Goal: Contribute content: Add original content to the website for others to see

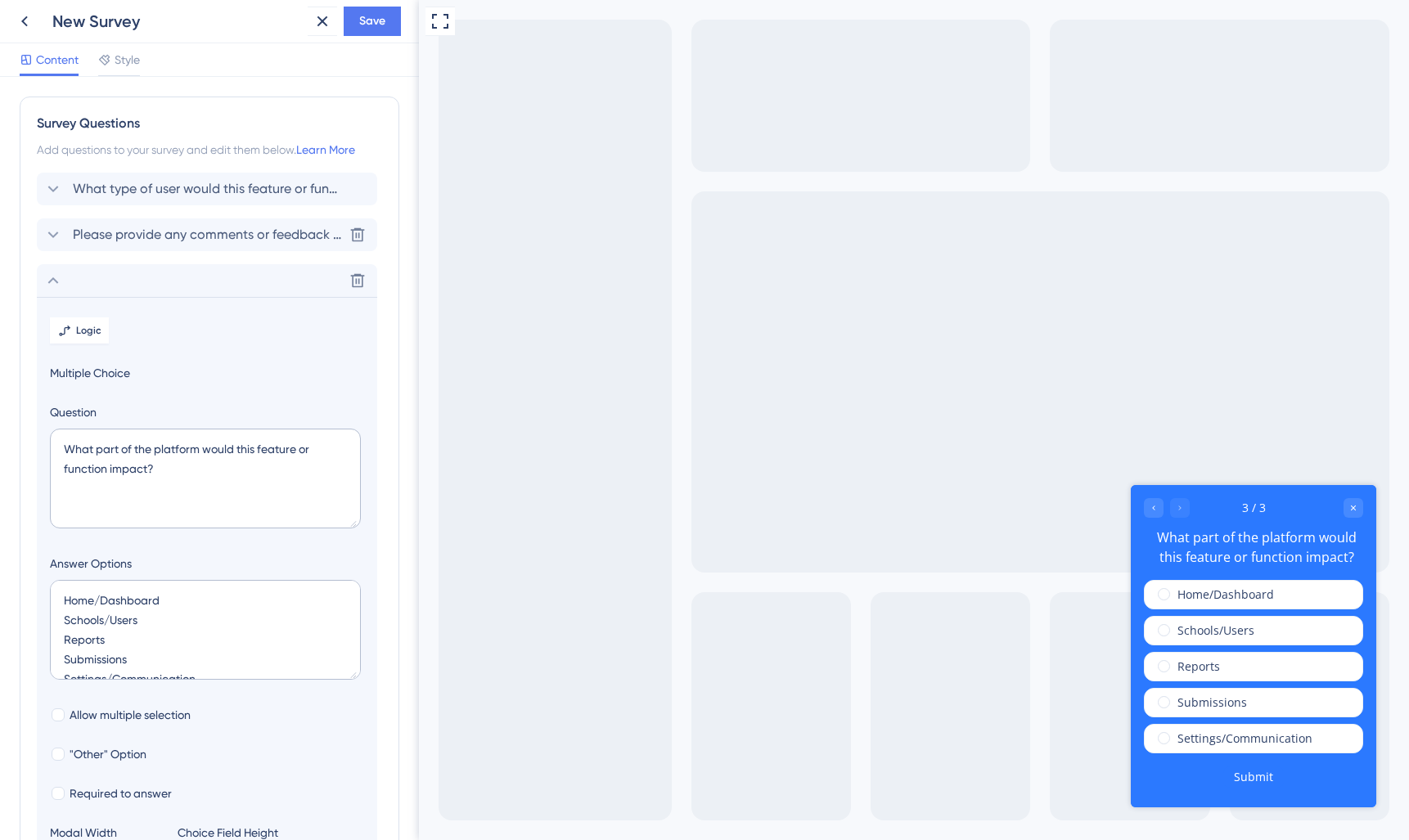
scroll to position [39, 0]
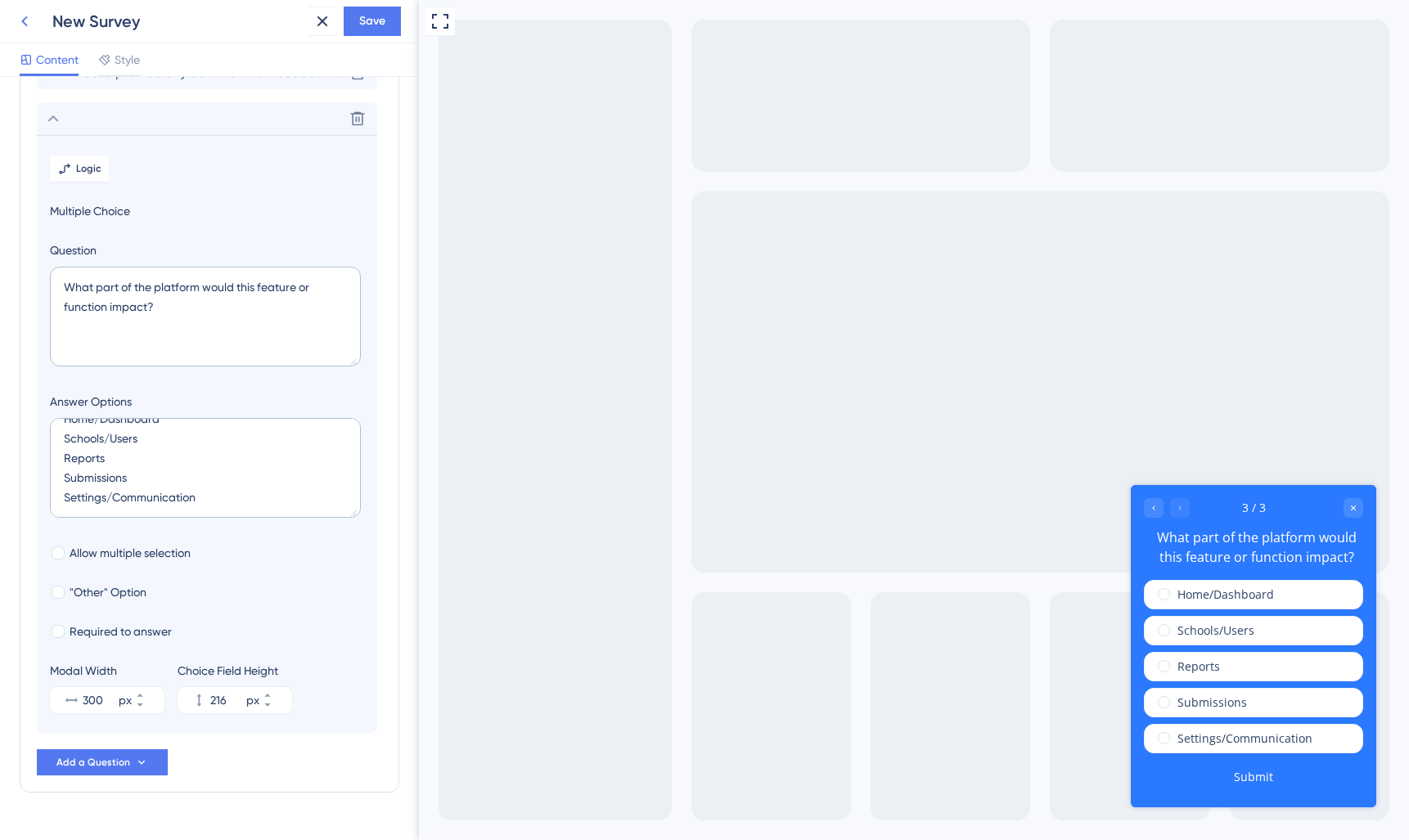
click at [27, 19] on icon at bounding box center [24, 21] width 19 height 19
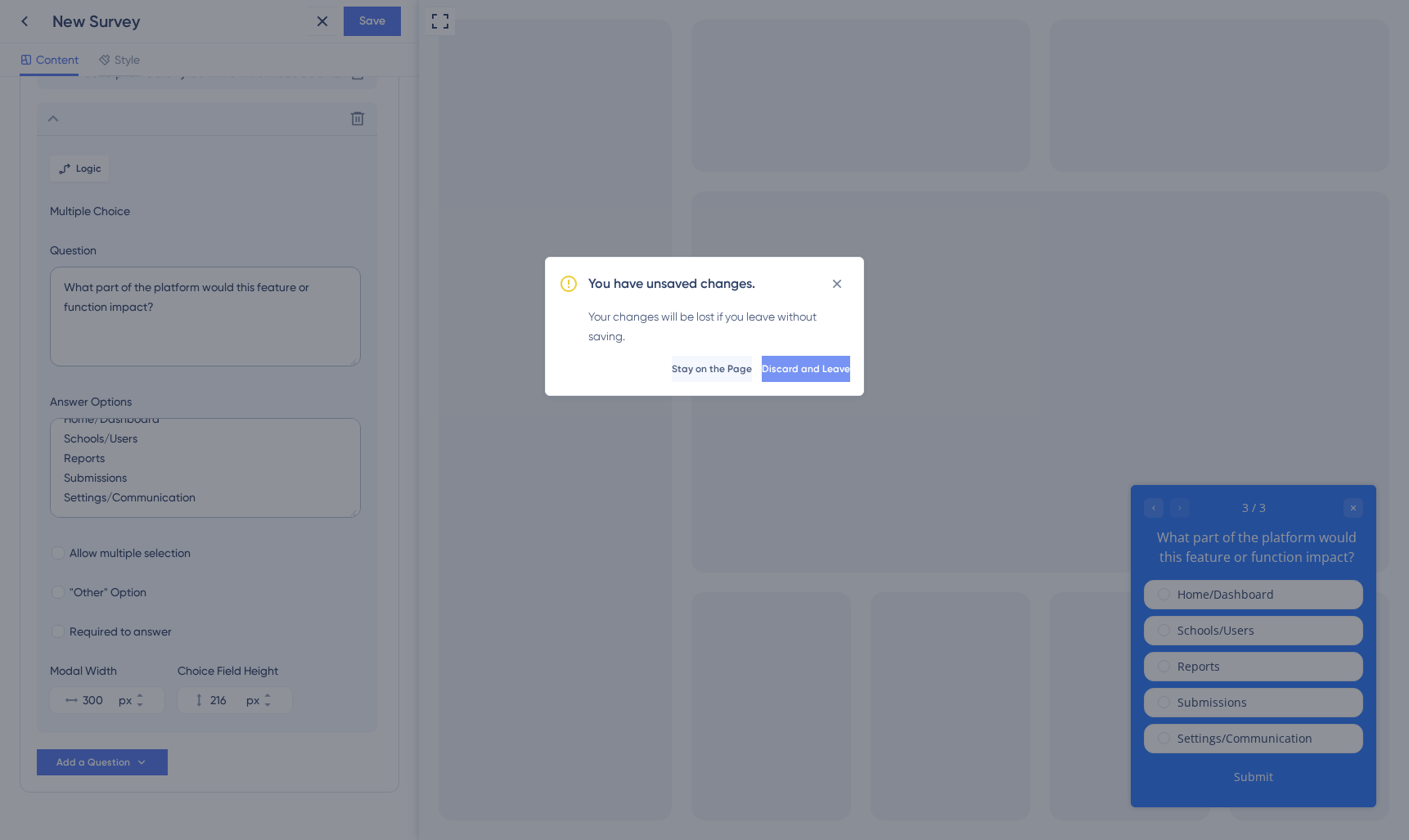
click at [795, 376] on button "Discard and Leave" at bounding box center [806, 368] width 89 height 27
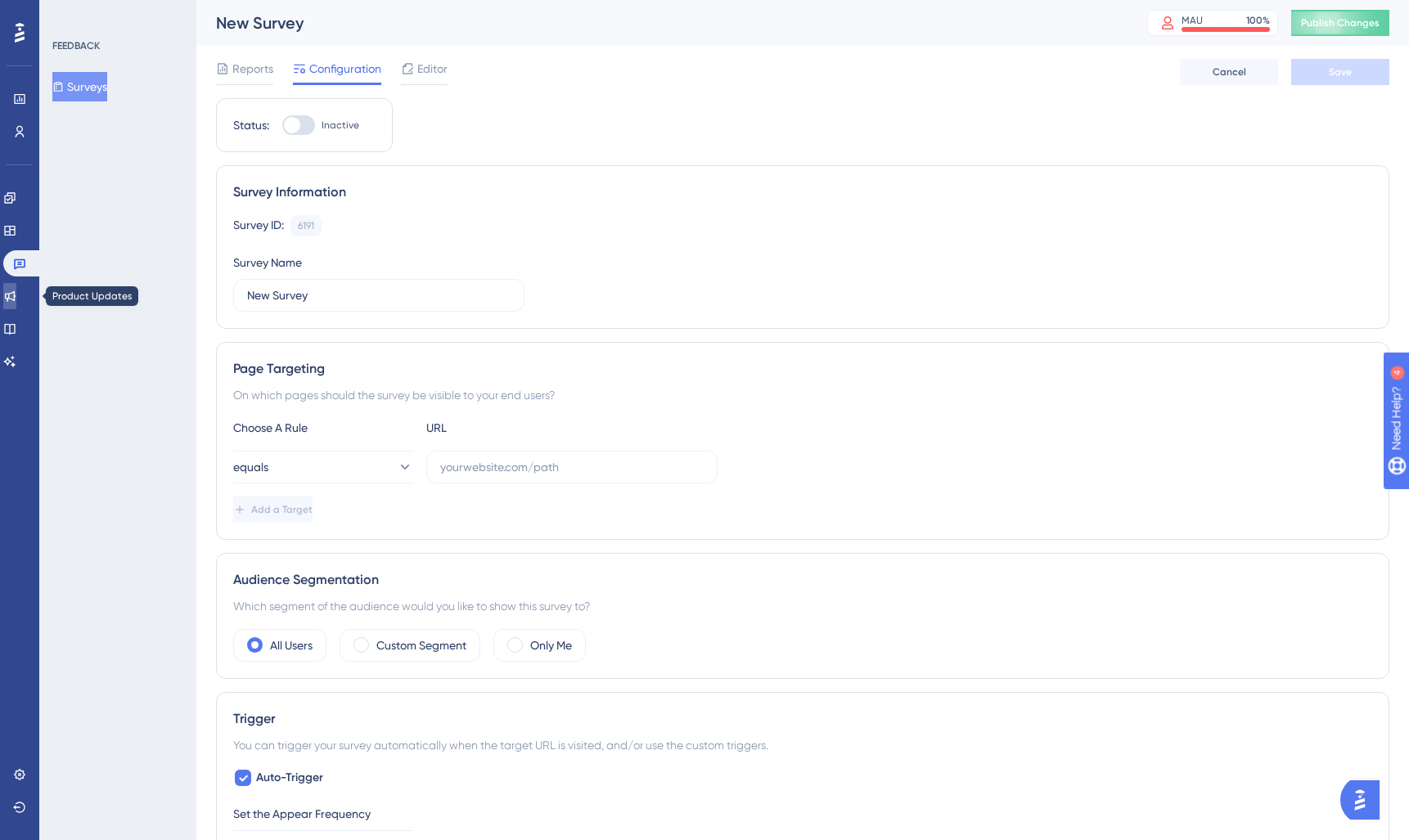
click at [16, 298] on icon at bounding box center [10, 297] width 11 height 11
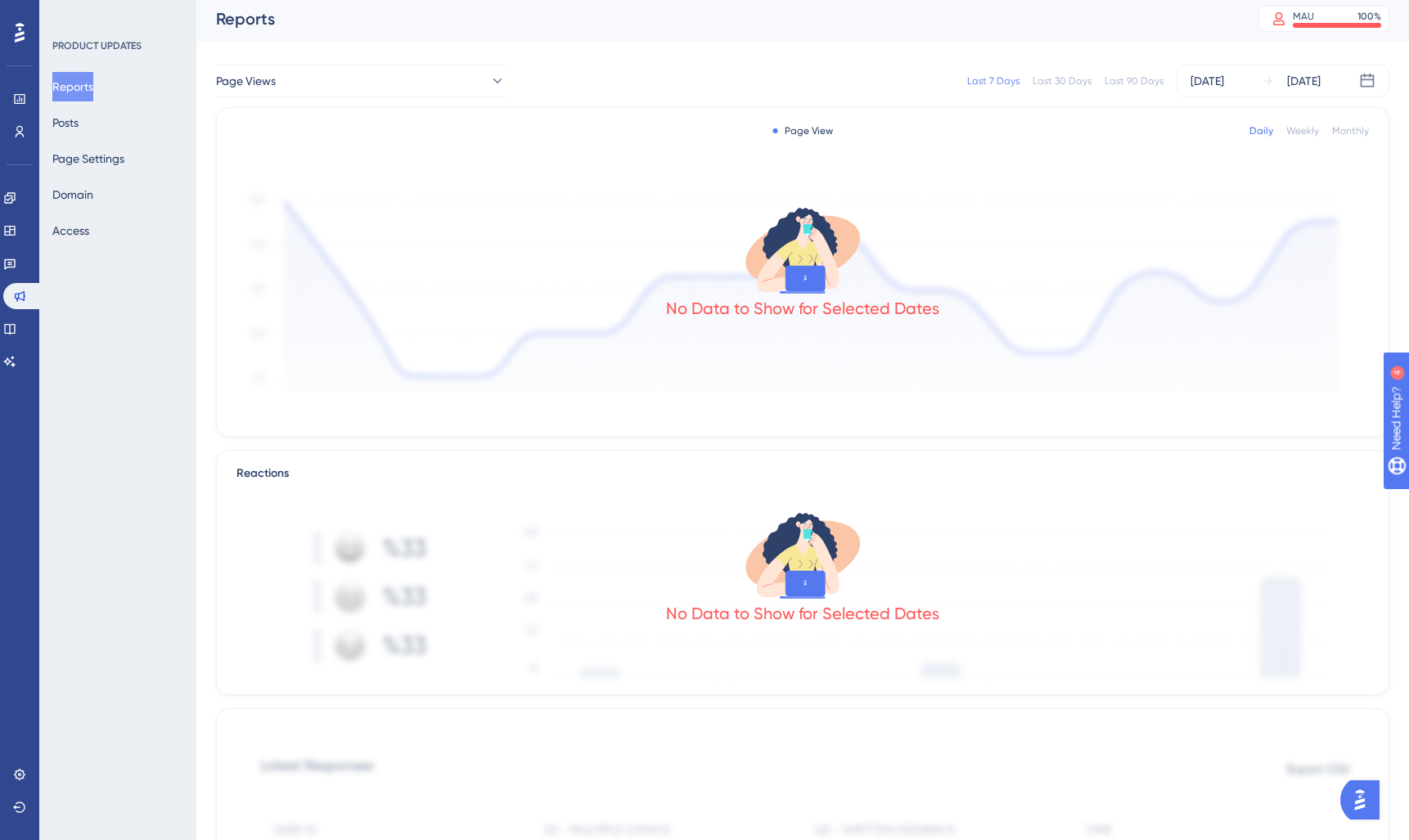
click at [15, 342] on div "Engagement Widgets Feedback Product Updates Knowledge Base AI Assistant" at bounding box center [20, 280] width 33 height 190
click at [15, 333] on icon at bounding box center [9, 329] width 11 height 11
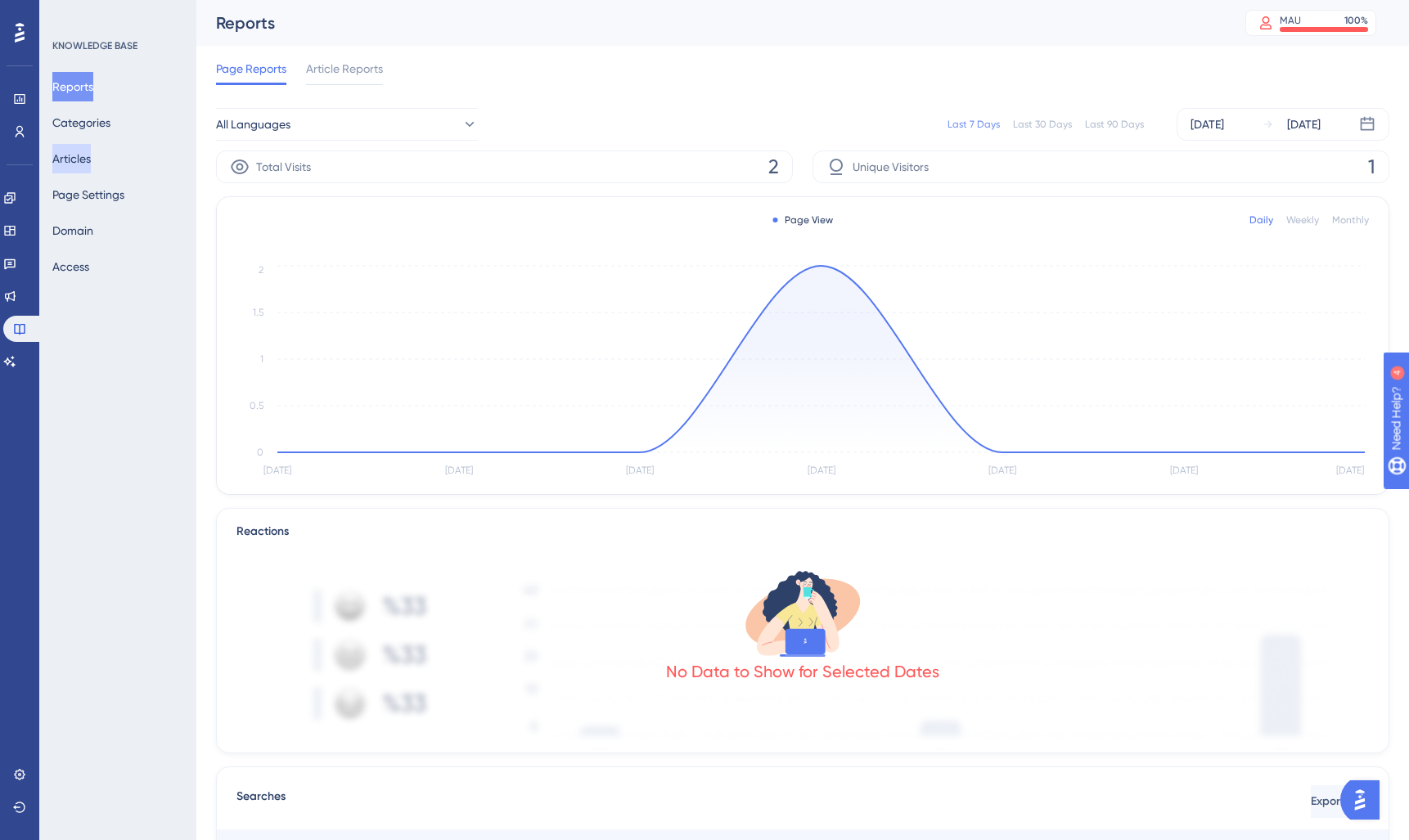
click at [80, 158] on button "Articles" at bounding box center [71, 158] width 38 height 29
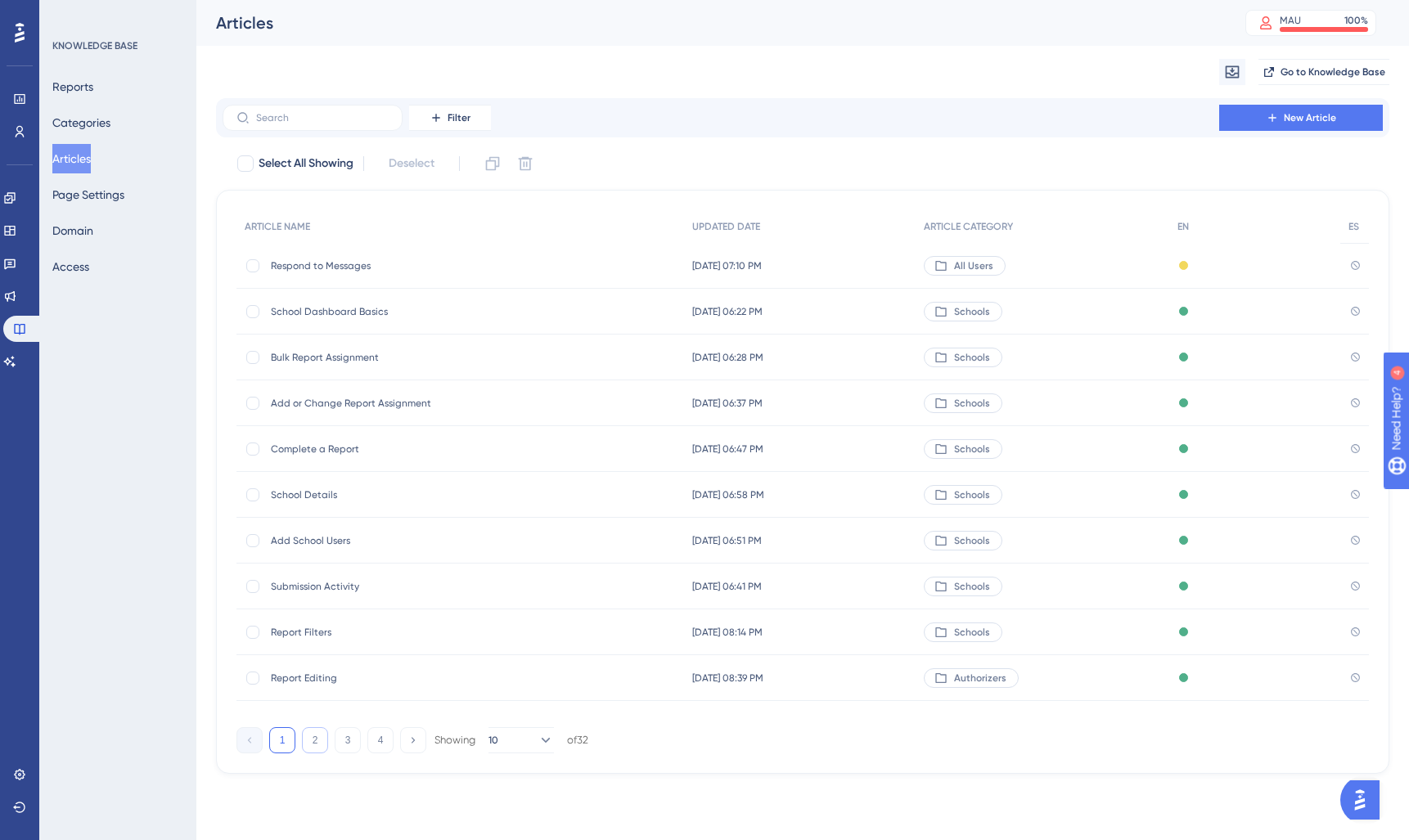
click at [323, 740] on button "2" at bounding box center [315, 739] width 27 height 27
click at [350, 544] on span "Dashboard Data Analysis" at bounding box center [401, 540] width 262 height 13
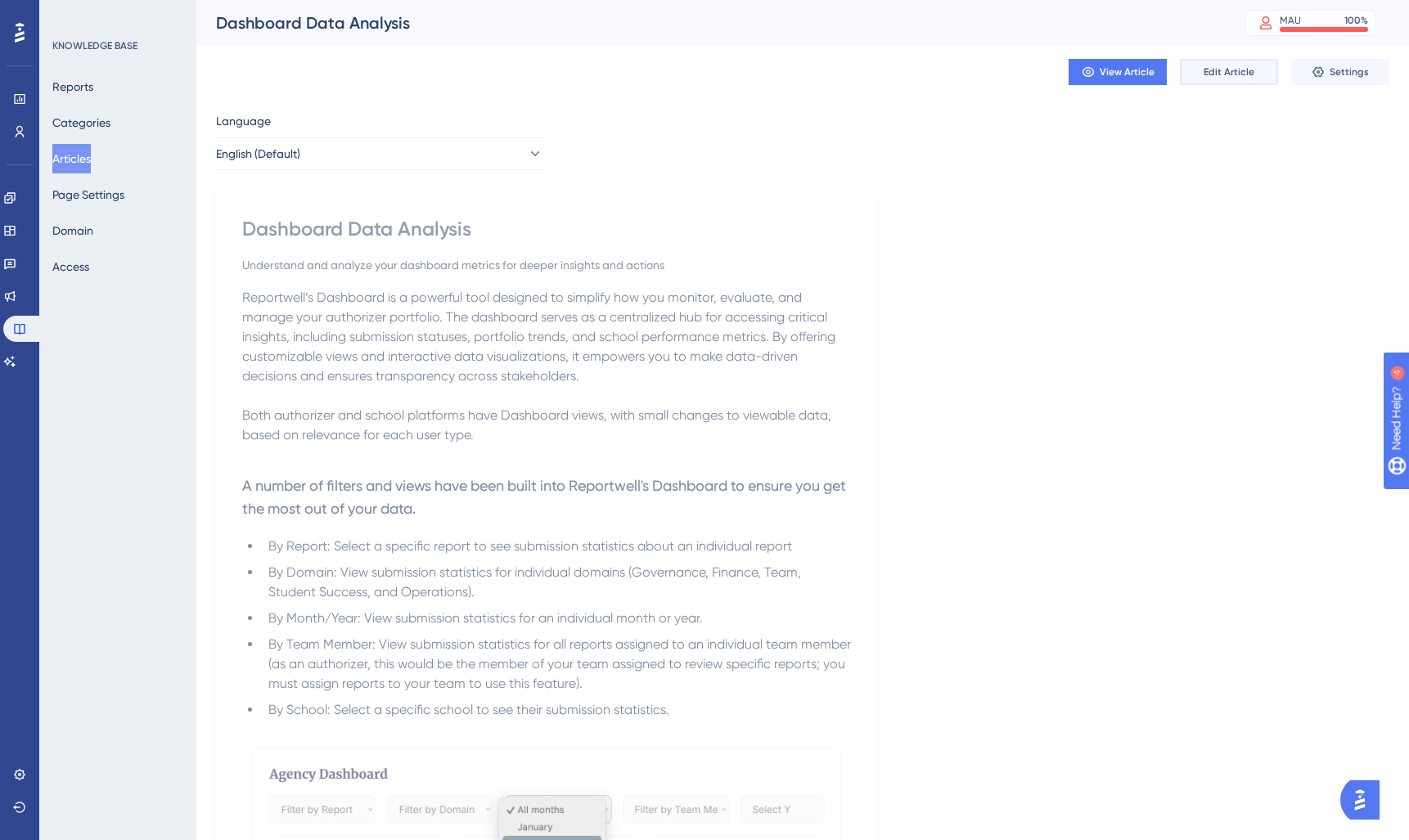
click at [1230, 71] on span "Edit Article" at bounding box center [1228, 72] width 50 height 13
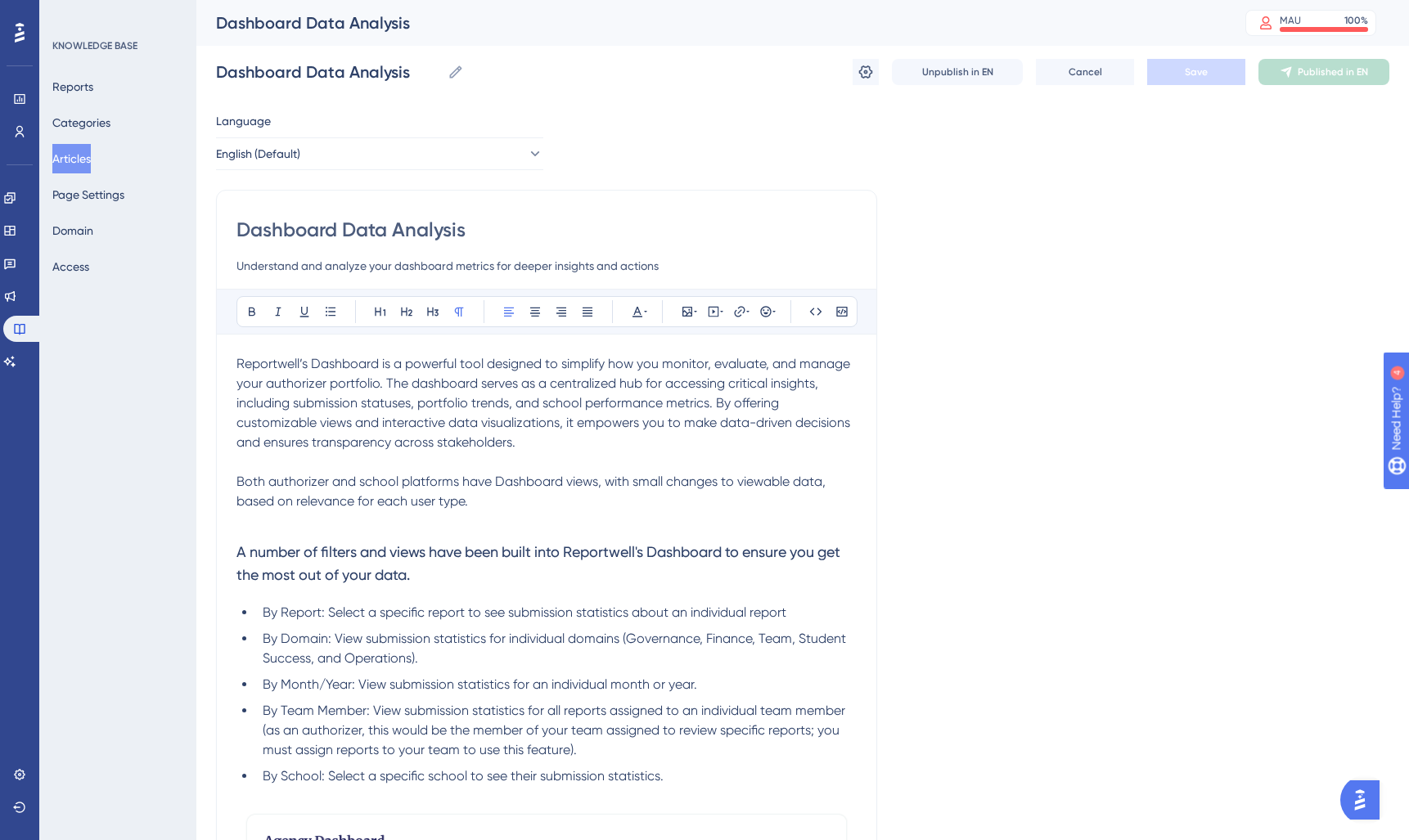
click at [331, 226] on input "Dashboard Data Analysis" at bounding box center [547, 229] width 620 height 27
click at [302, 232] on input "Dashboard Data Analysis" at bounding box center [547, 229] width 620 height 27
type input "Home"
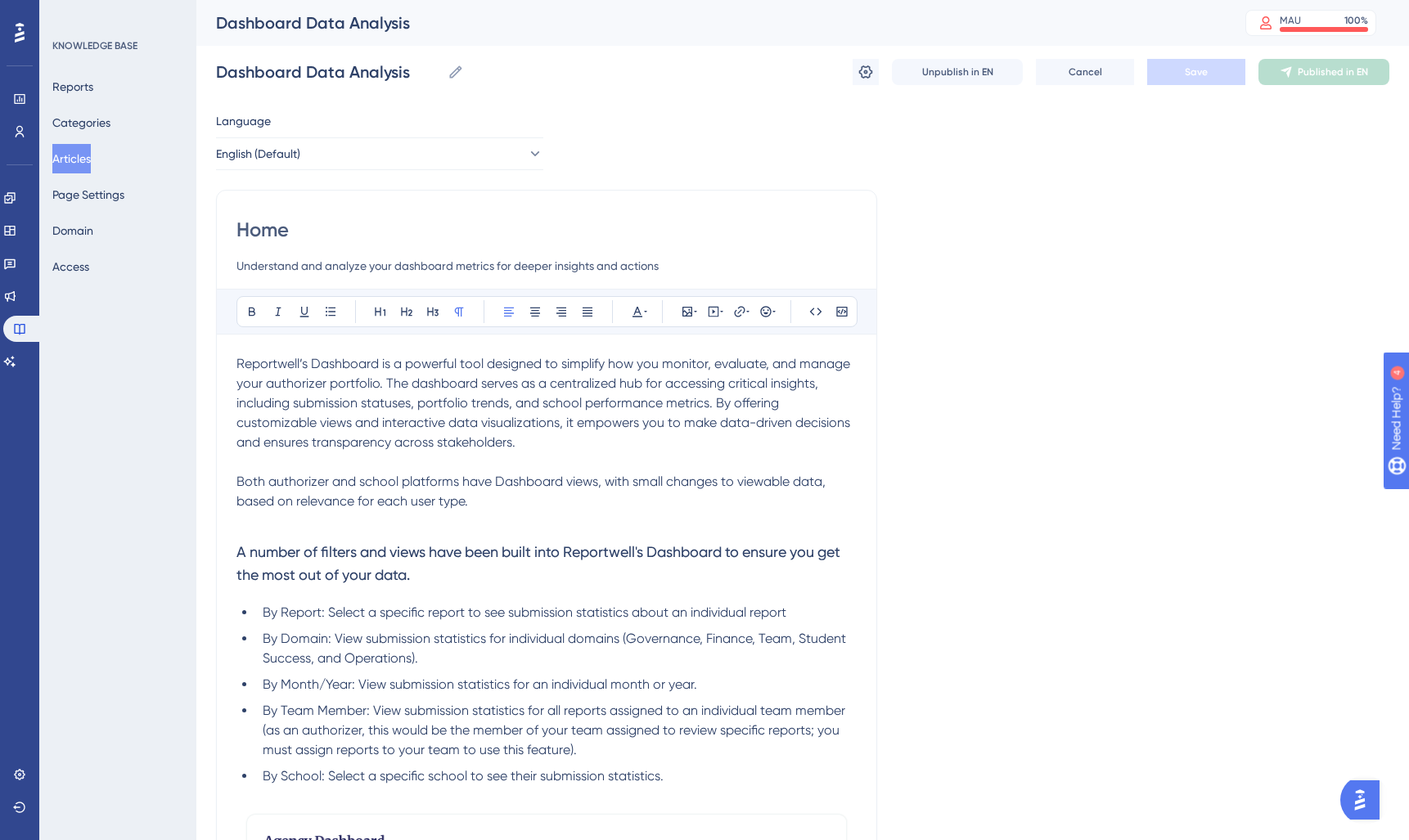
type input "Home"
type input "Home Dash"
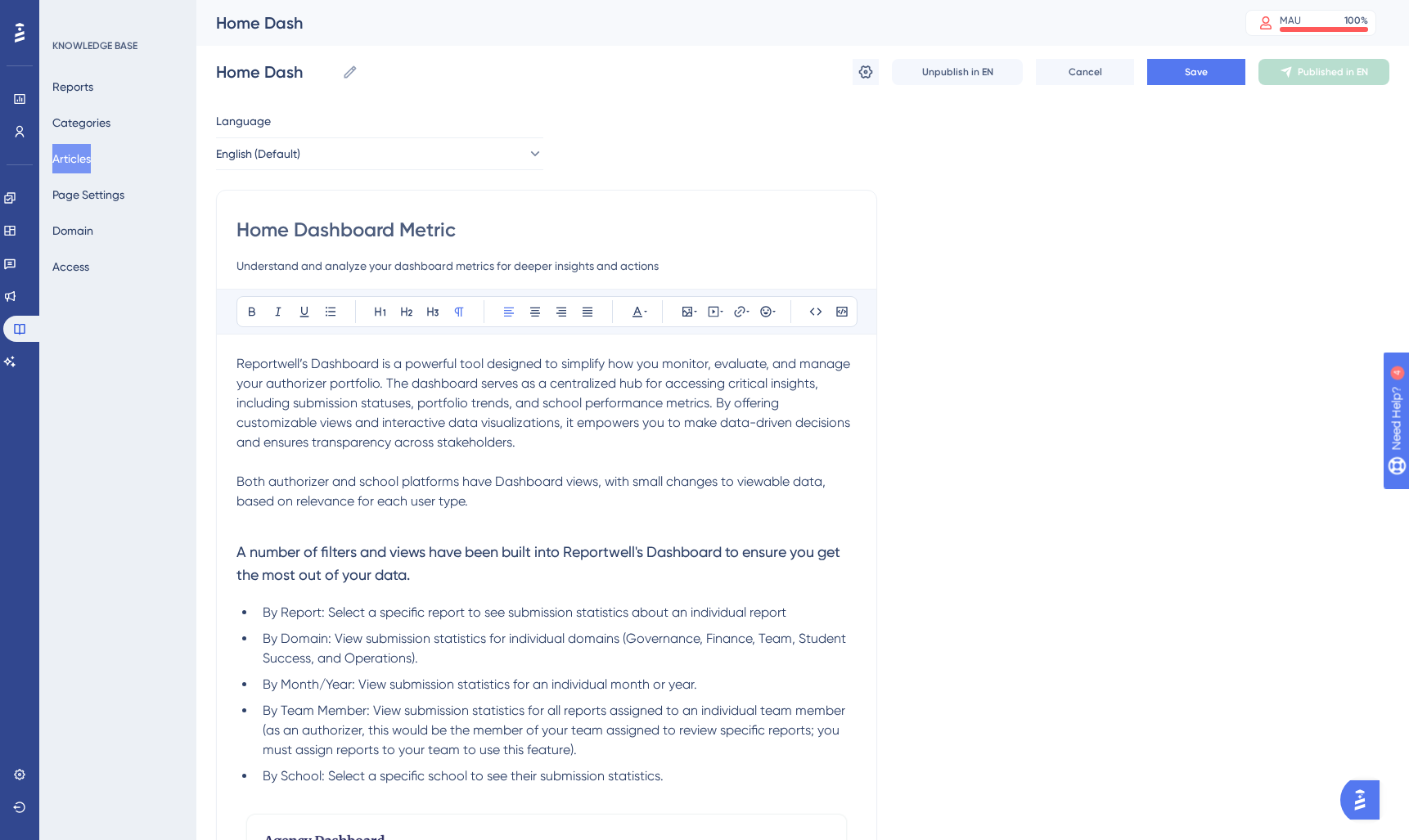
type input "Home Dashboard Metrics"
click at [520, 470] on p at bounding box center [547, 462] width 620 height 19
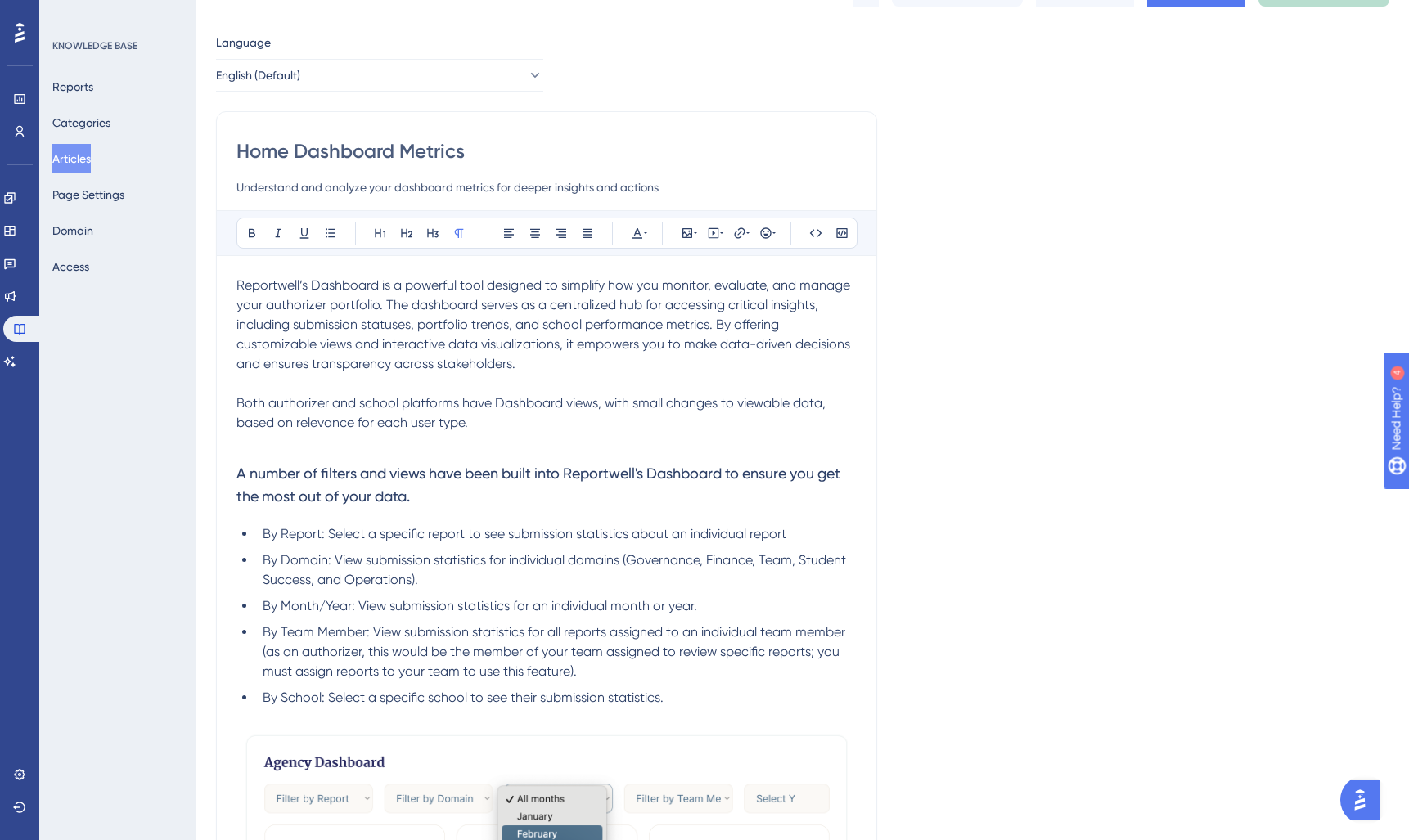
scroll to position [97, 0]
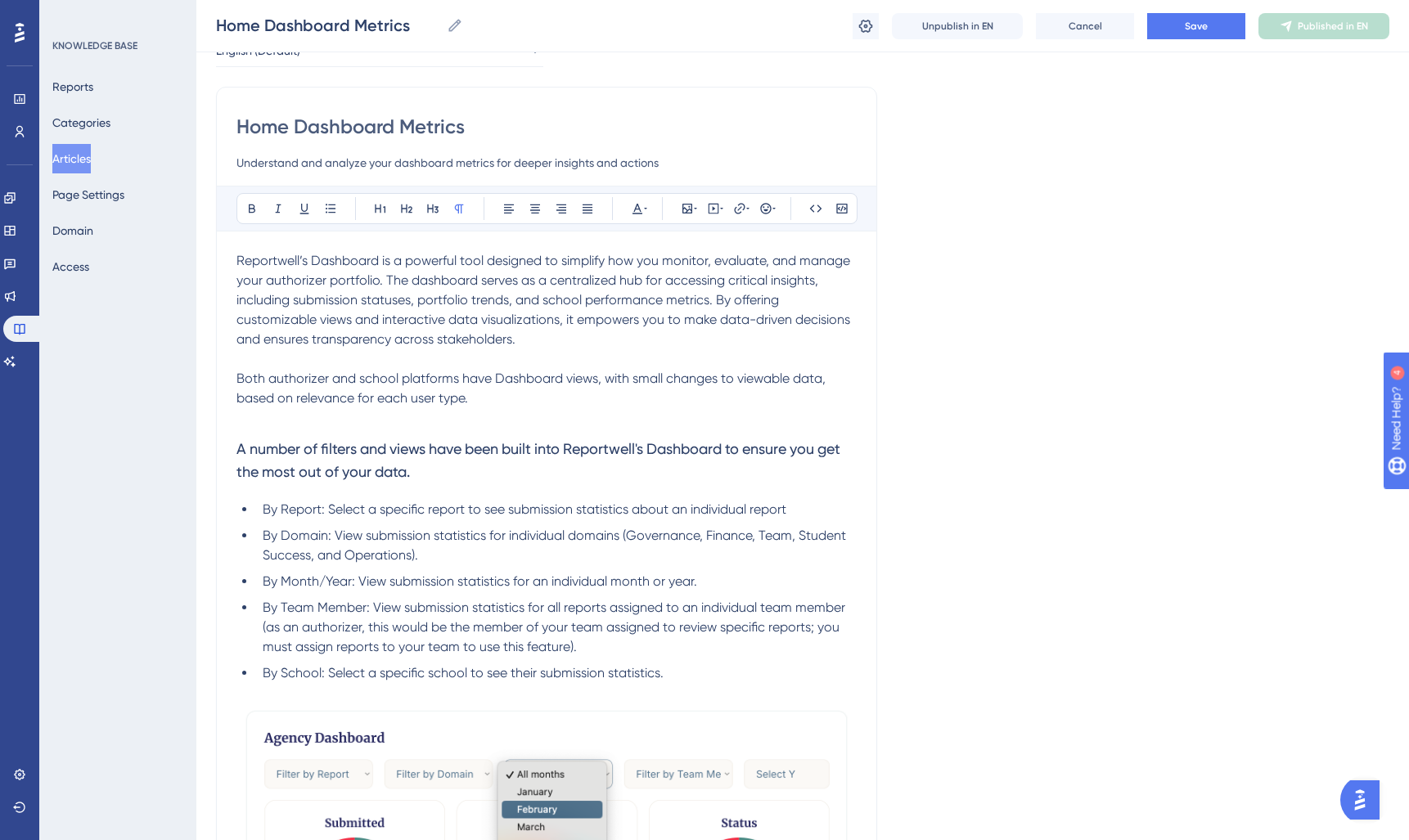
click at [531, 377] on span "Both authorizer and school platforms have Dashboard views, with small changes t…" at bounding box center [533, 388] width 592 height 35
click at [496, 375] on span "Both authorizer and school platforms have Dashboard views, with small changes t…" at bounding box center [533, 388] width 592 height 35
click at [417, 392] on span "Both authorizer and school platforms have Dashboard views, with small changes t…" at bounding box center [533, 388] width 592 height 35
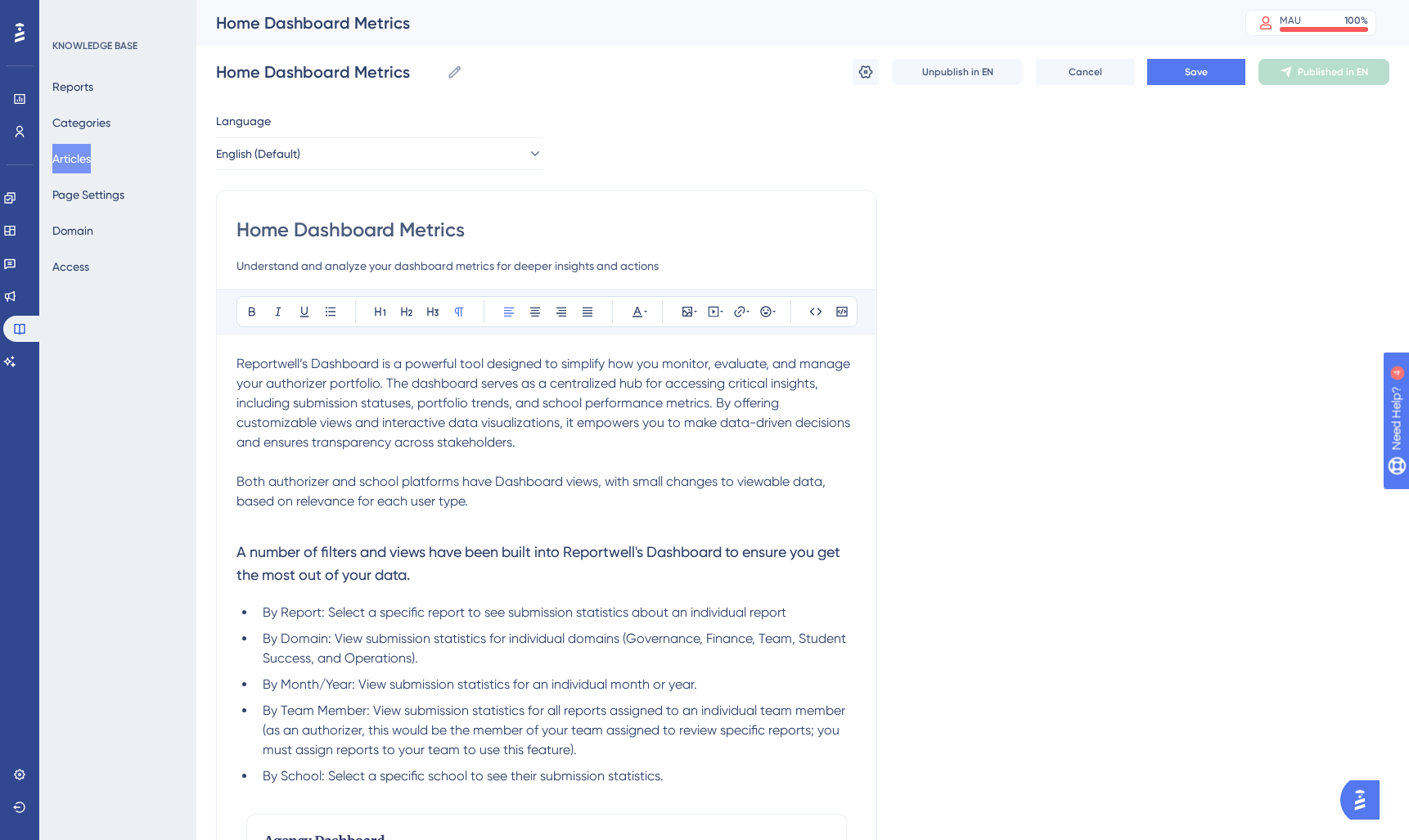
scroll to position [81, 0]
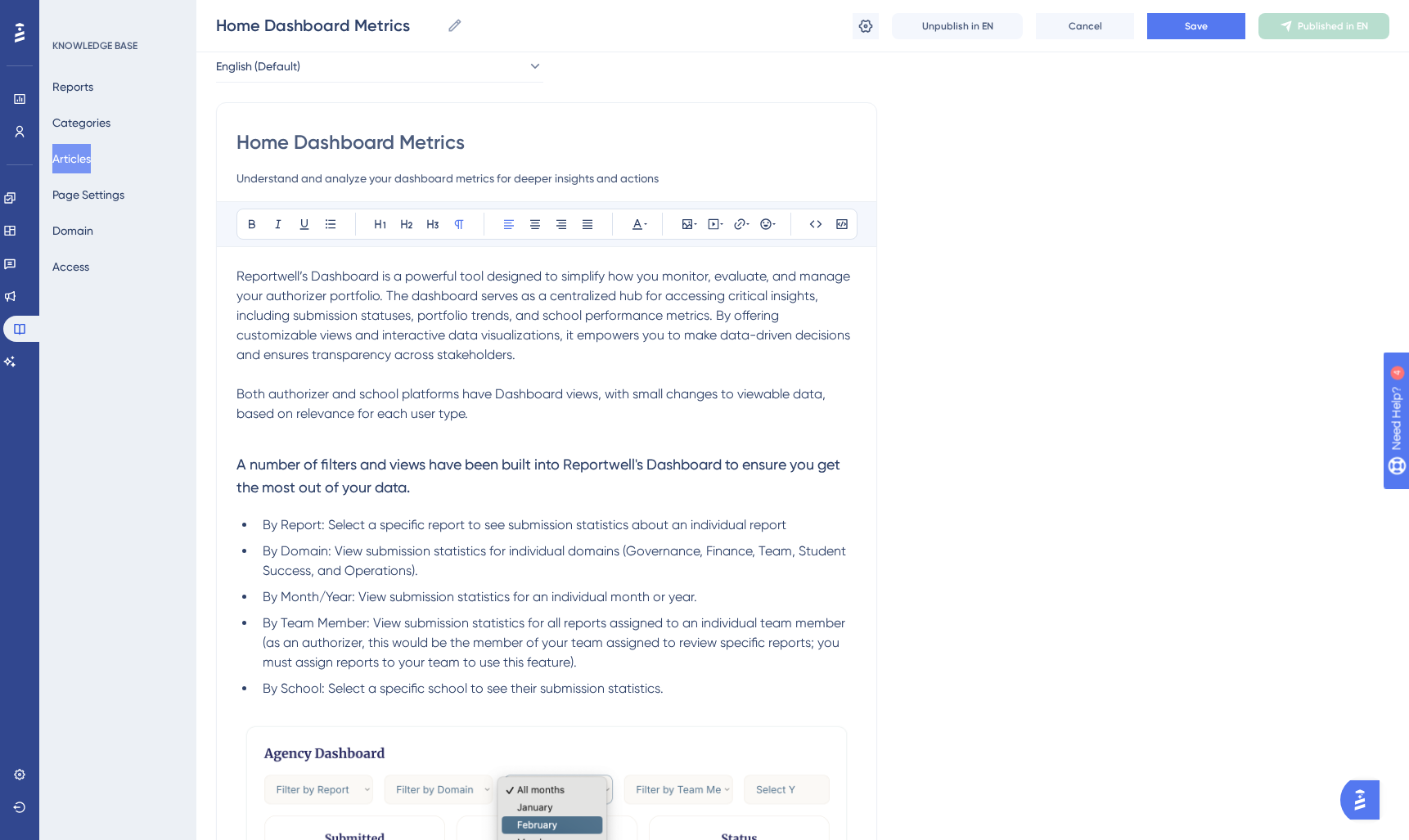
click at [525, 390] on span "Both authorizer and school platforms have Dashboard views, with small changes t…" at bounding box center [533, 403] width 592 height 35
click at [730, 438] on p at bounding box center [547, 432] width 620 height 19
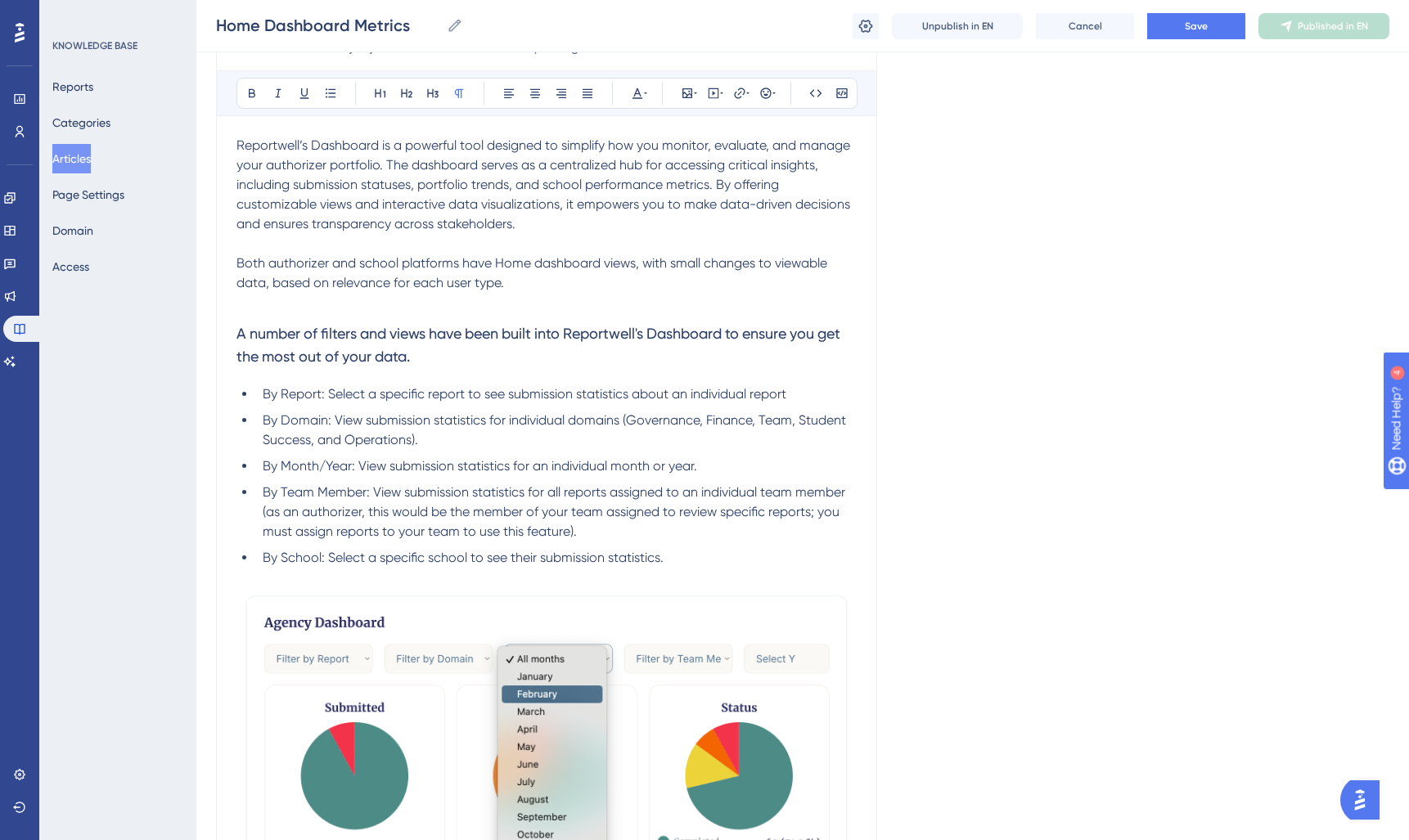
scroll to position [286, 0]
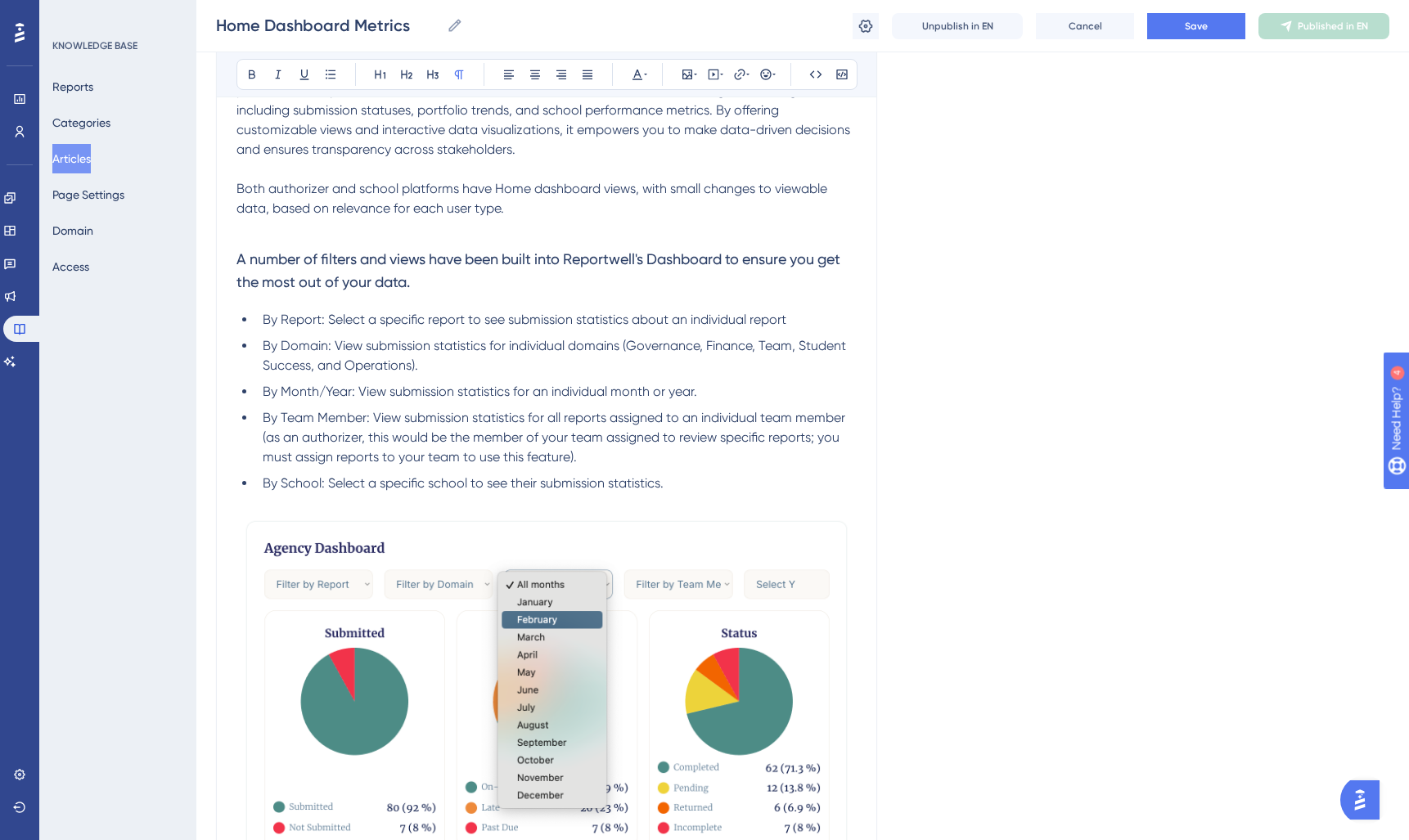
click at [681, 258] on span "A number of filters and views have been built into Reportwell's Dashboard to en…" at bounding box center [540, 271] width 607 height 40
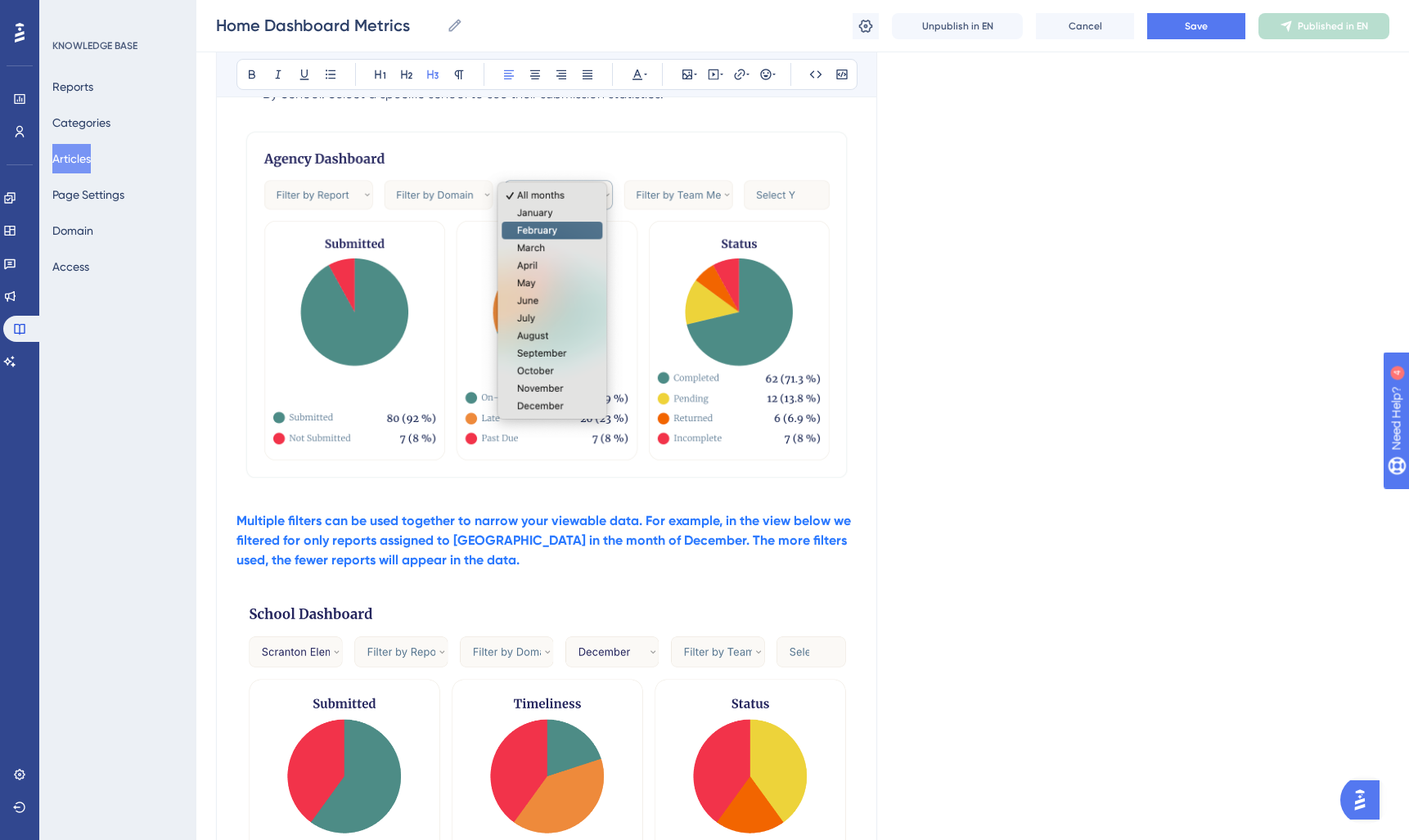
scroll to position [678, 0]
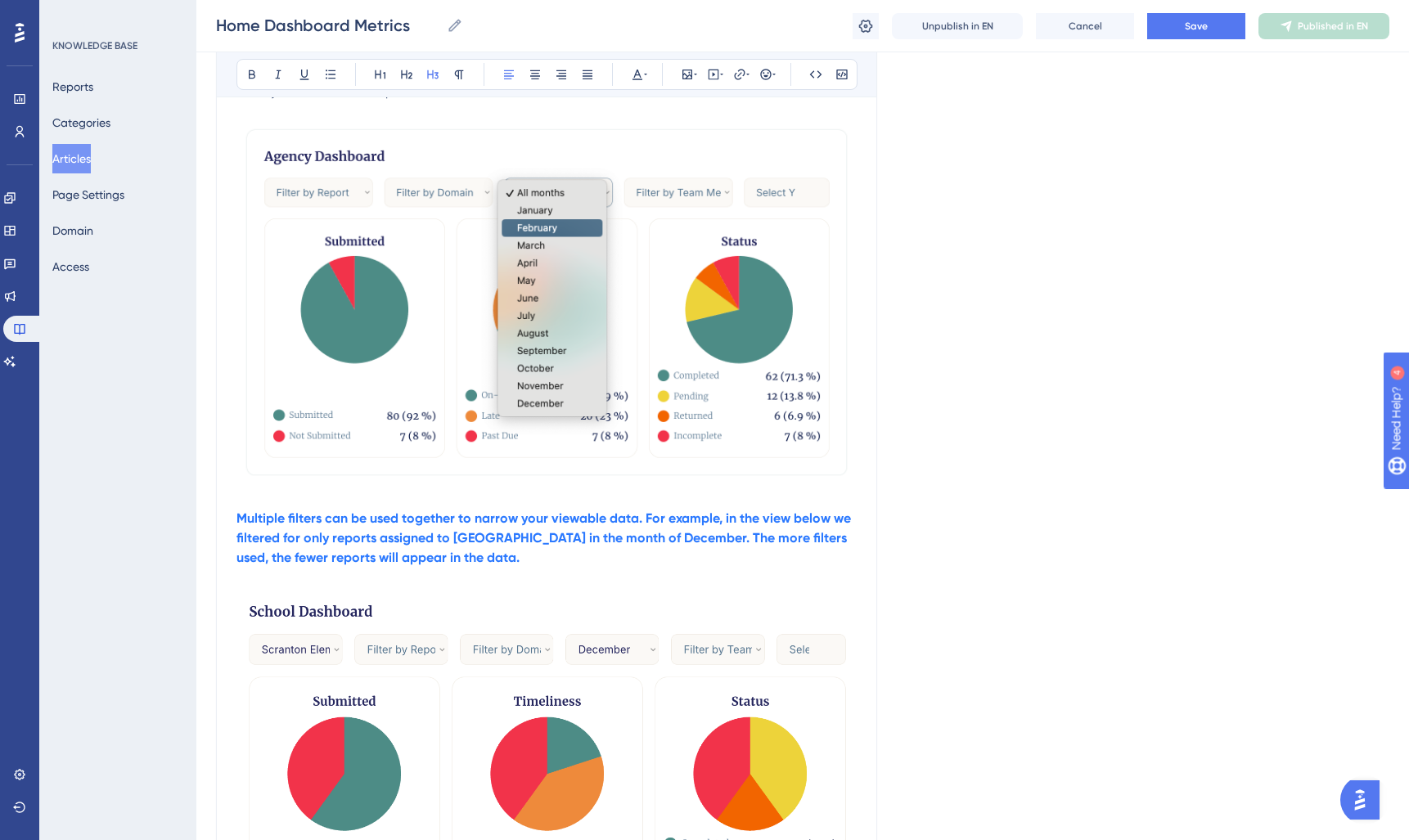
click at [531, 283] on img at bounding box center [547, 302] width 620 height 362
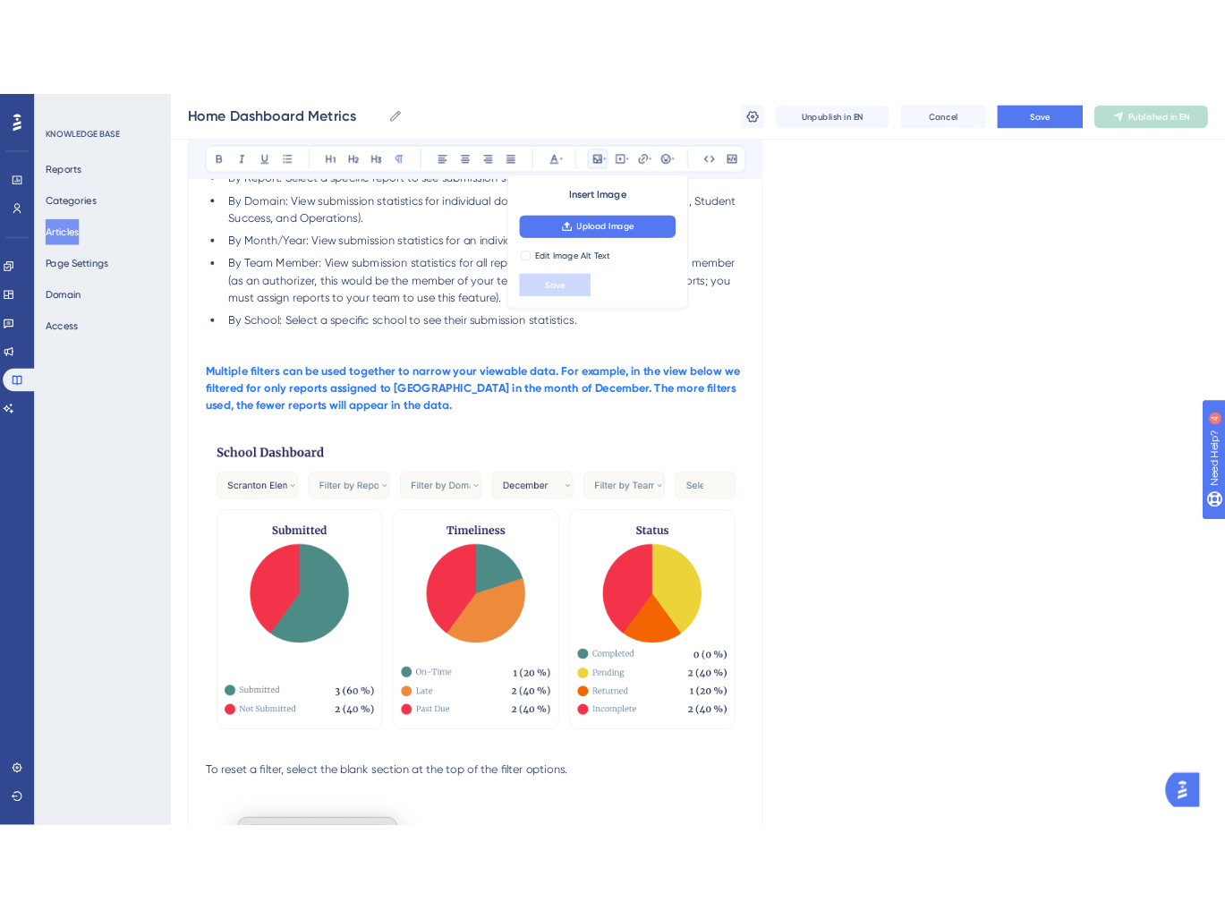
scroll to position [555, 0]
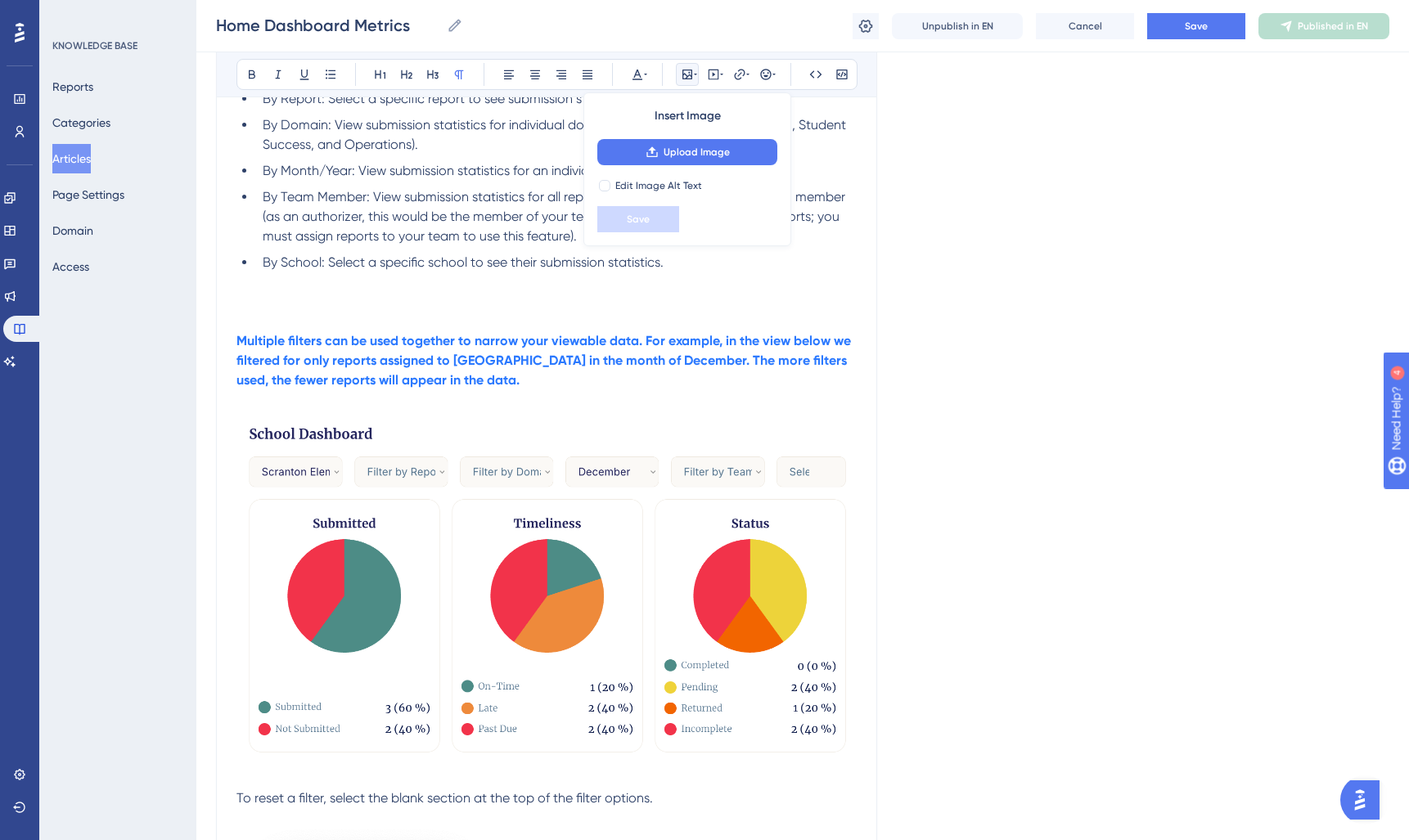
click at [252, 300] on p at bounding box center [547, 301] width 620 height 19
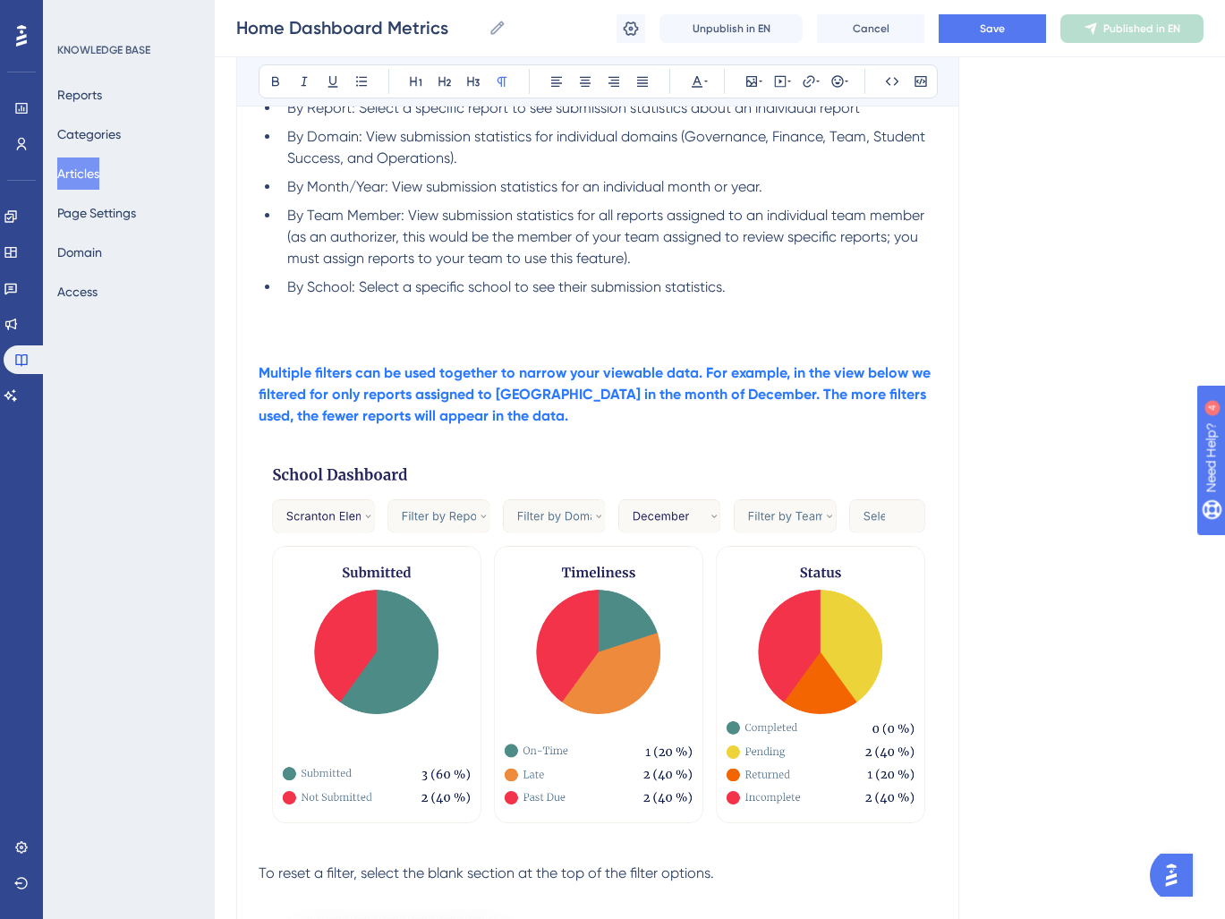
click at [765, 85] on div "Bold Italic Underline Bullet Point Heading 1 Heading 2 Heading 3 Normal Align L…" at bounding box center [598, 81] width 679 height 34
click at [754, 82] on icon at bounding box center [751, 81] width 11 height 11
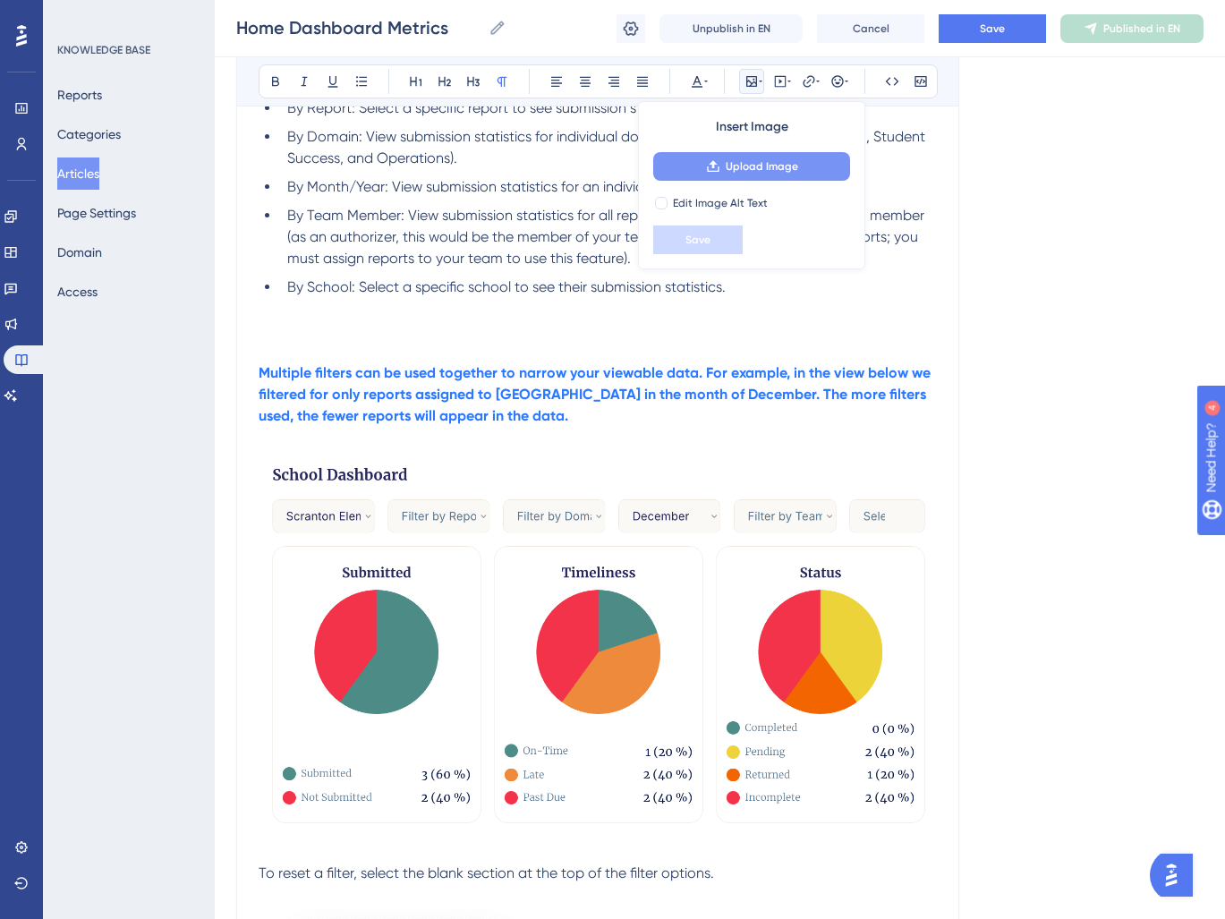
click at [752, 166] on span "Upload Image" at bounding box center [762, 166] width 72 height 14
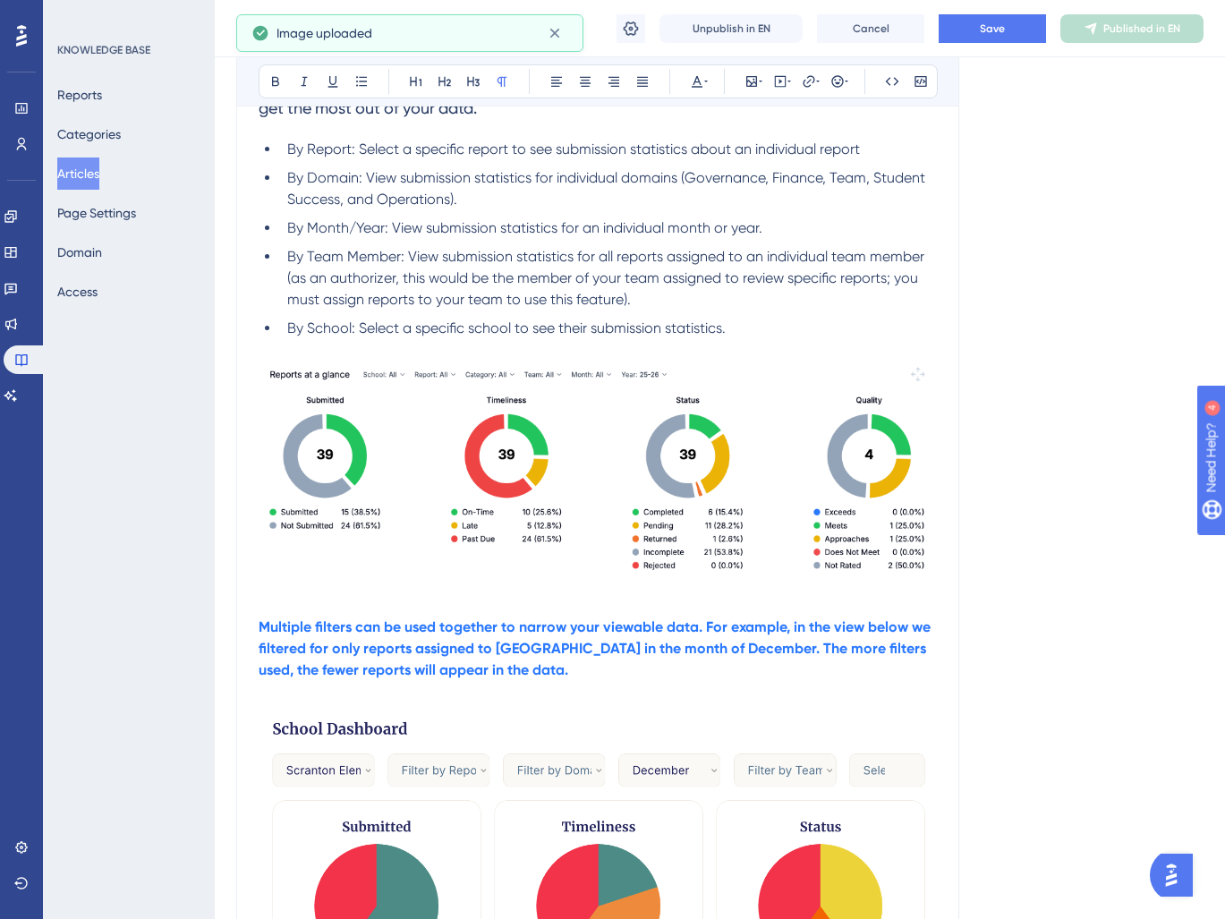
scroll to position [624, 0]
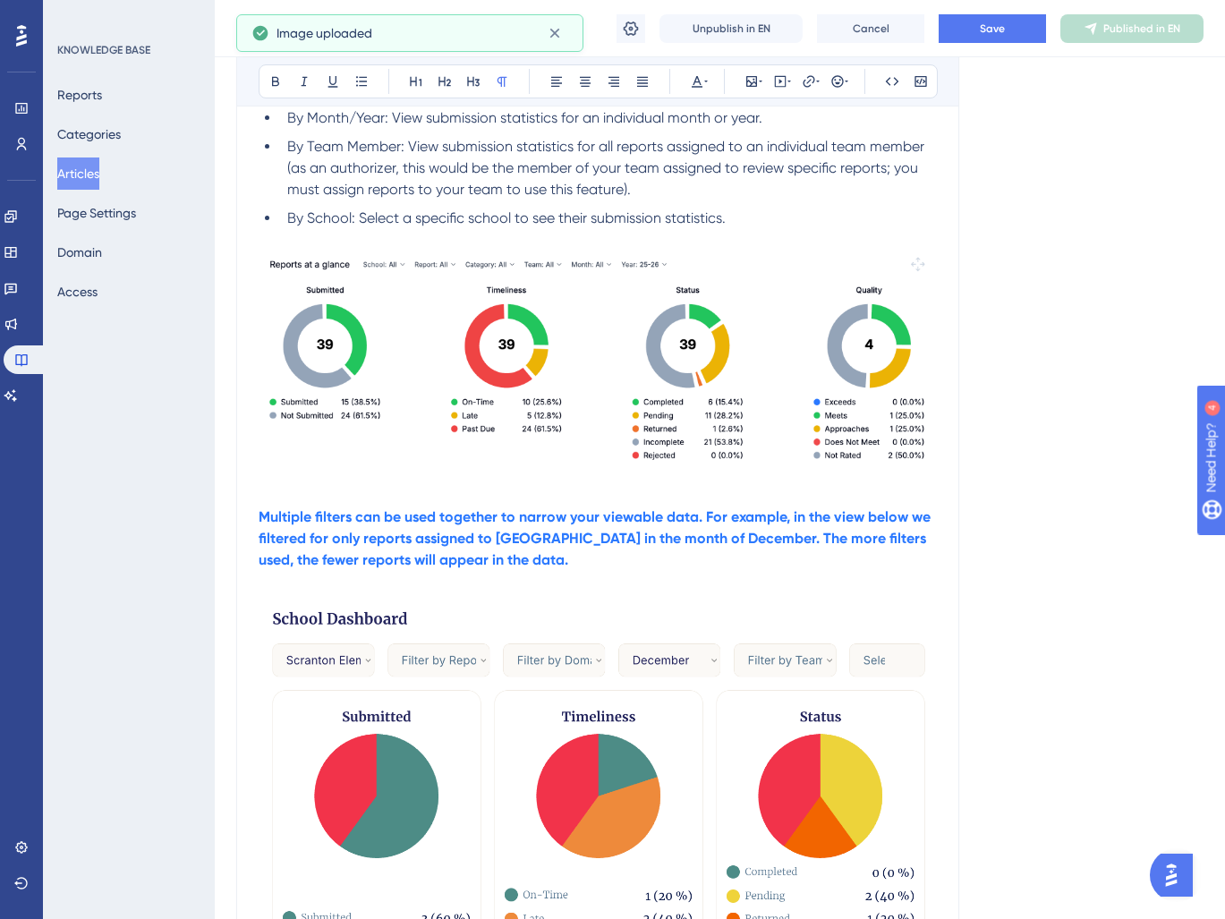
click at [584, 463] on img at bounding box center [598, 365] width 678 height 228
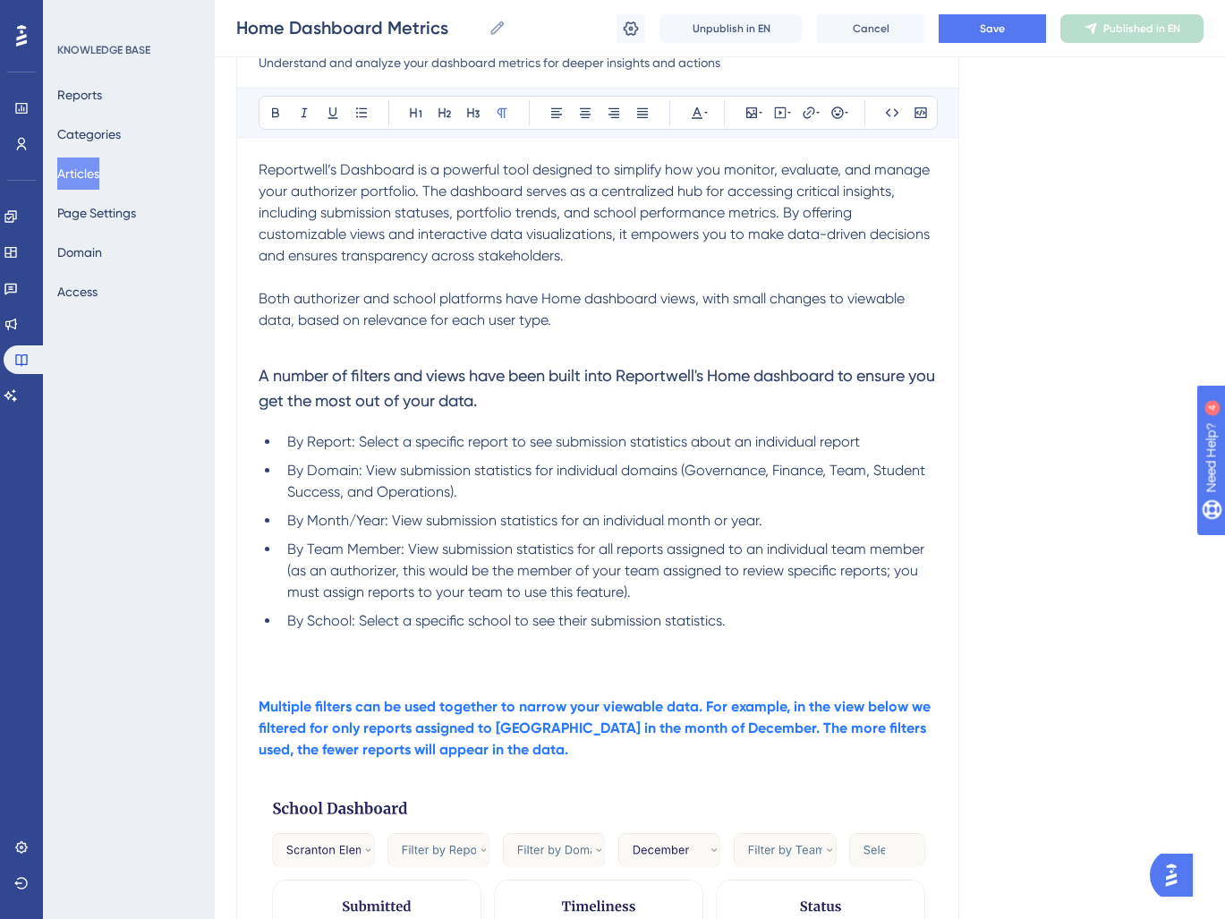
scroll to position [219, 0]
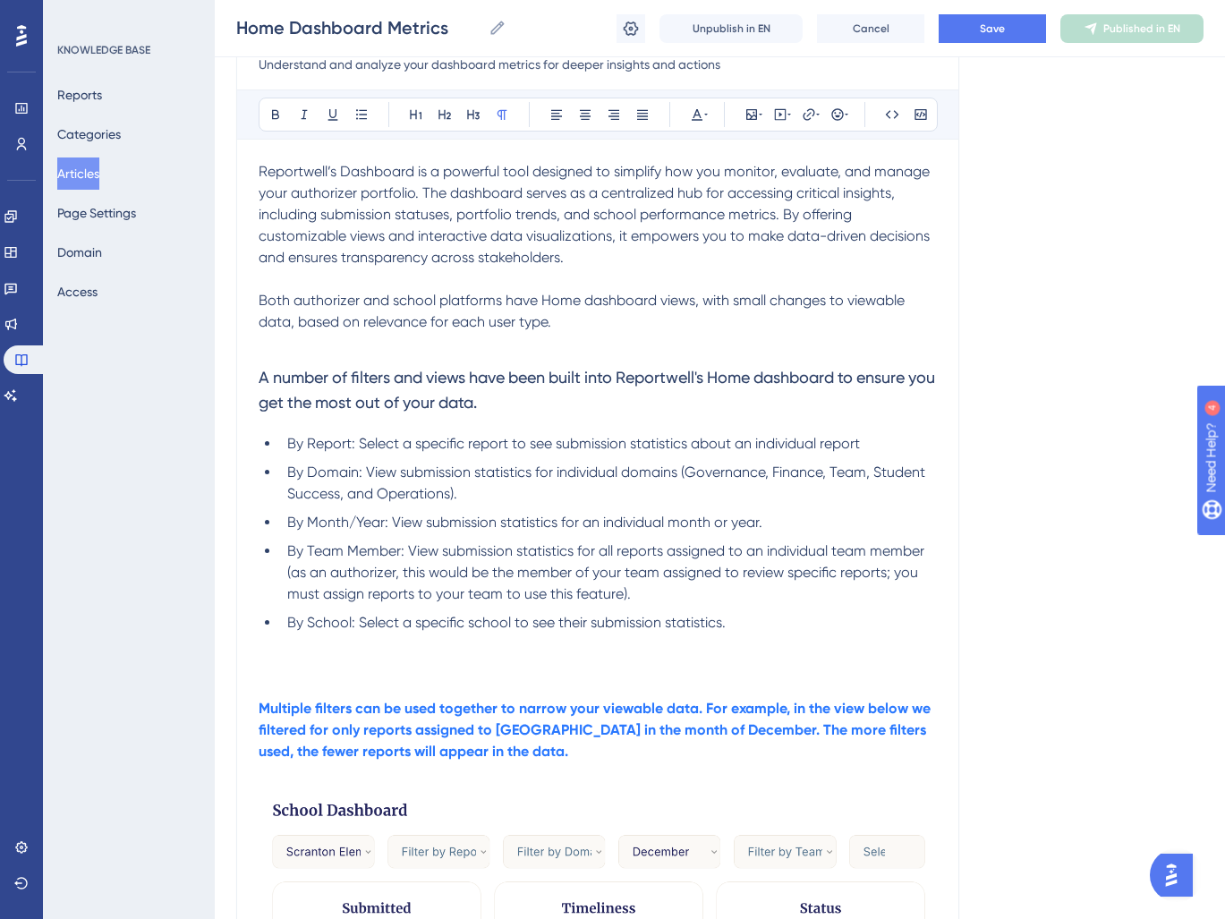
click at [416, 354] on h3 "A number of filters and views have been built into Reportwell's Home dashboard …" at bounding box center [598, 390] width 678 height 72
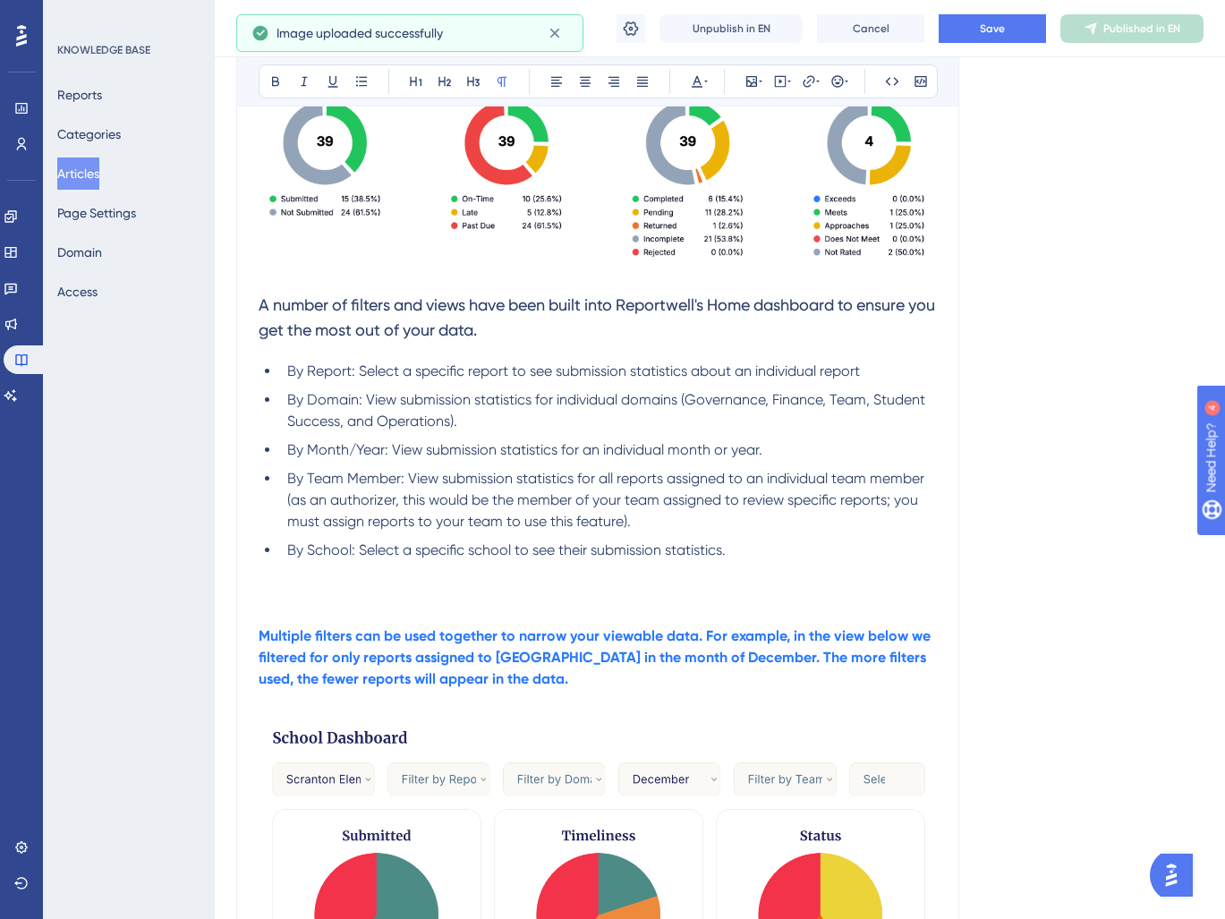
scroll to position [654, 0]
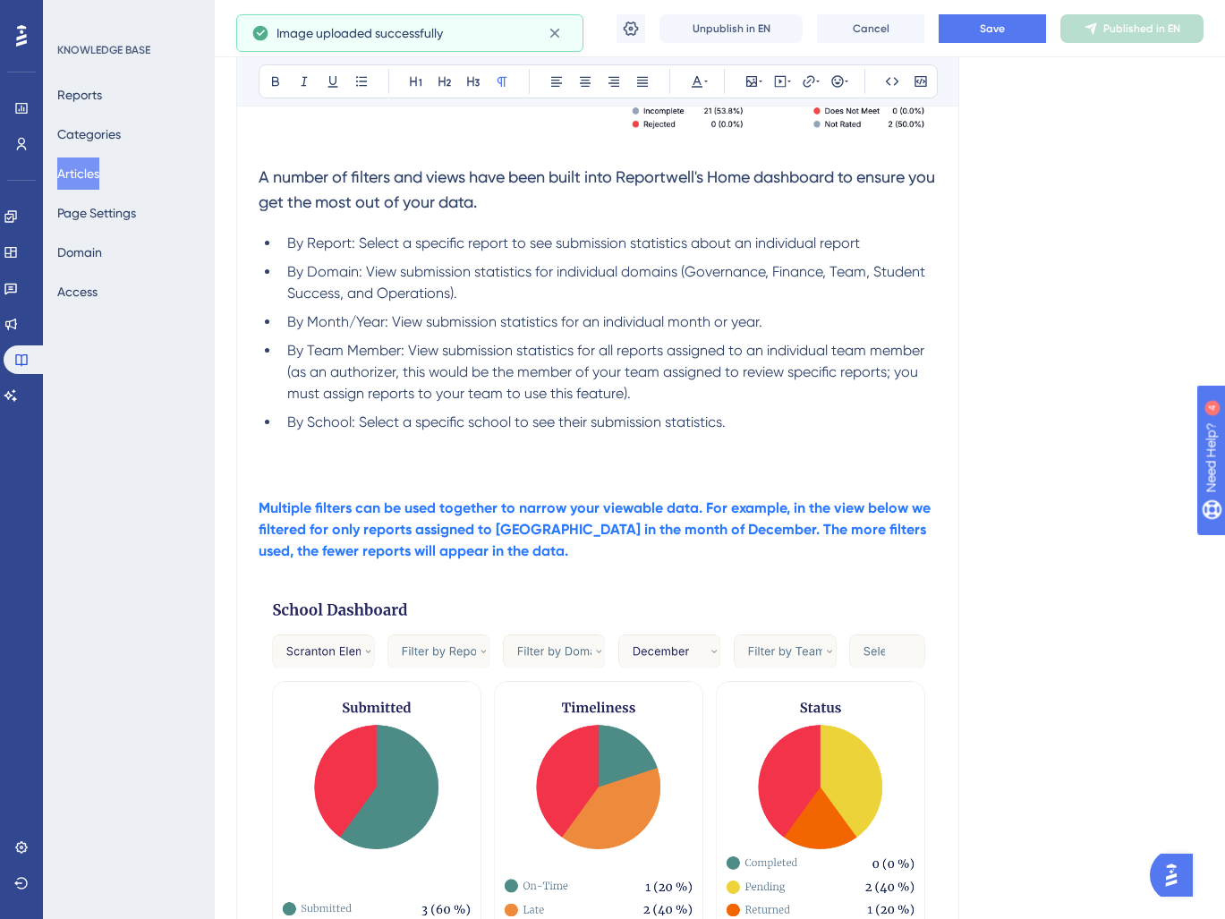
click at [293, 478] on p at bounding box center [598, 486] width 678 height 21
click at [302, 463] on p at bounding box center [598, 464] width 678 height 21
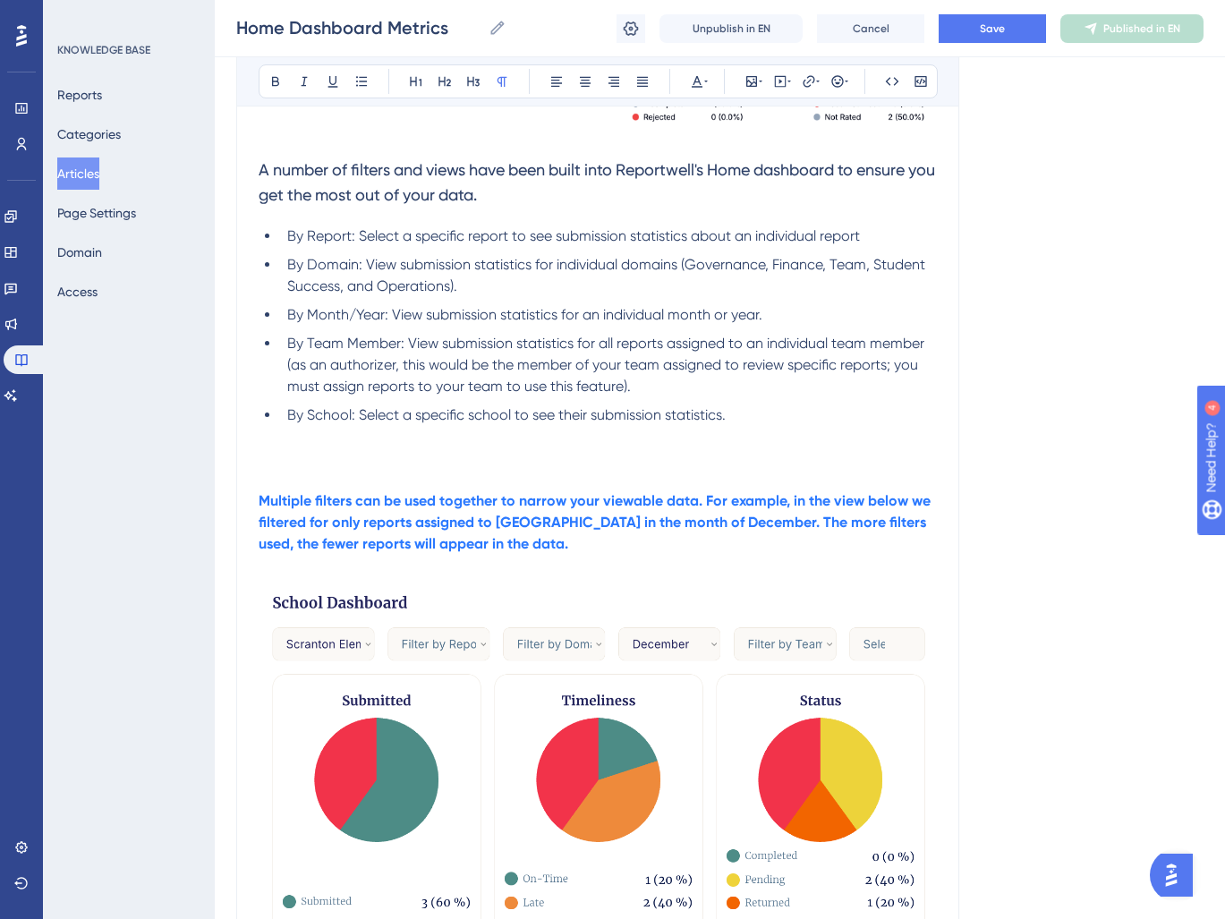
scroll to position [784, 0]
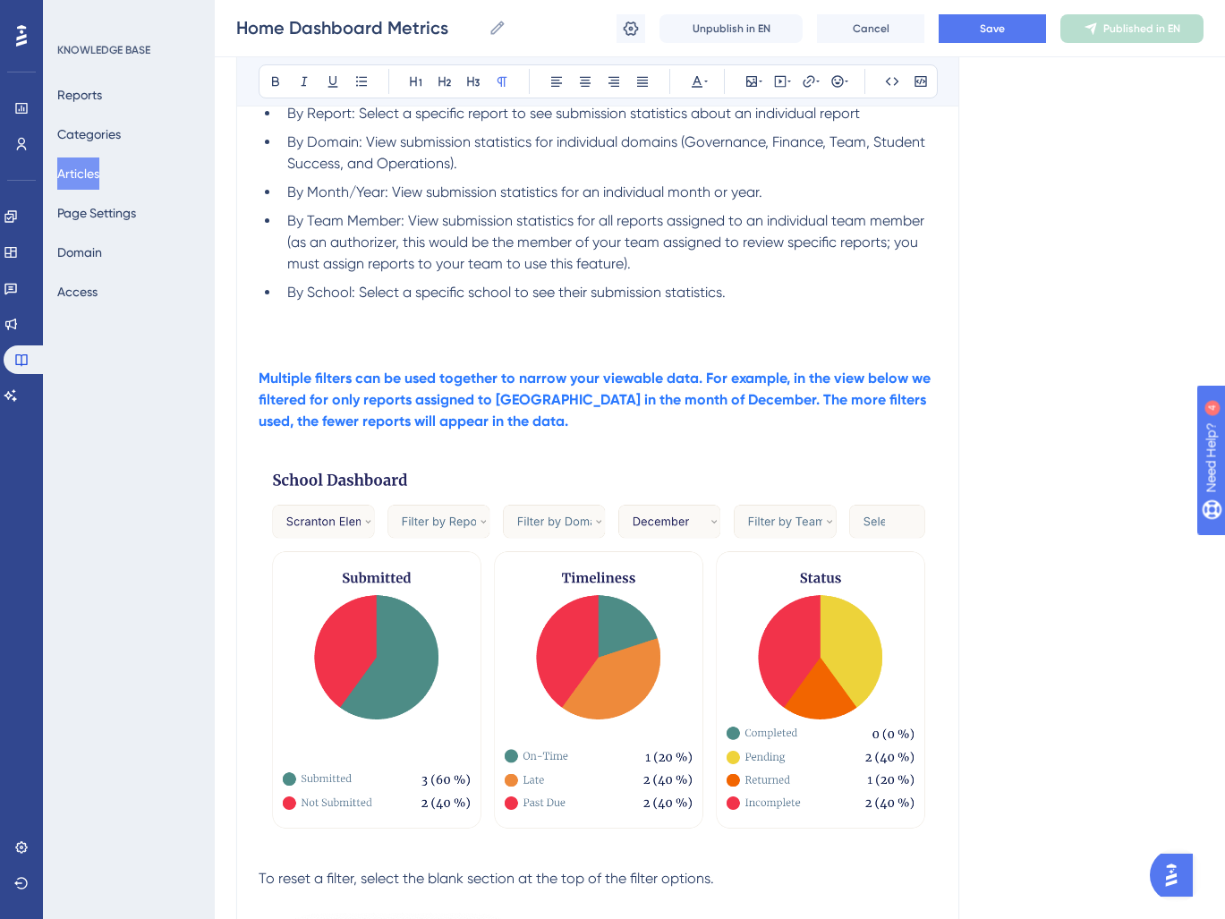
click at [359, 422] on strong "Multiple filters can be used together to narrow your viewable data. For example…" at bounding box center [596, 400] width 675 height 60
click at [493, 403] on strong "Multiple filters can be used together to narrow your viewable data. For example…" at bounding box center [596, 400] width 675 height 60
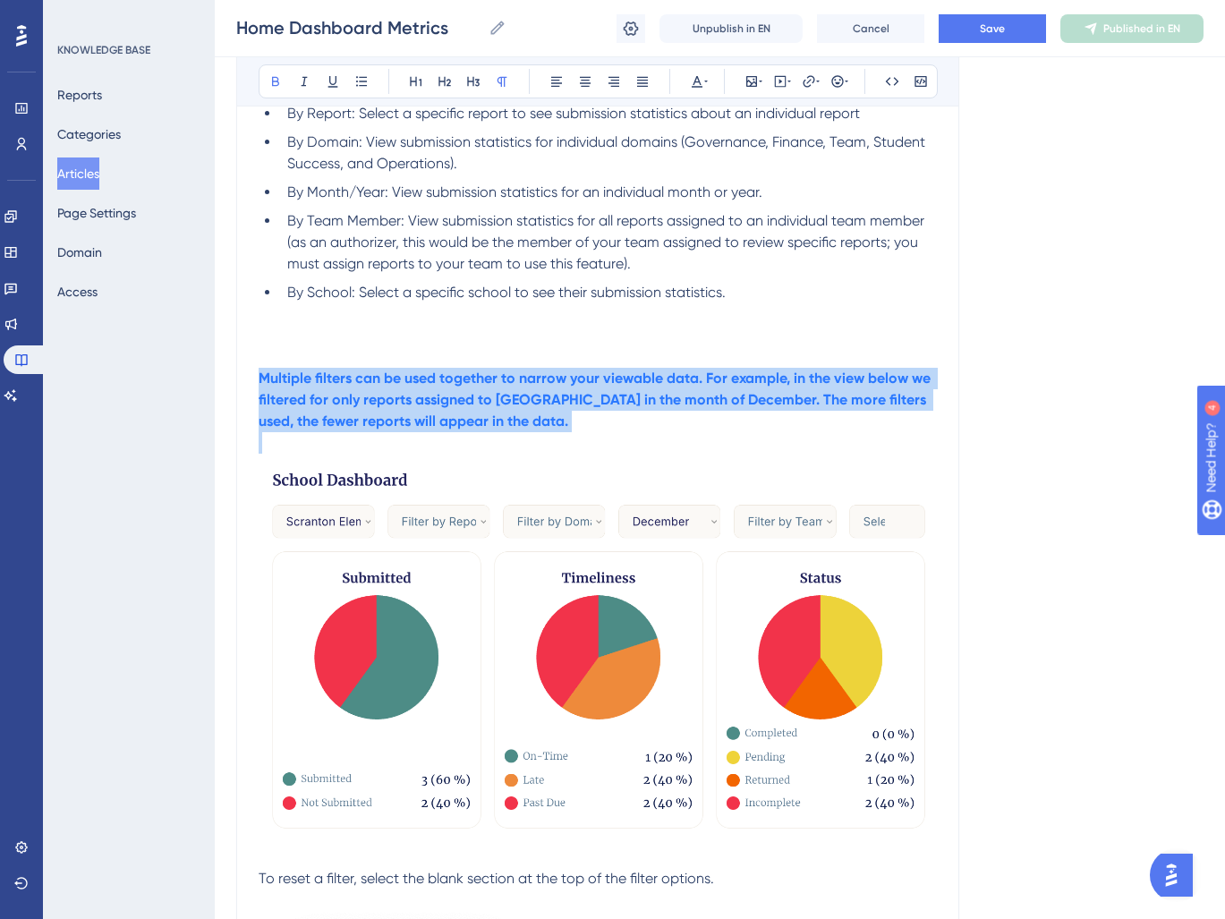
click at [493, 403] on strong "Multiple filters can be used together to narrow your viewable data. For example…" at bounding box center [596, 400] width 675 height 60
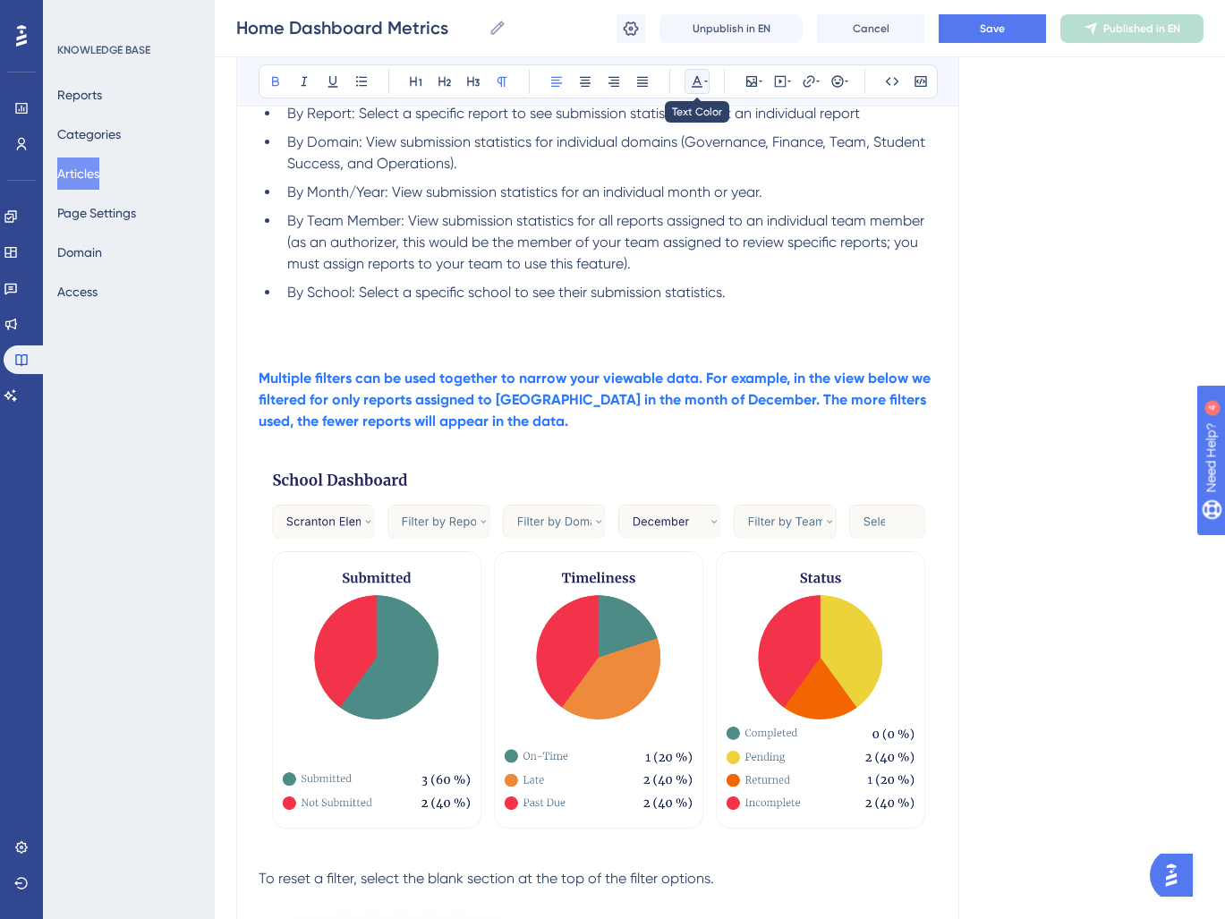
click at [701, 86] on icon at bounding box center [697, 82] width 11 height 12
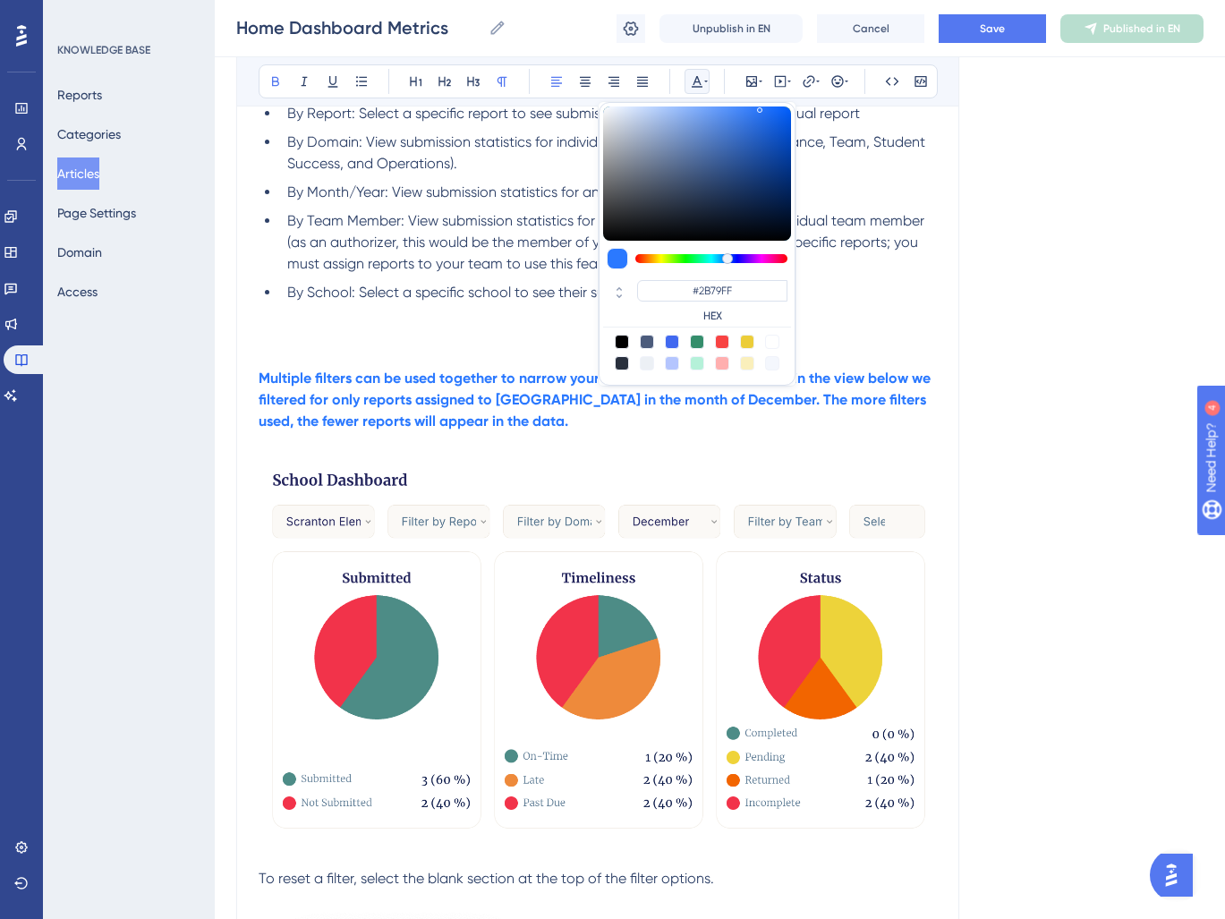
click at [665, 341] on div at bounding box center [672, 342] width 14 height 14
type input "#4169F0"
click at [525, 393] on strong "Multiple filters can be used together to narrow your viewable data. For example…" at bounding box center [596, 400] width 675 height 60
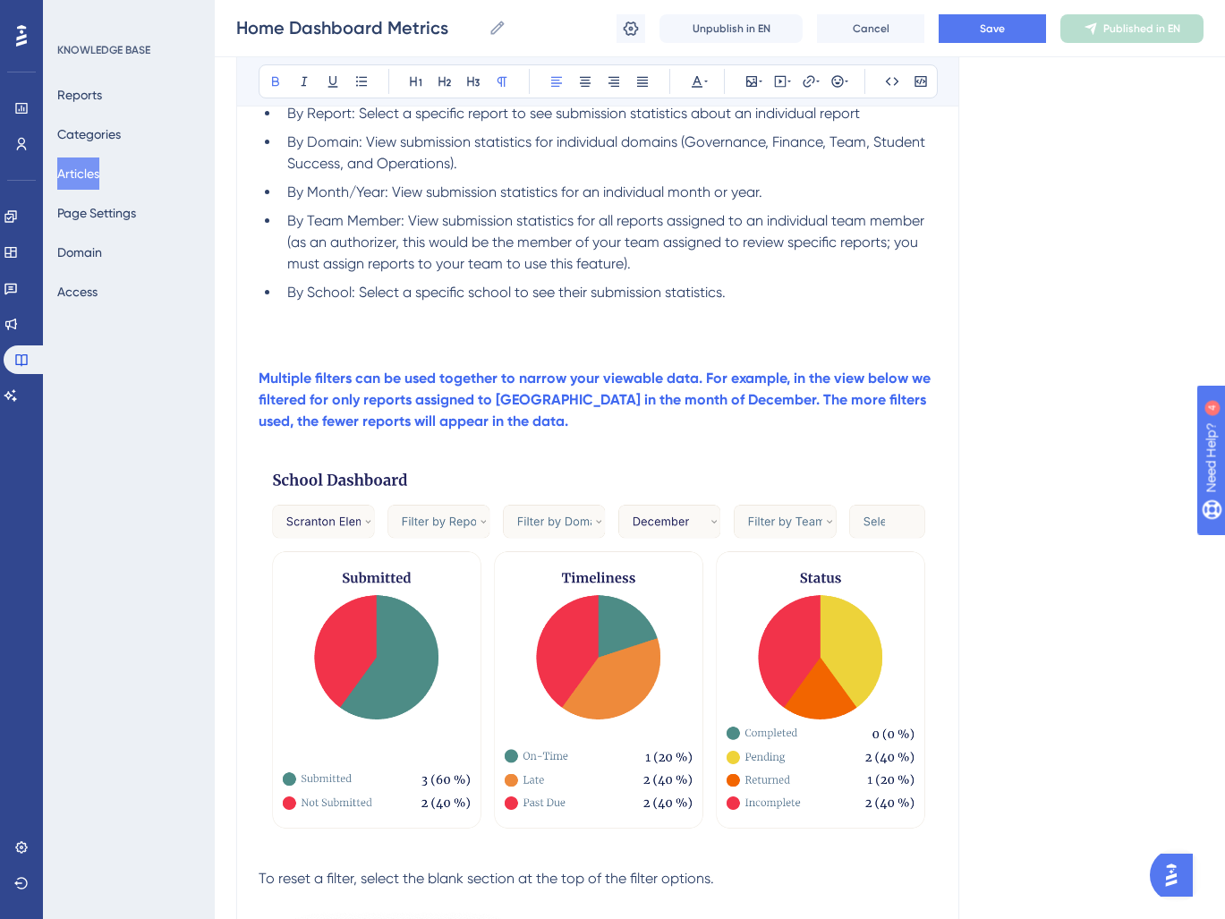
click at [747, 438] on p at bounding box center [598, 442] width 678 height 21
click at [650, 599] on img at bounding box center [598, 647] width 678 height 387
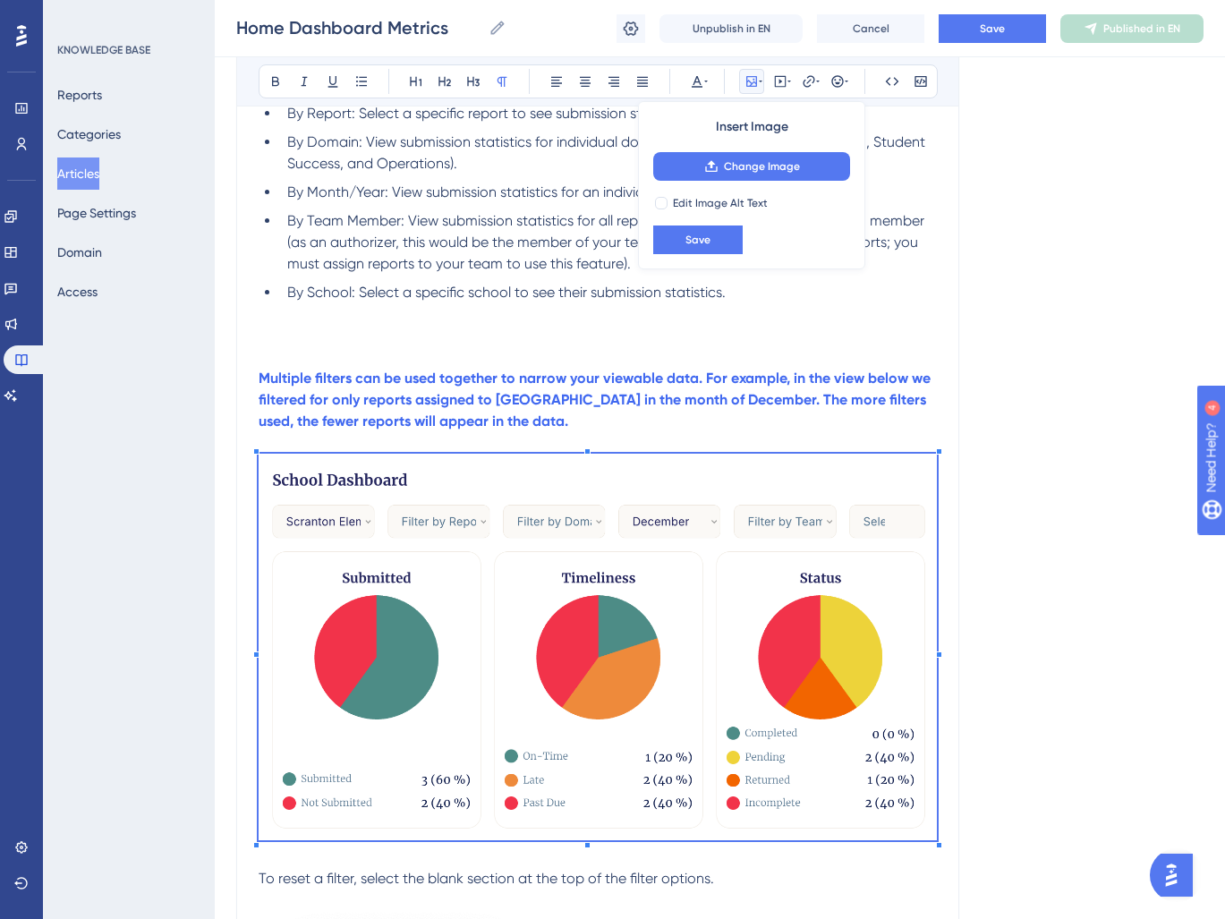
click at [578, 403] on strong "Multiple filters can be used together to narrow your viewable data. For example…" at bounding box center [596, 400] width 675 height 60
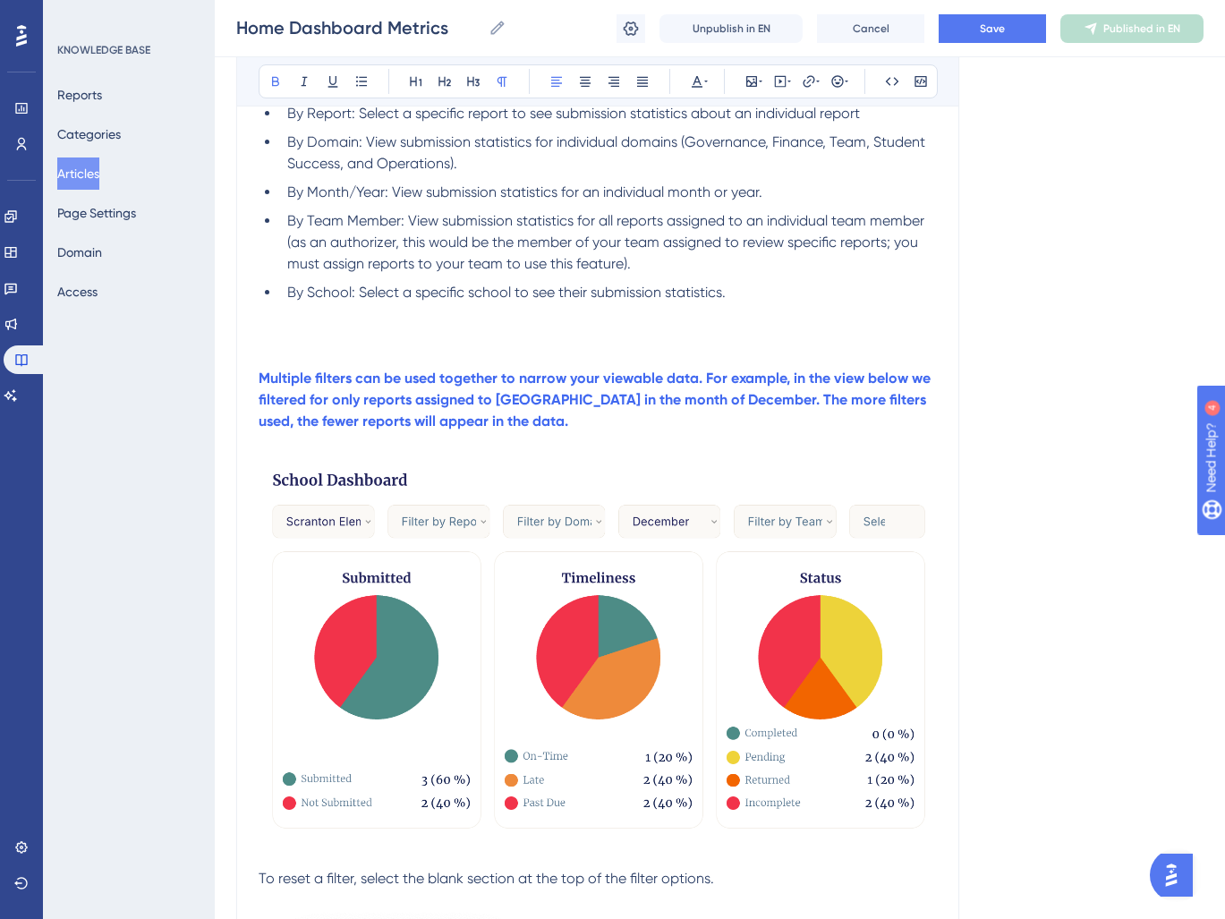
drag, startPoint x: 259, startPoint y: 377, endPoint x: 640, endPoint y: 429, distance: 383.9
click at [640, 429] on p "Multiple filters can be used together to narrow your viewable data. For example…" at bounding box center [598, 400] width 678 height 64
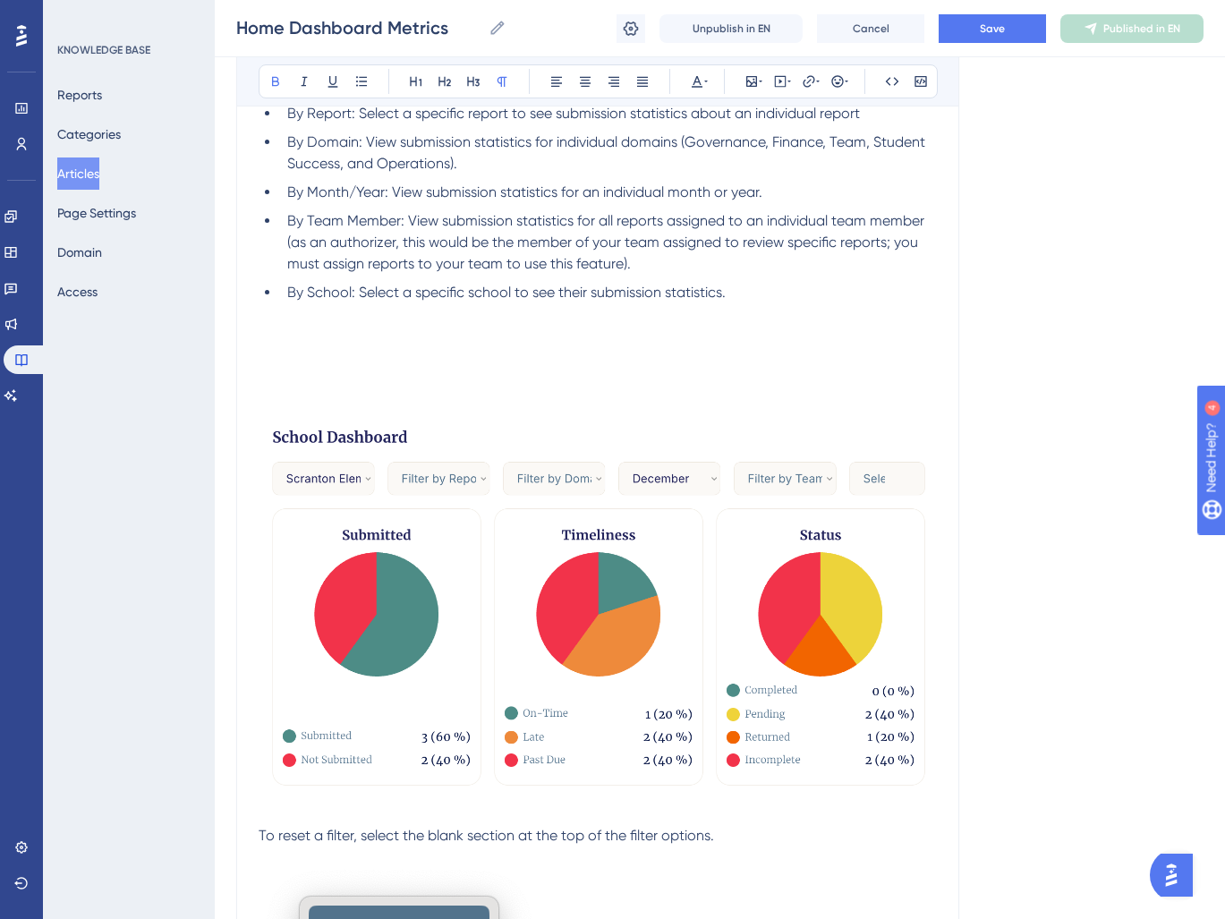
click at [611, 602] on img at bounding box center [598, 604] width 678 height 387
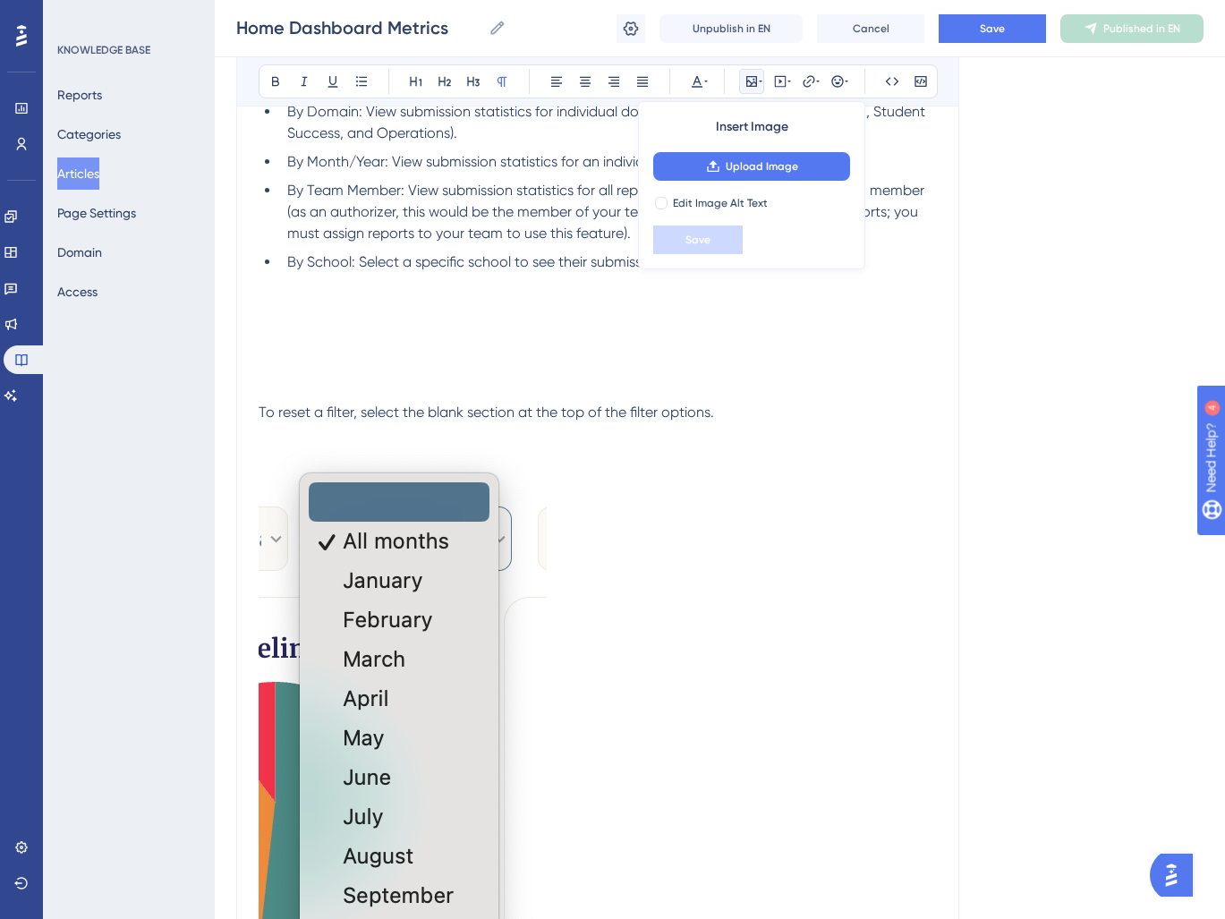
scroll to position [802, 0]
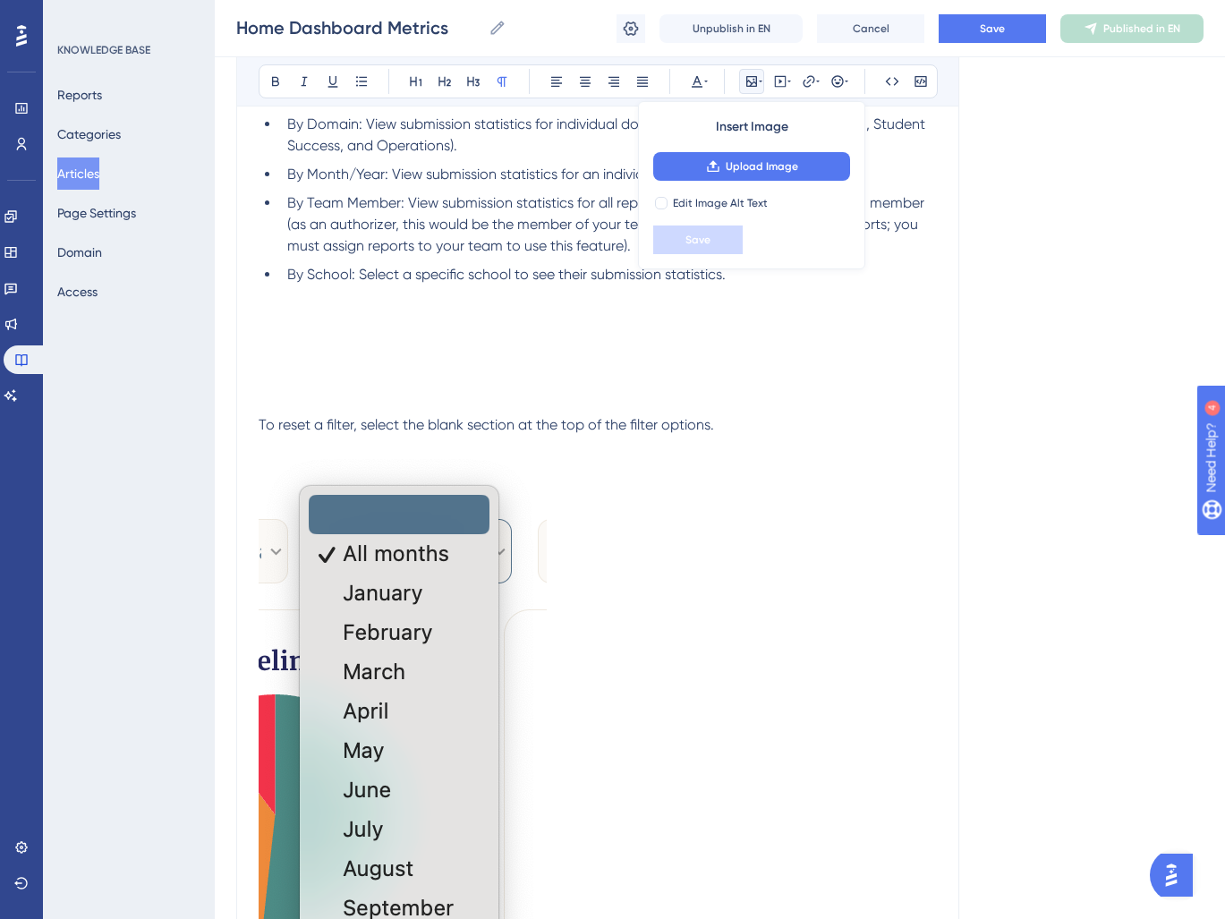
drag, startPoint x: 335, startPoint y: 310, endPoint x: 315, endPoint y: 319, distance: 21.6
click at [324, 314] on p at bounding box center [598, 317] width 678 height 21
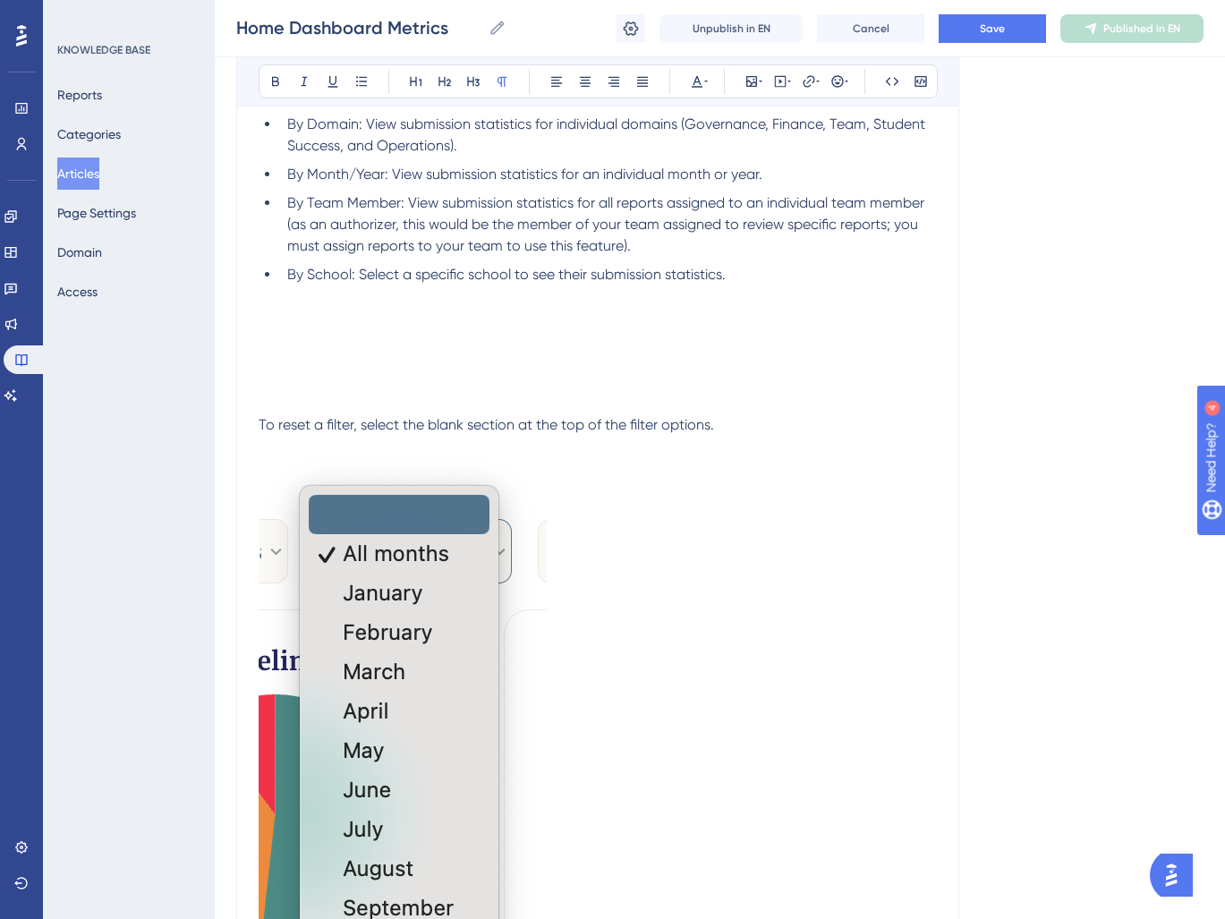
click at [299, 333] on p at bounding box center [598, 338] width 678 height 21
click at [744, 76] on icon at bounding box center [751, 81] width 14 height 14
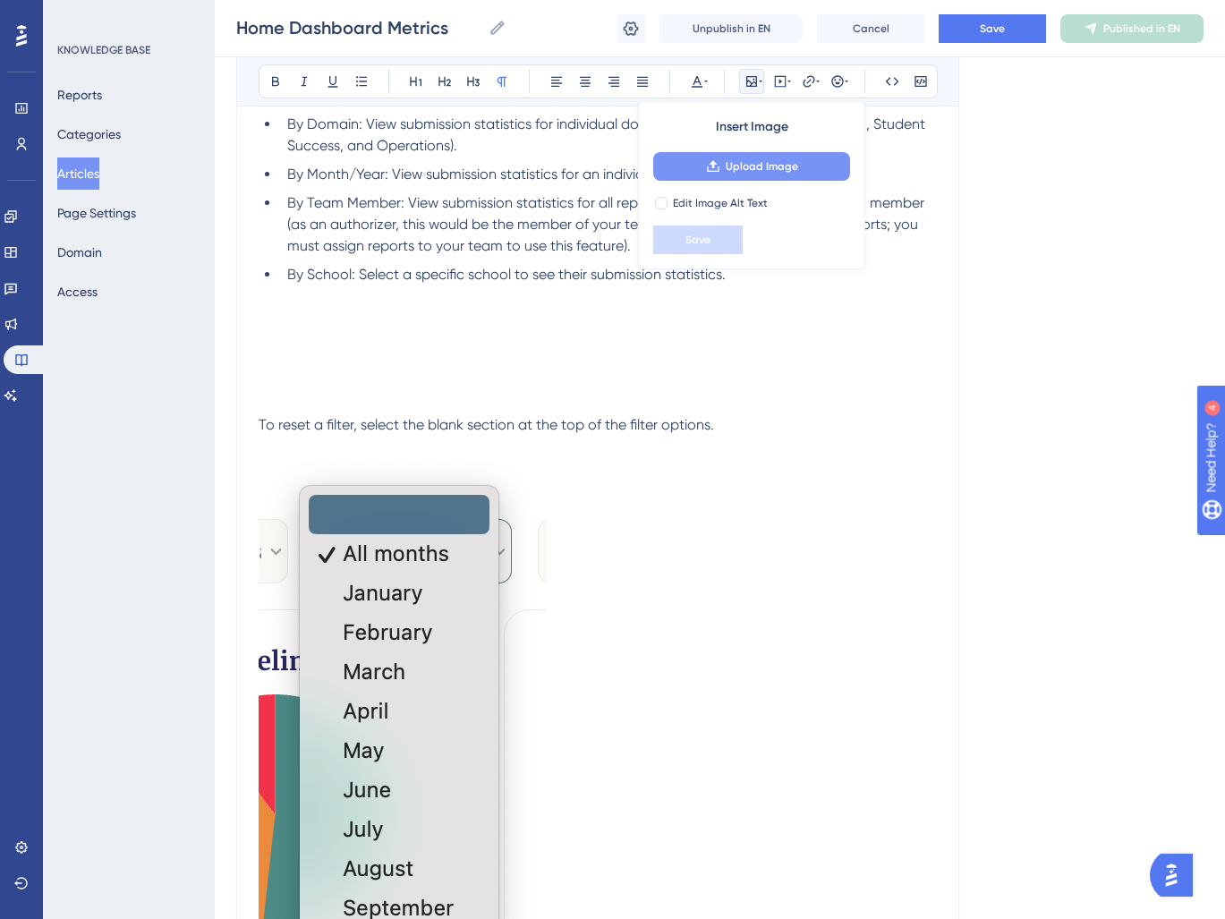
click at [764, 167] on span "Upload Image" at bounding box center [762, 166] width 72 height 14
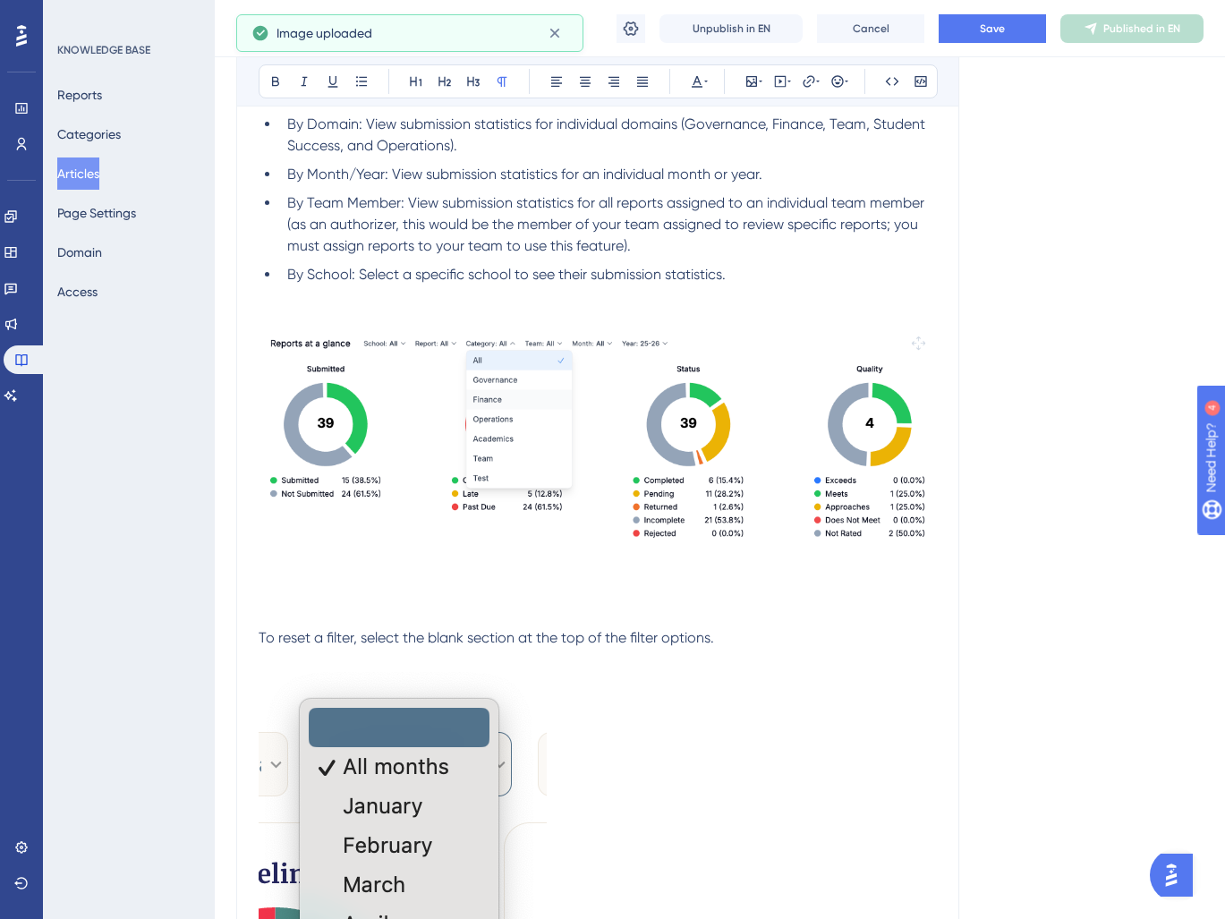
click at [326, 297] on p at bounding box center [598, 295] width 678 height 21
click at [282, 590] on p at bounding box center [598, 594] width 678 height 21
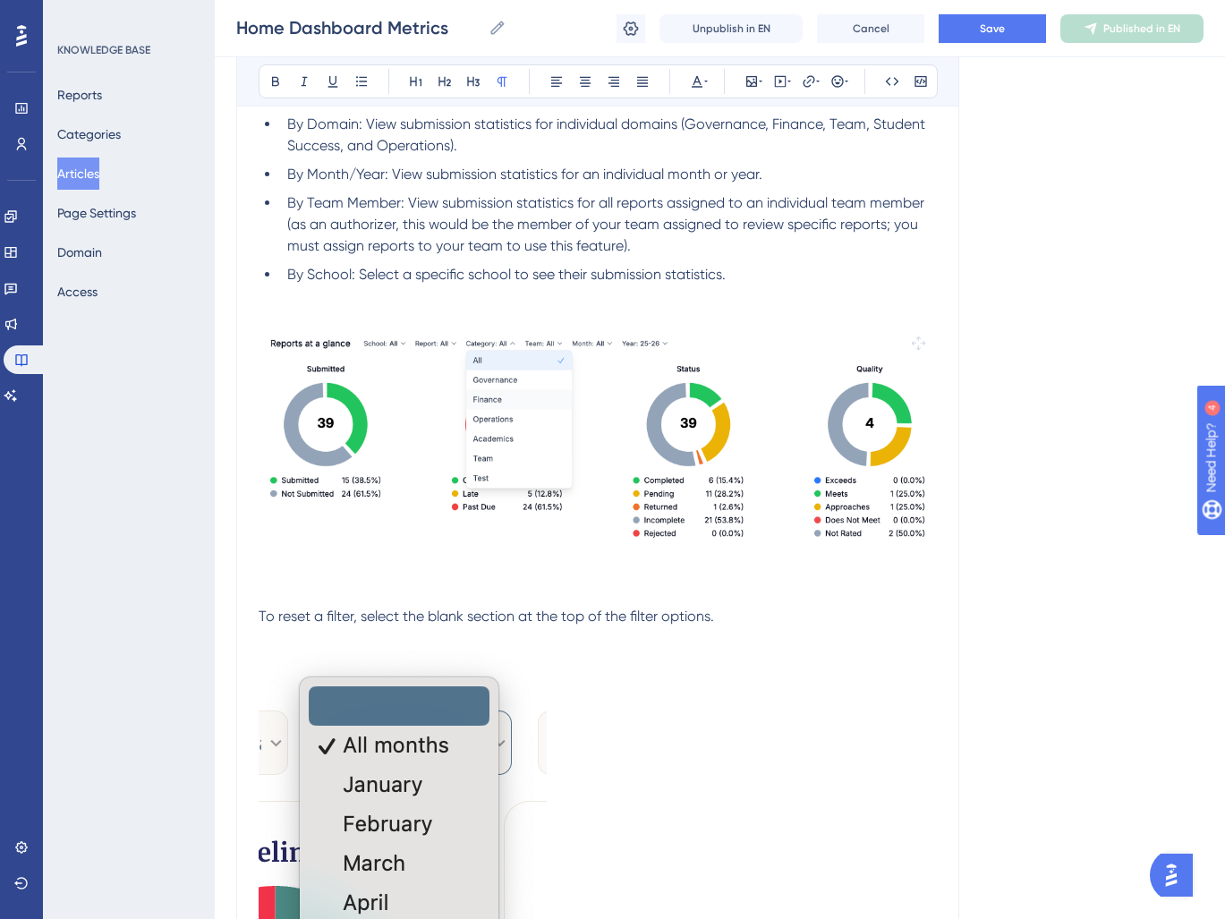
click at [317, 589] on p at bounding box center [598, 594] width 678 height 21
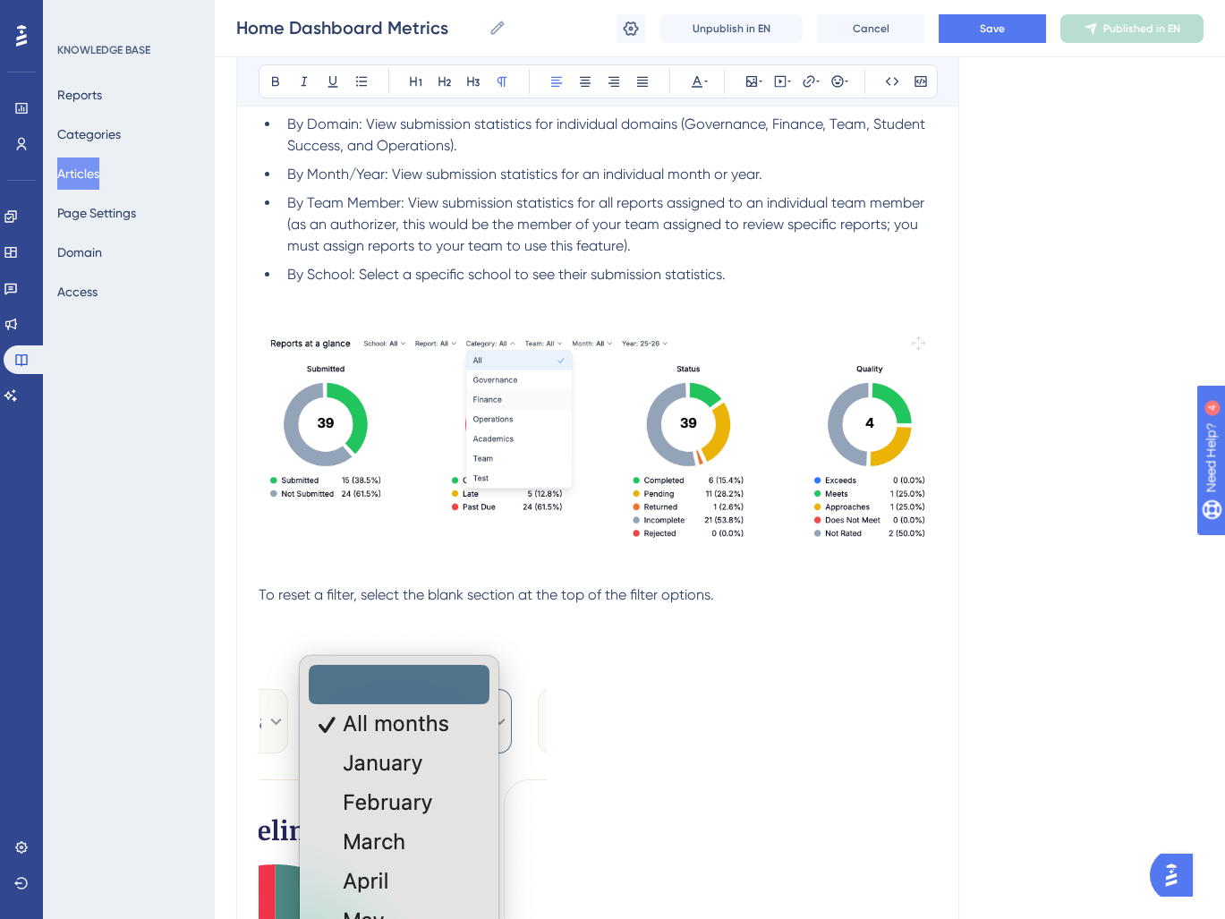
click at [444, 598] on span "To reset a filter, select the blank section at the top of the filter options." at bounding box center [486, 594] width 455 height 17
click at [436, 593] on span "To reset a filter, select All section at the top of the filter options." at bounding box center [463, 594] width 409 height 17
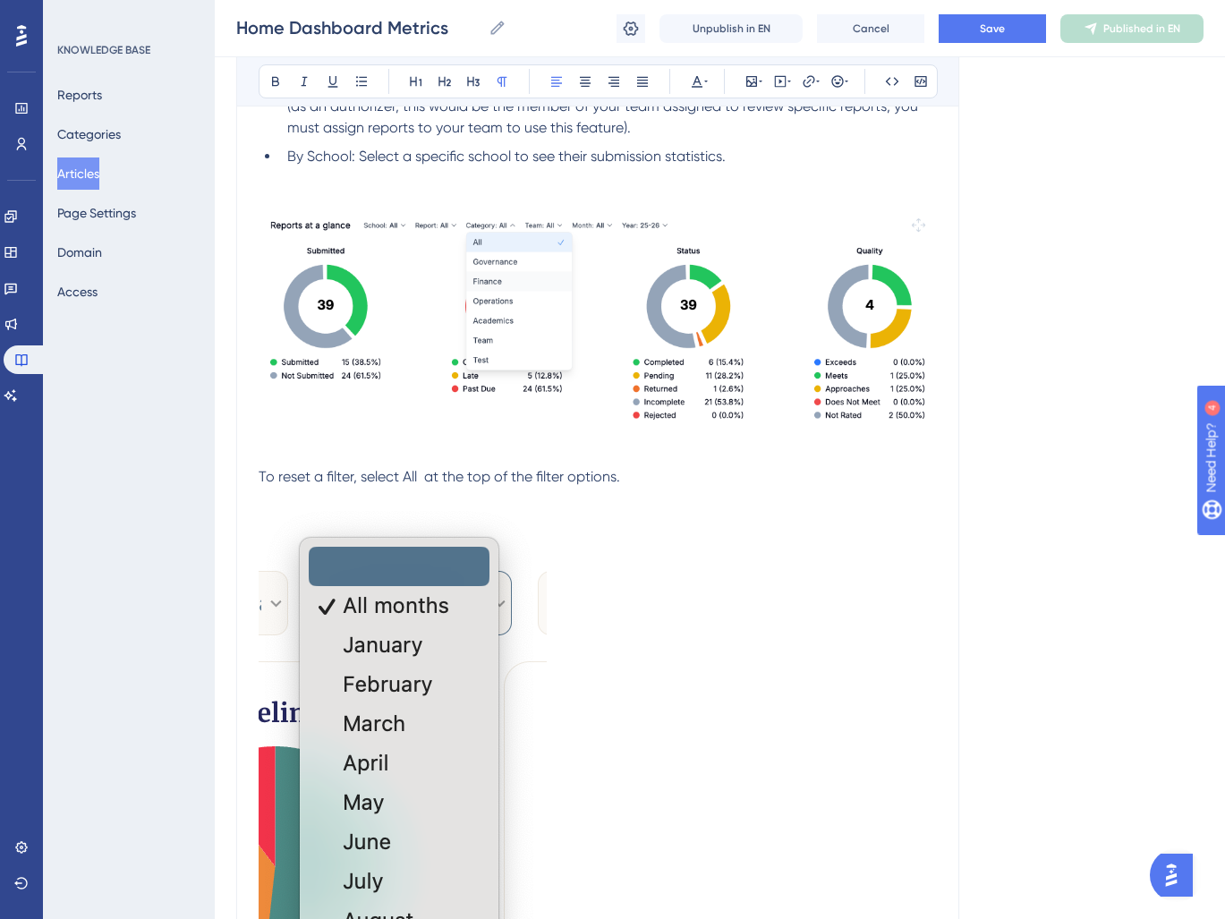
scroll to position [962, 0]
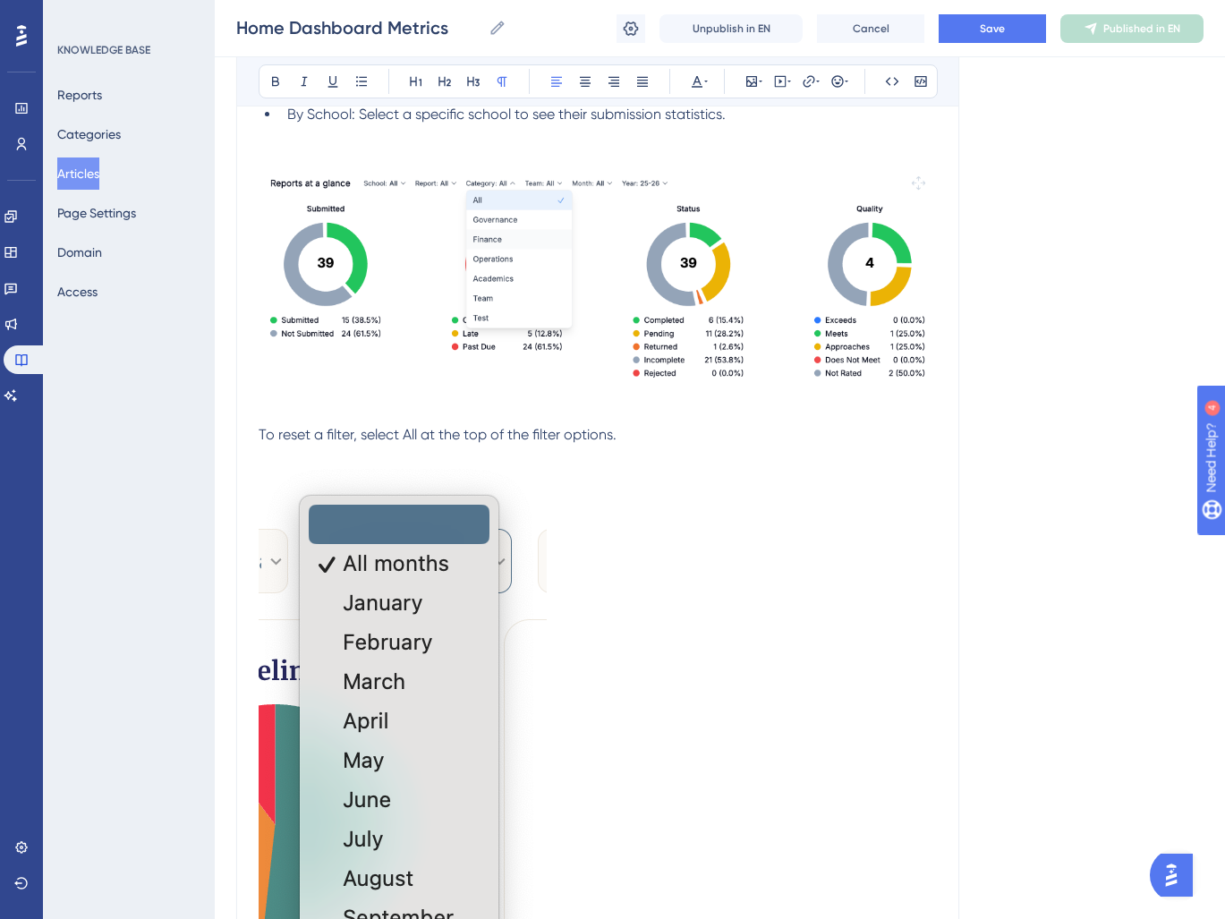
click at [513, 302] on img at bounding box center [598, 282] width 678 height 229
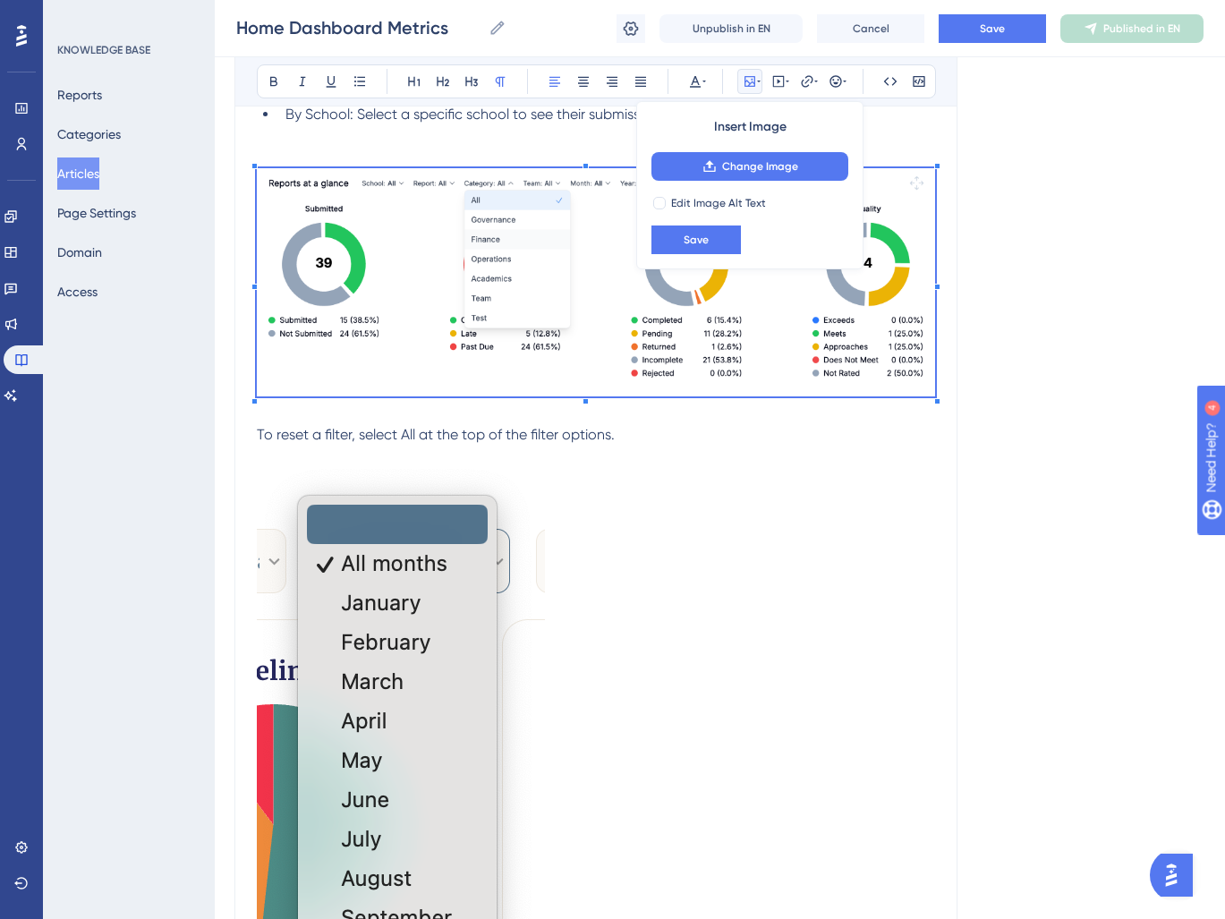
scroll to position [962, 3]
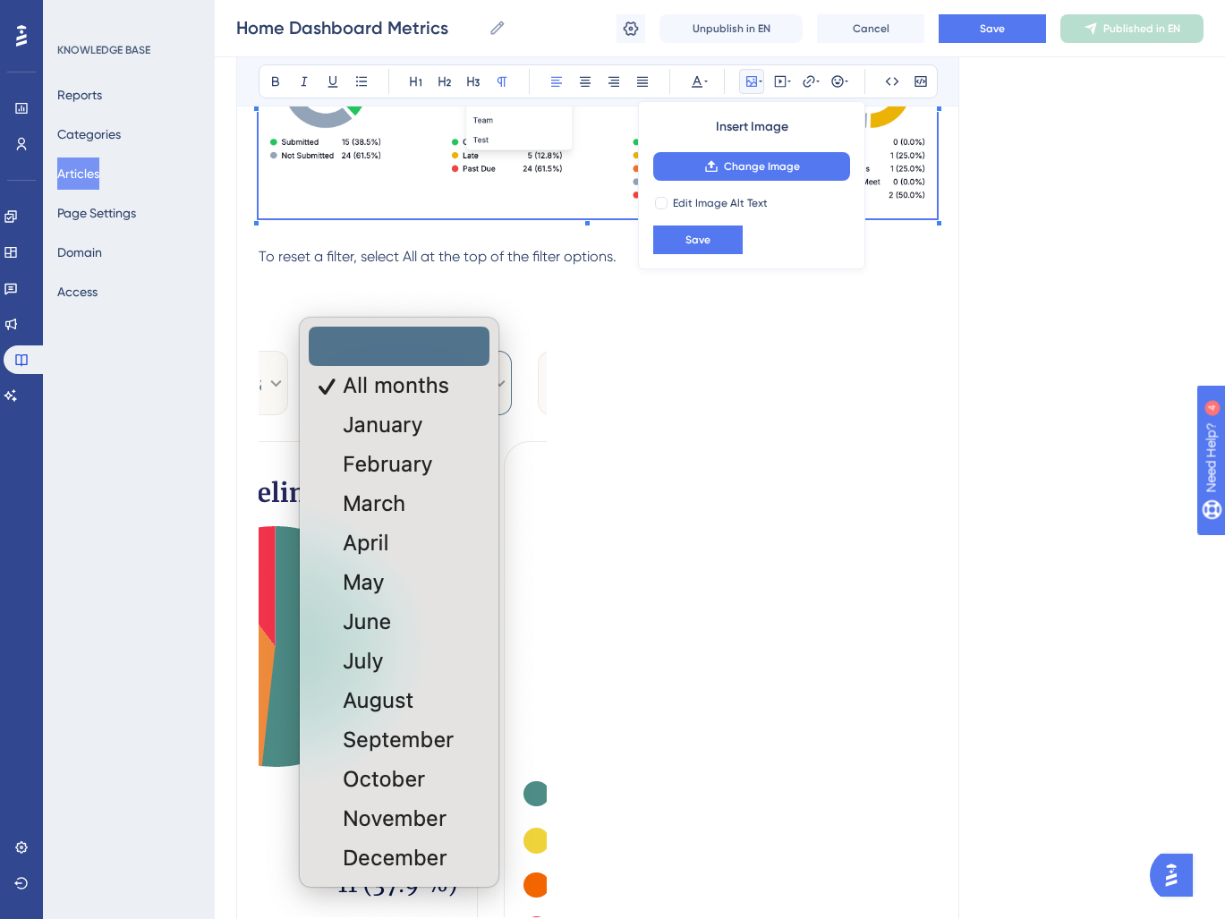
click at [681, 662] on p at bounding box center [598, 606] width 678 height 634
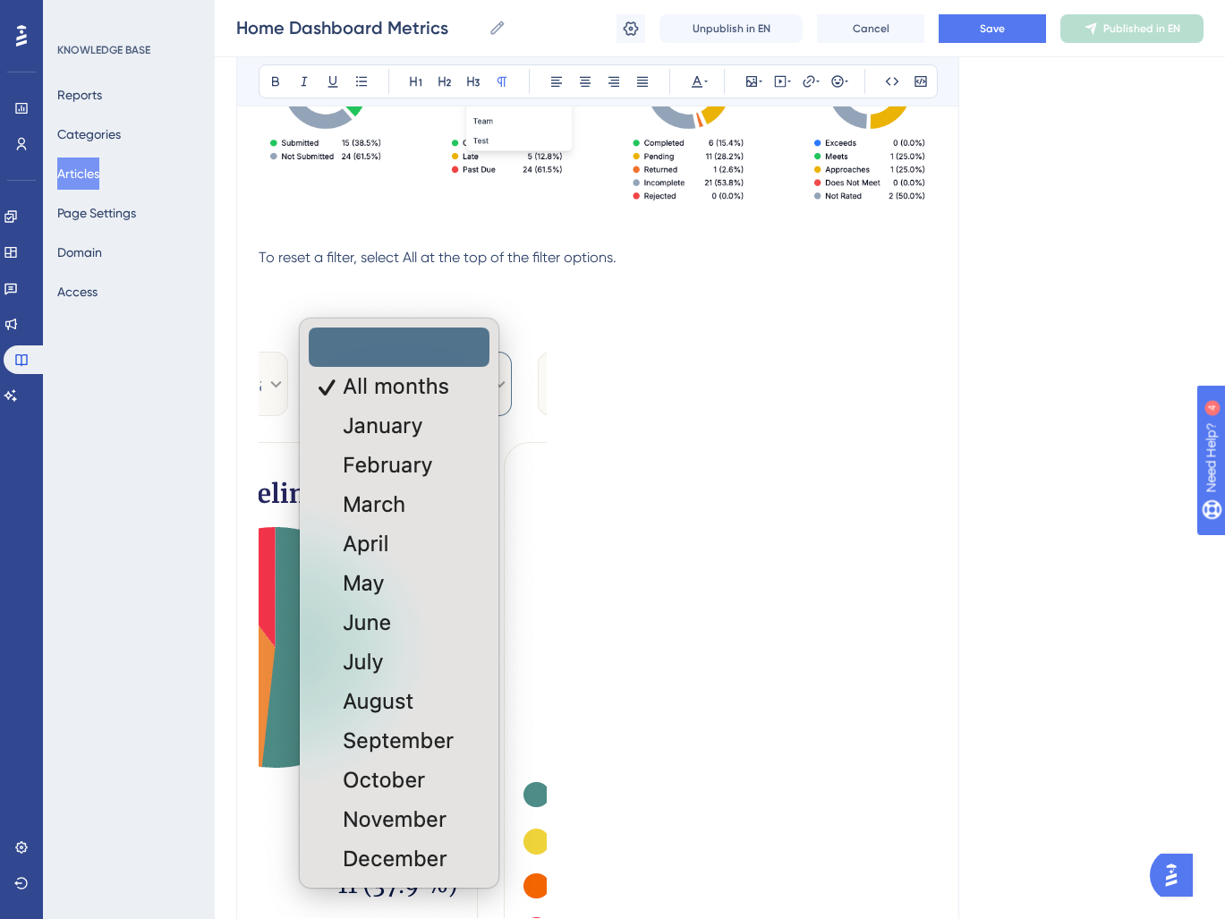
click at [423, 656] on img at bounding box center [403, 604] width 288 height 628
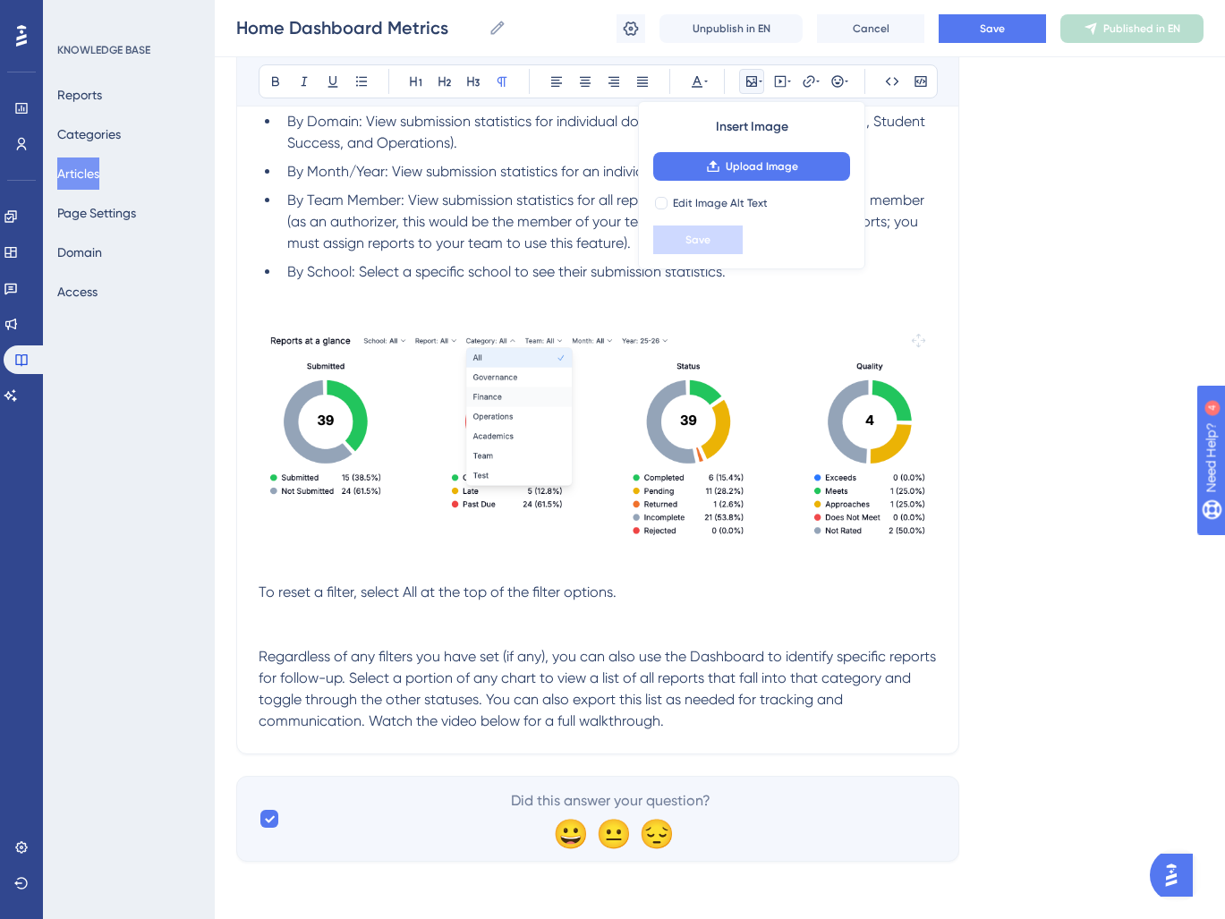
scroll to position [804, 0]
click at [312, 616] on p at bounding box center [598, 613] width 678 height 21
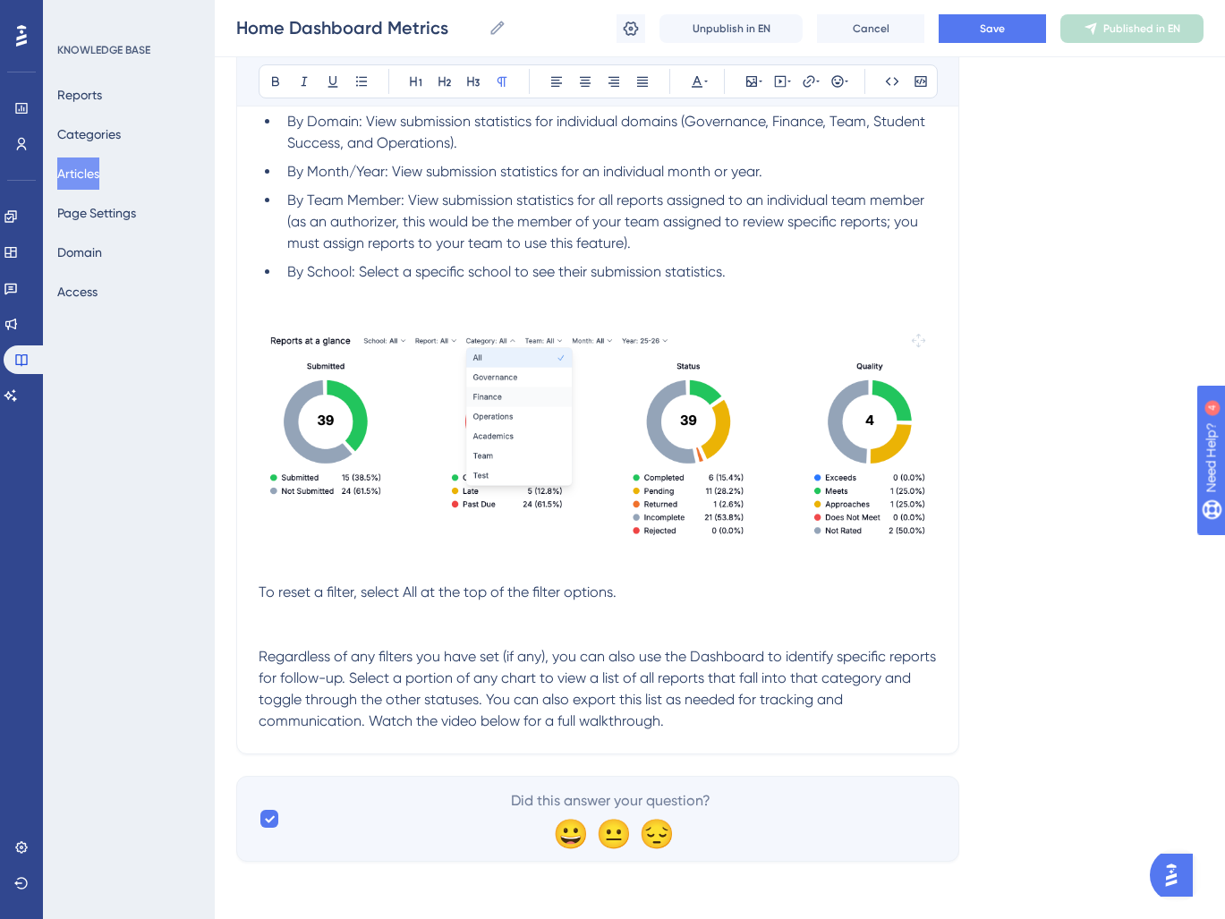
click at [299, 619] on p at bounding box center [598, 613] width 678 height 21
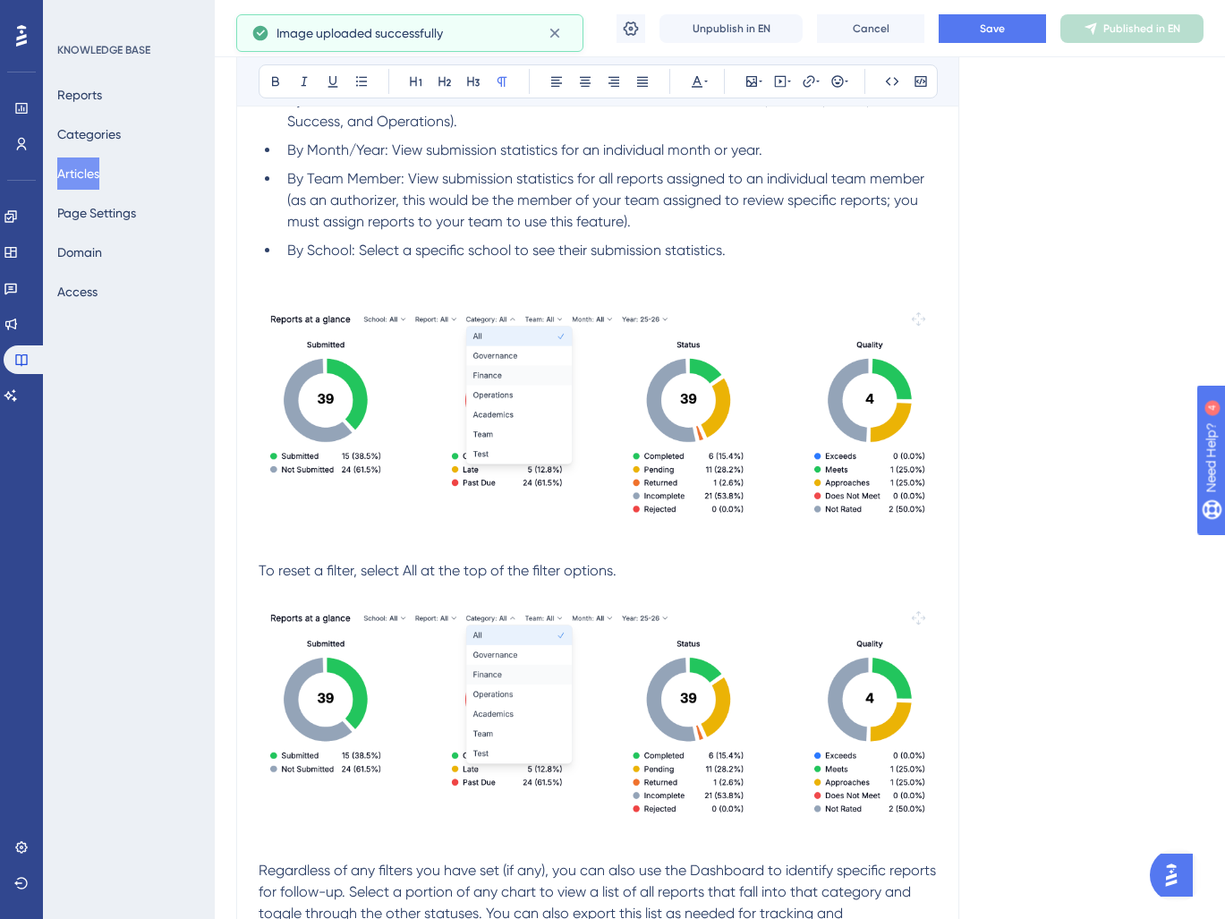
scroll to position [1040, 0]
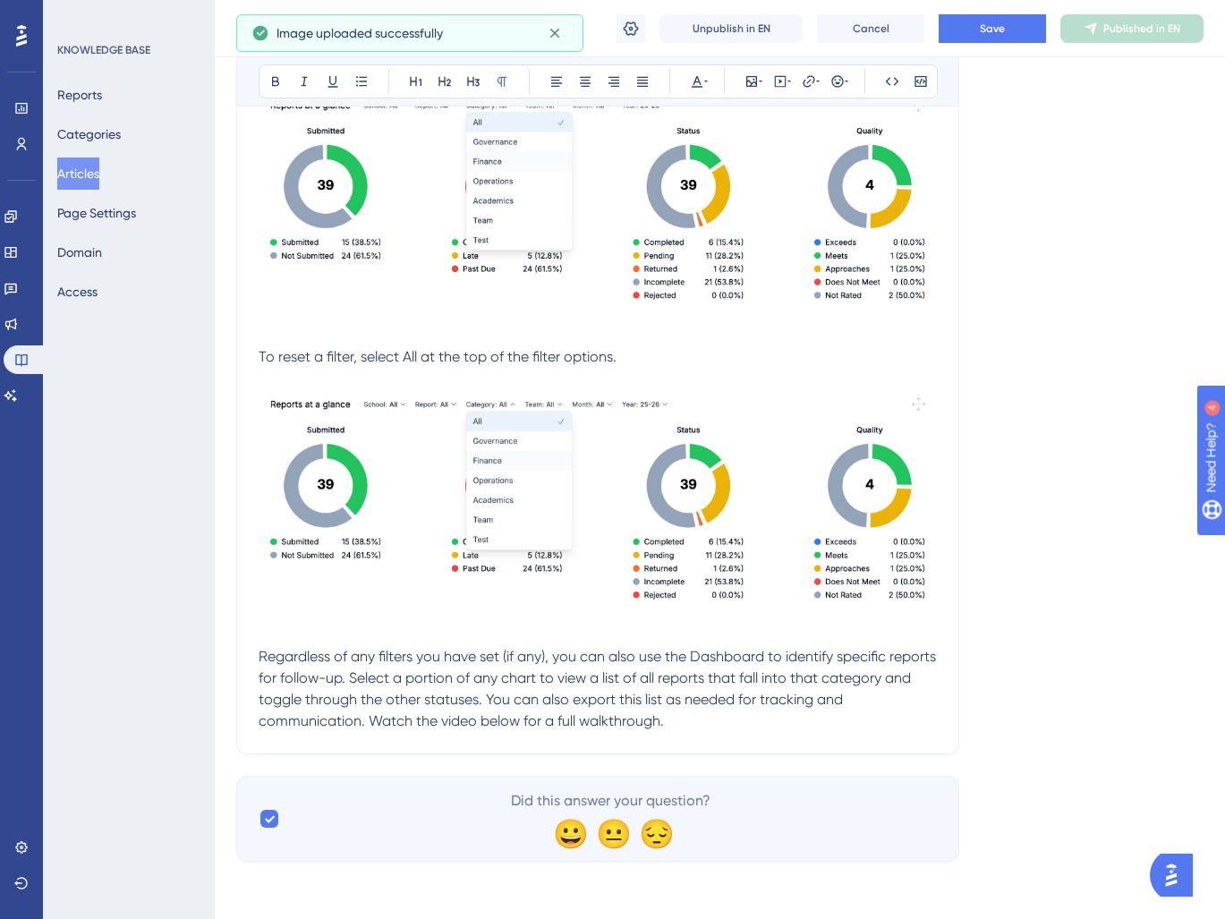
click at [563, 473] on img at bounding box center [598, 503] width 678 height 229
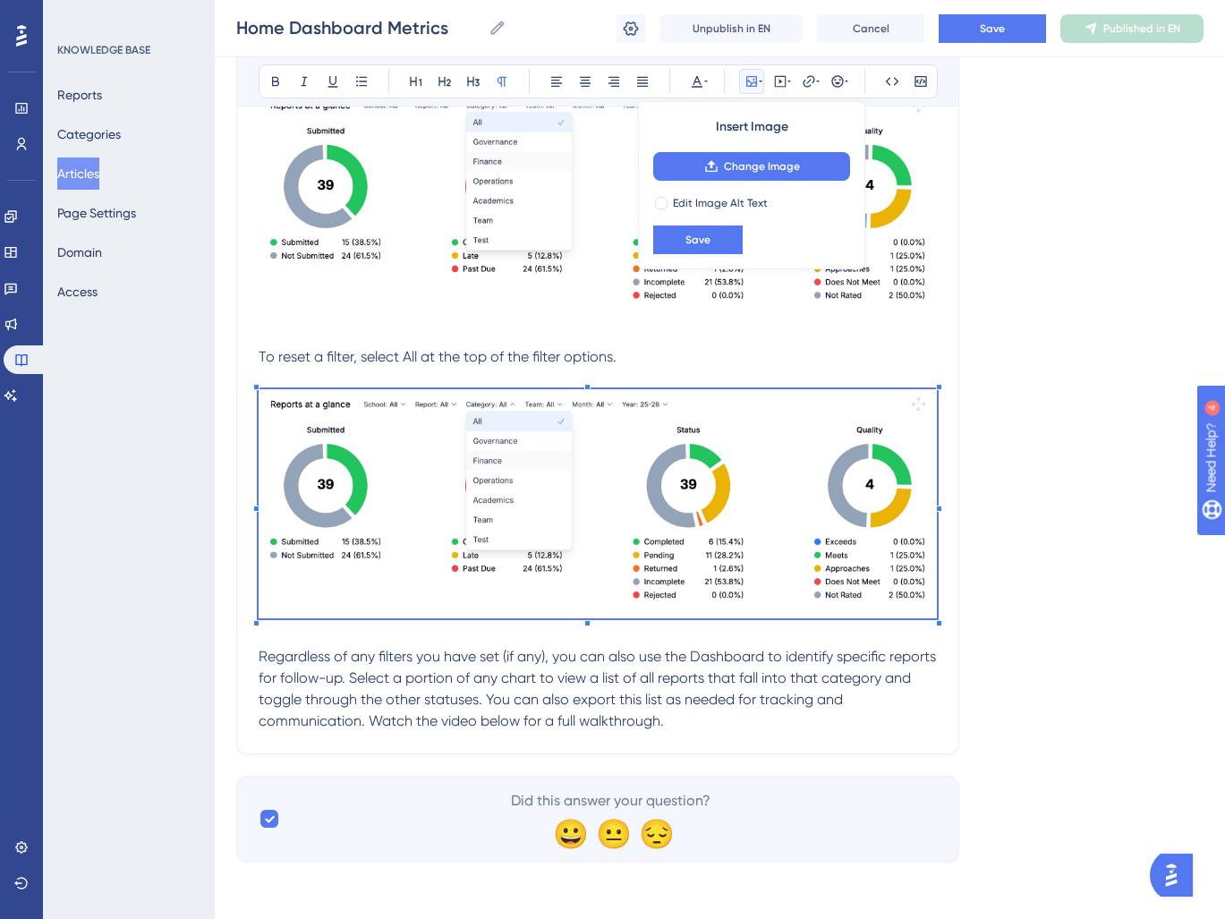
click at [877, 446] on img at bounding box center [598, 503] width 678 height 229
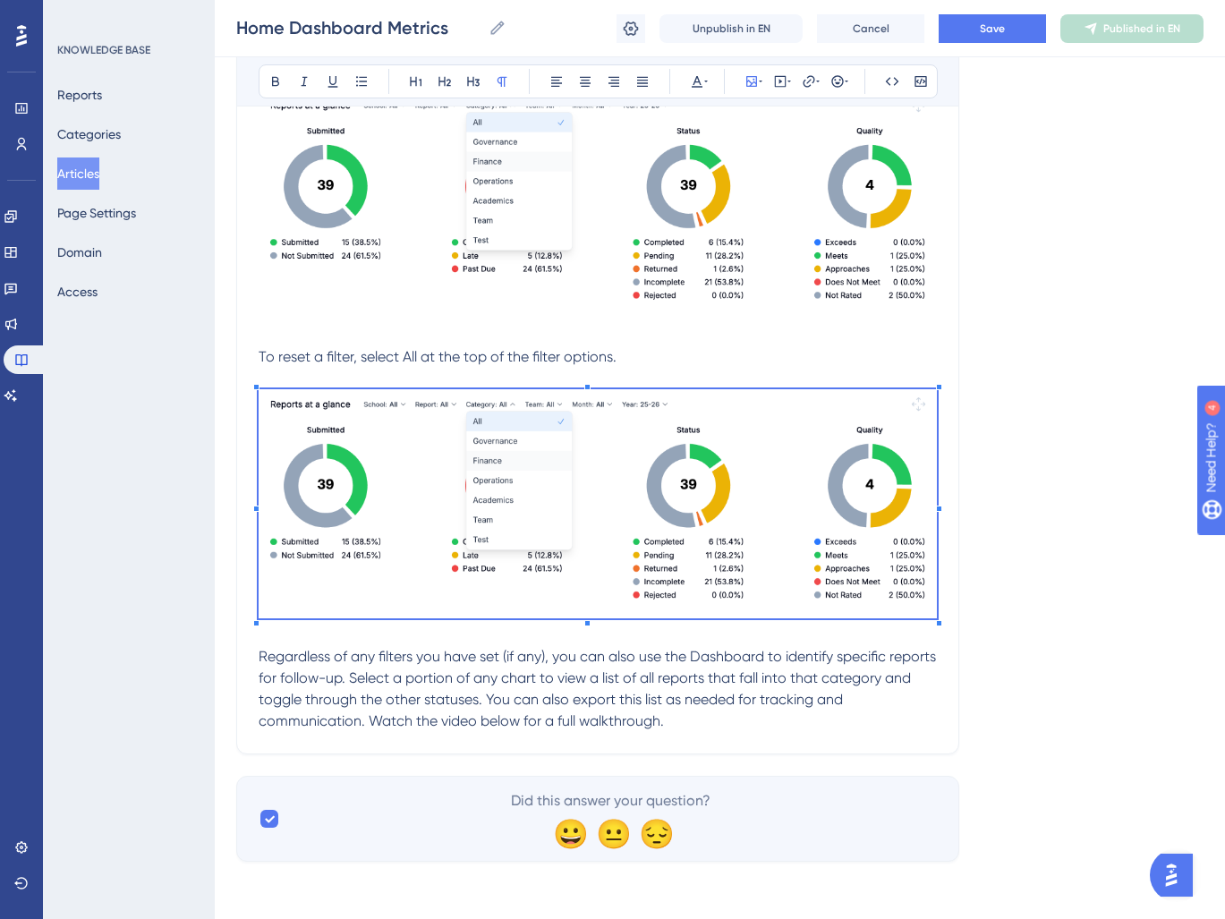
click at [839, 550] on img at bounding box center [598, 503] width 678 height 229
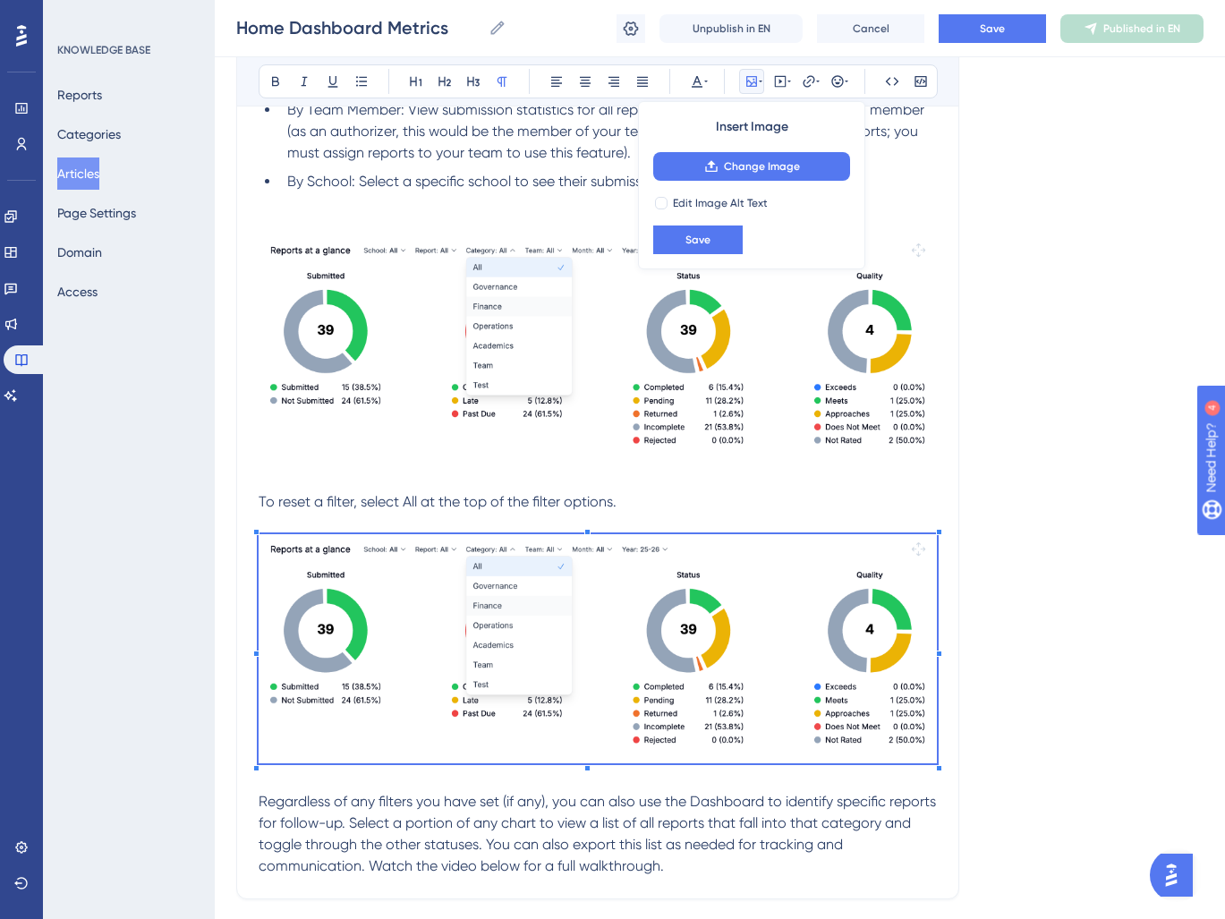
scroll to position [804, 0]
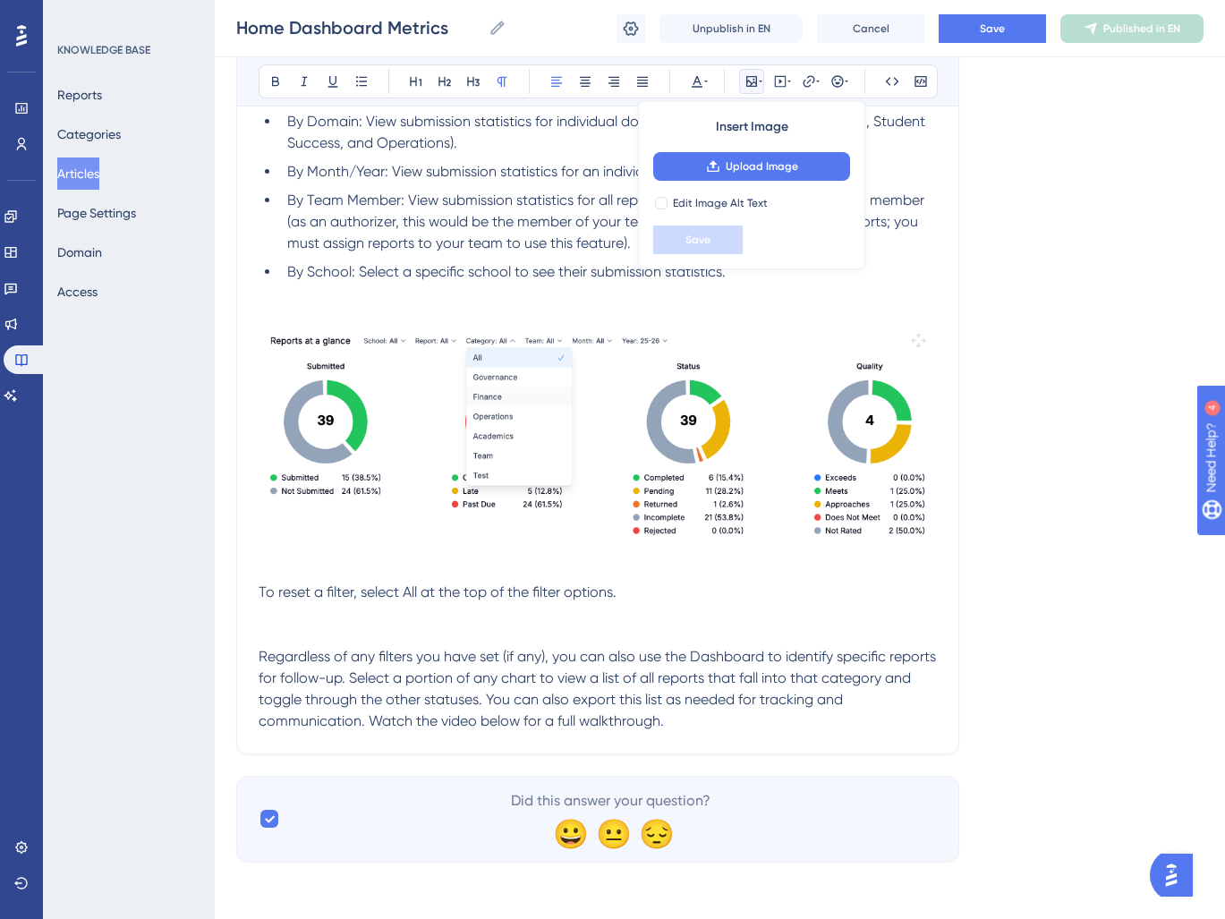
drag, startPoint x: 686, startPoint y: 590, endPoint x: 186, endPoint y: 594, distance: 500.1
click at [215, 595] on div "Performance Users Engagement Widgets Feedback Product Updates Knowledge Base AI…" at bounding box center [720, 43] width 1010 height 1695
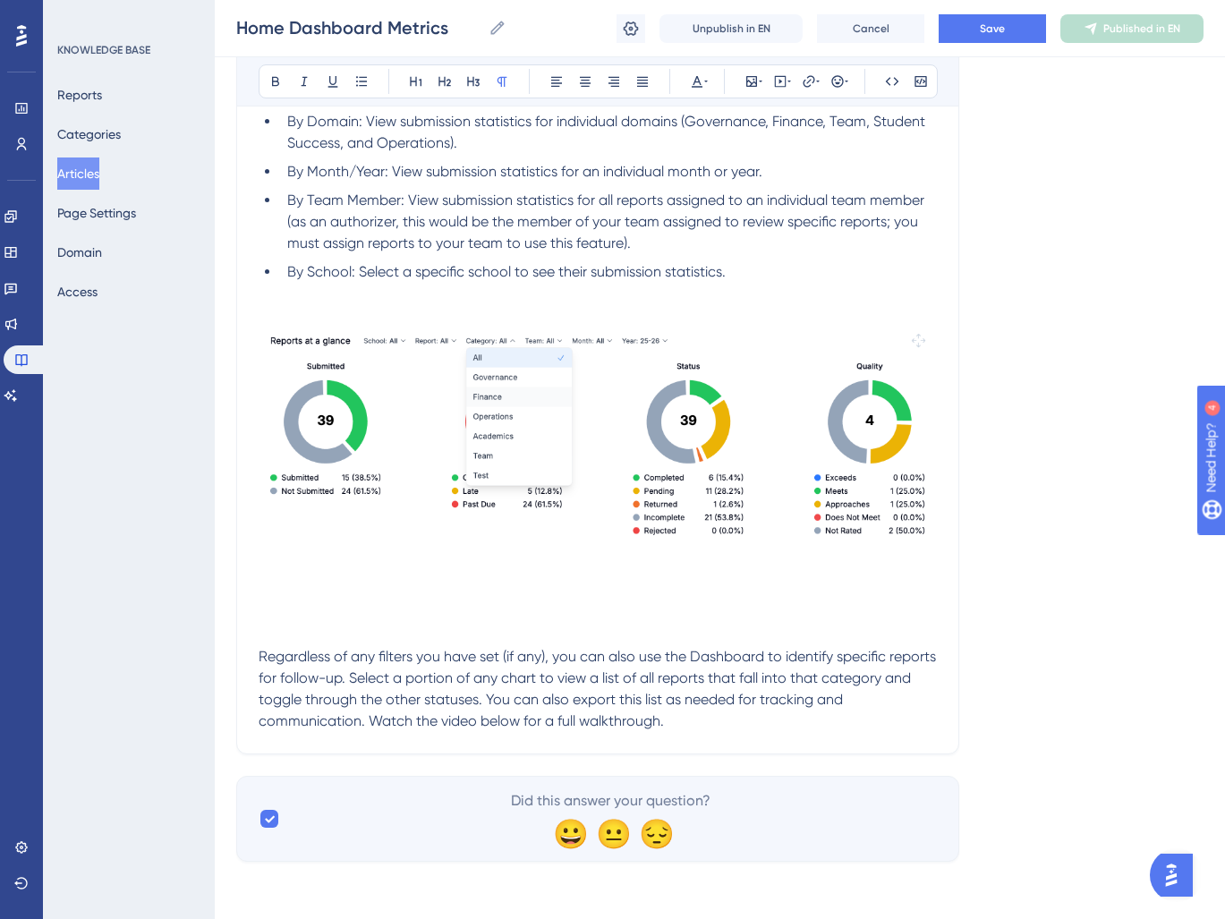
click at [275, 308] on p at bounding box center [598, 314] width 678 height 21
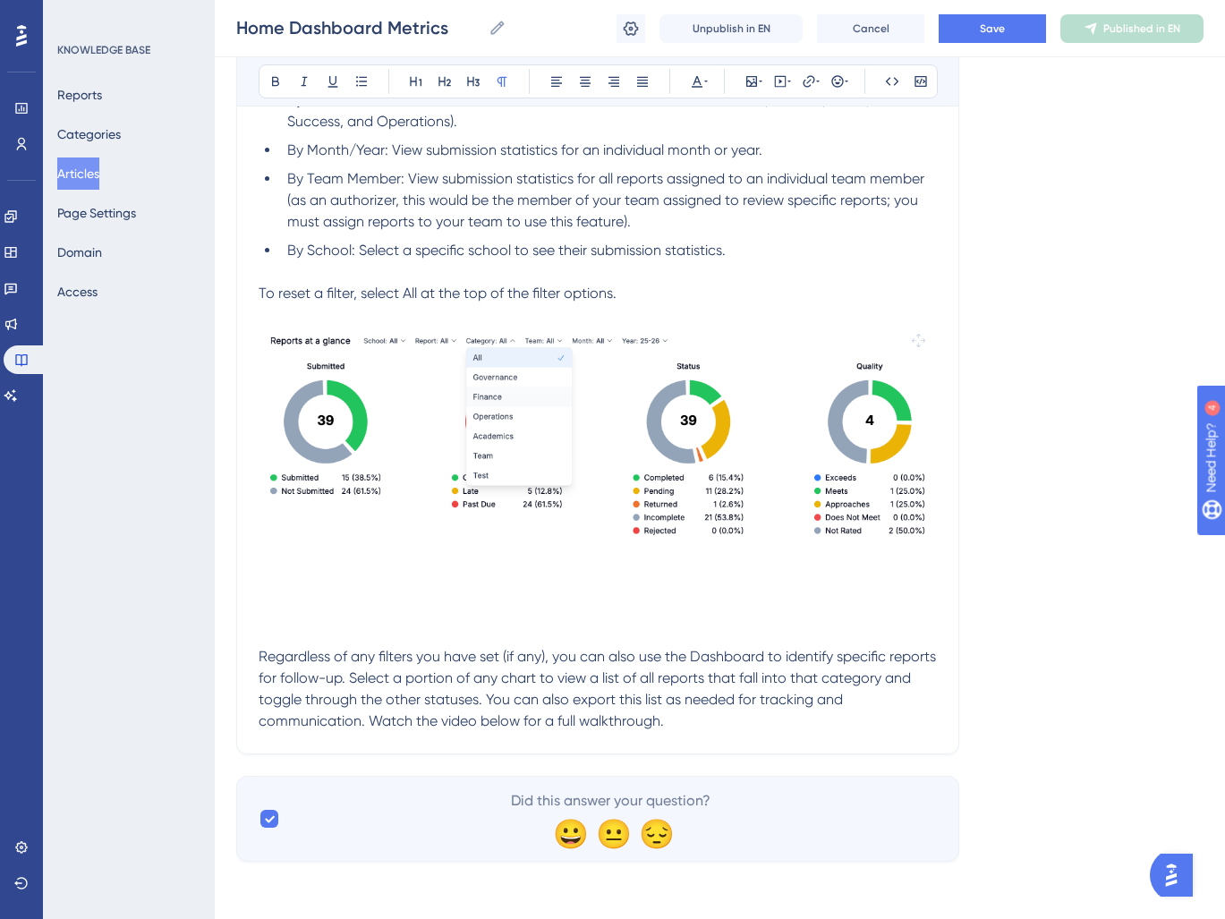
click at [497, 599] on p at bounding box center [598, 592] width 678 height 21
click at [252, 656] on div "Home Dashboard Metrics Understand and analyze your dashboard metrics for deeper…" at bounding box center [597, 65] width 723 height 1380
click at [257, 655] on div "Home Dashboard Metrics Understand and analyze your dashboard metrics for deeper…" at bounding box center [597, 65] width 723 height 1380
click at [259, 656] on span "Regardless of any filters you have set (if any), you can also use the Dashboard…" at bounding box center [599, 688] width 681 height 81
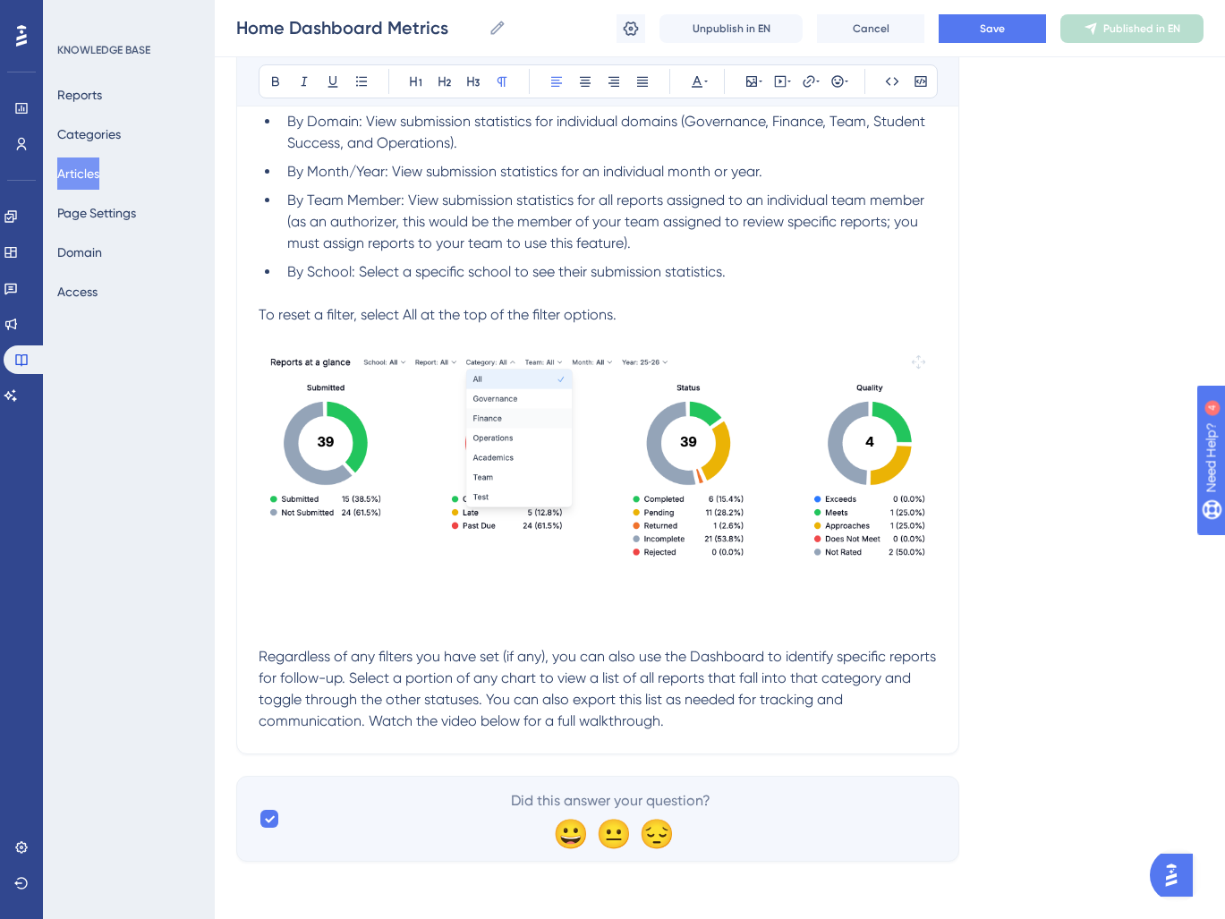
scroll to position [783, 0]
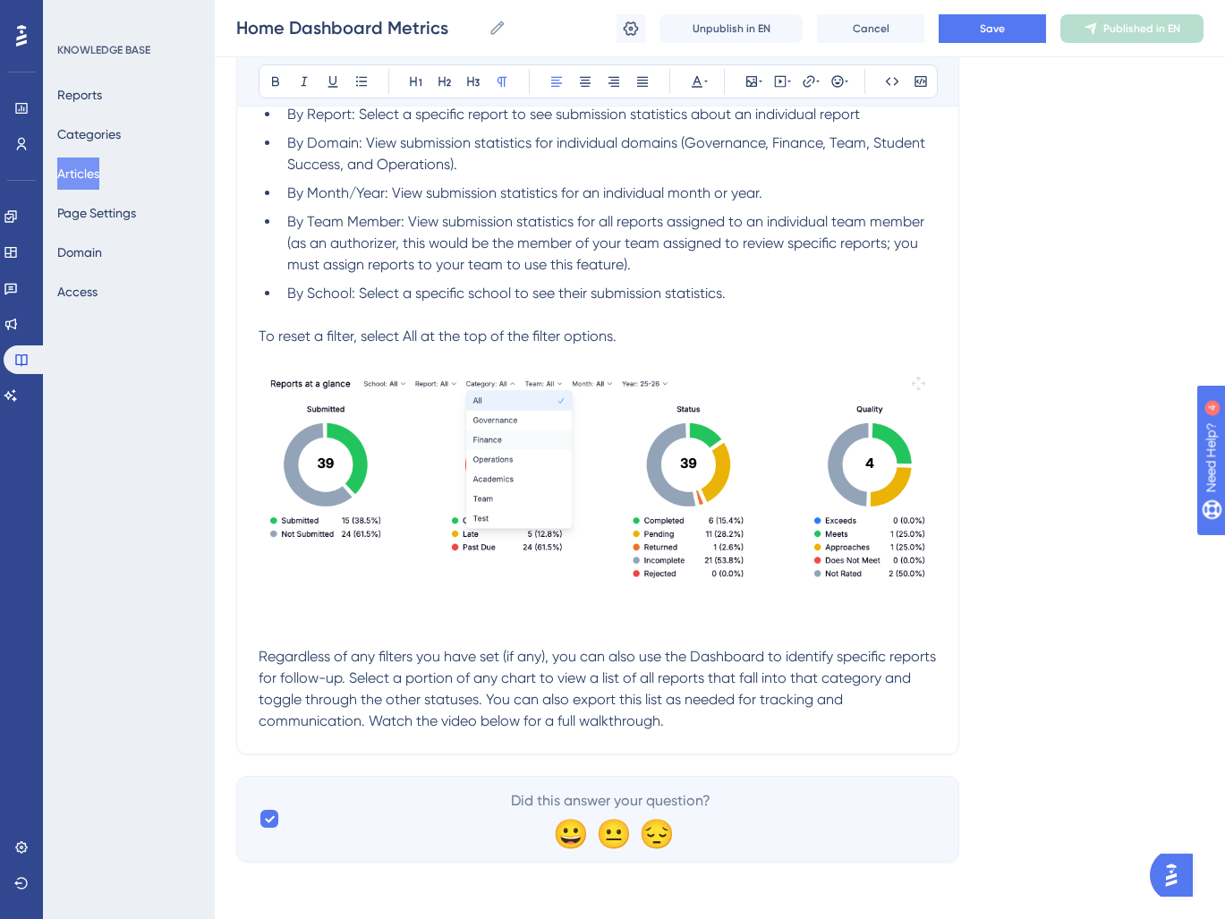
drag, startPoint x: 688, startPoint y: 719, endPoint x: 387, endPoint y: 721, distance: 301.5
click at [376, 720] on p "Regardless of any filters you have set (if any), you can also use the Dashboard…" at bounding box center [598, 689] width 678 height 86
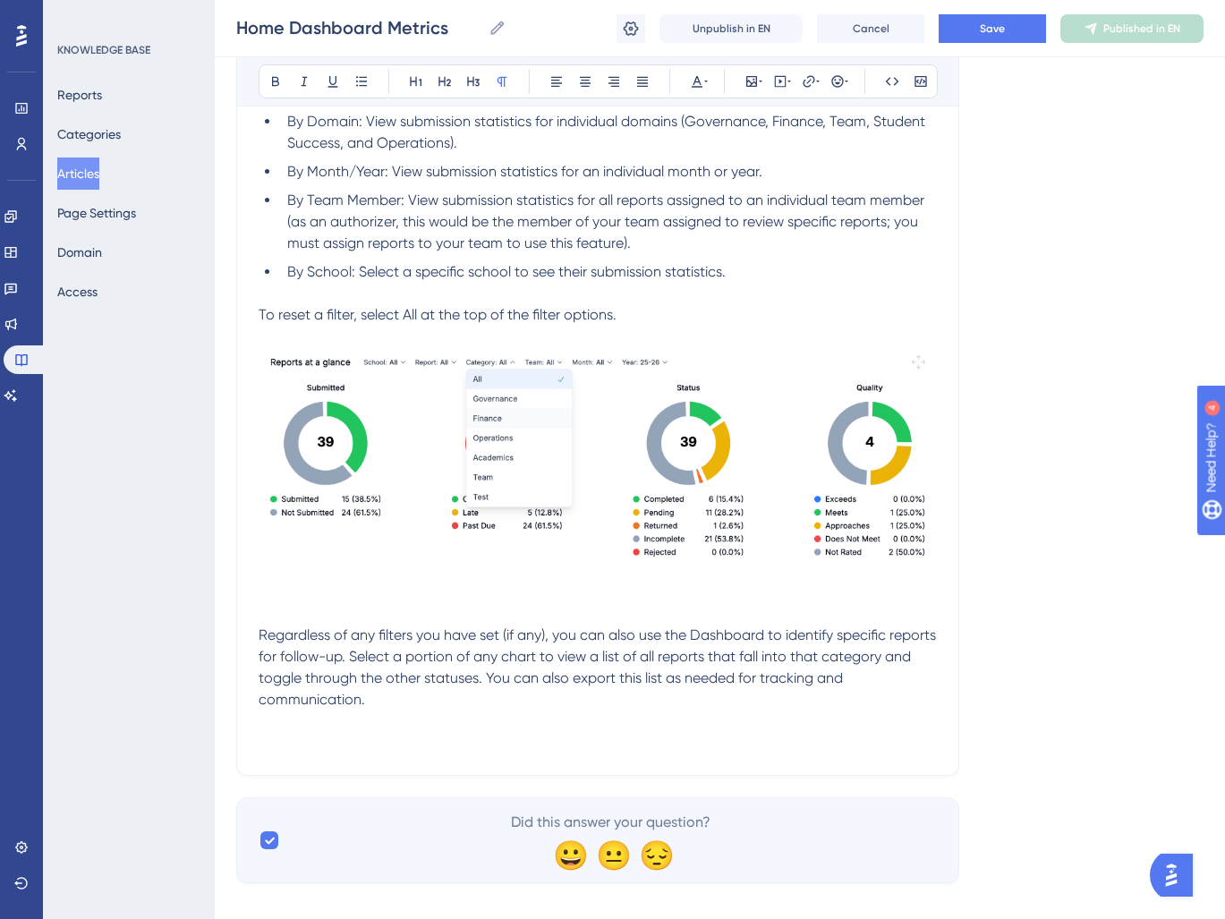
scroll to position [826, 0]
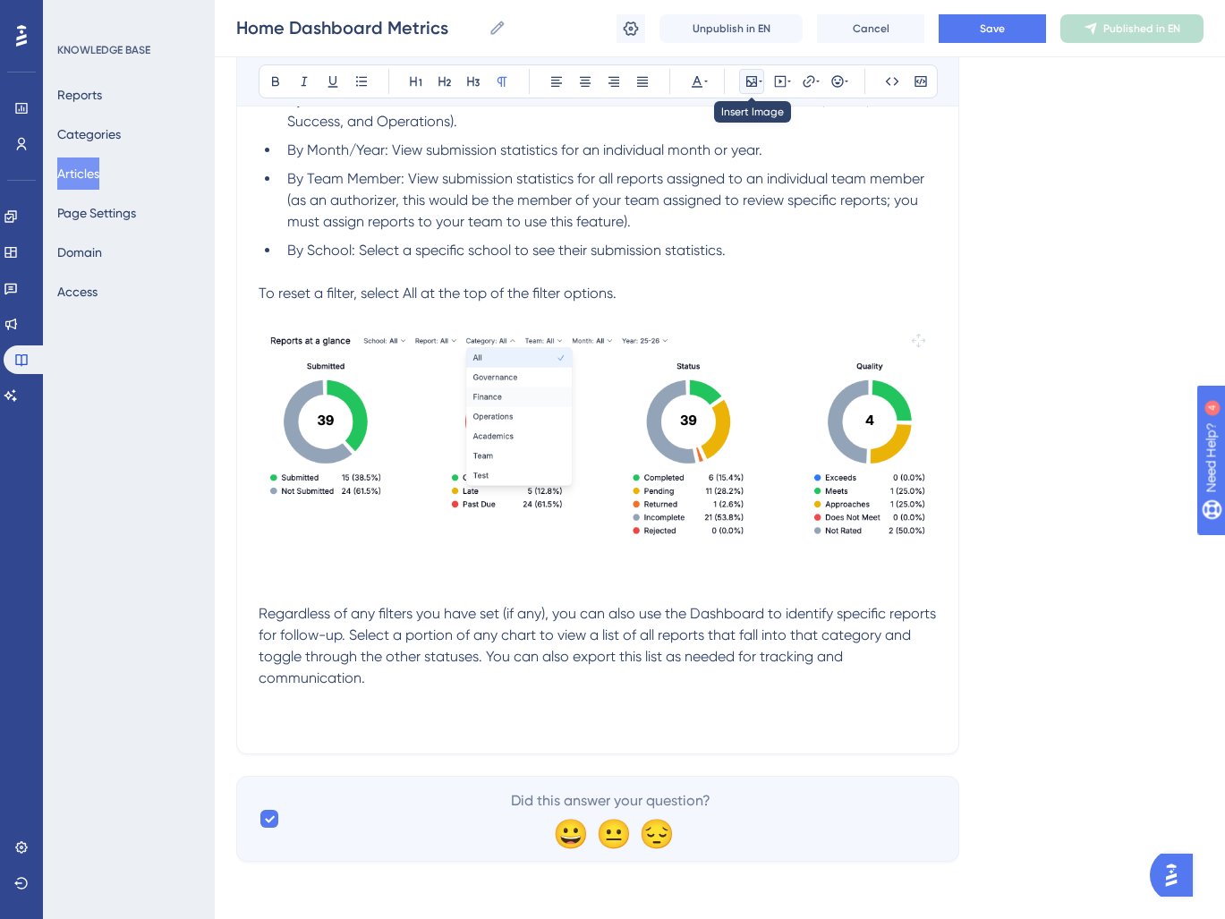
click at [751, 82] on icon at bounding box center [751, 81] width 11 height 11
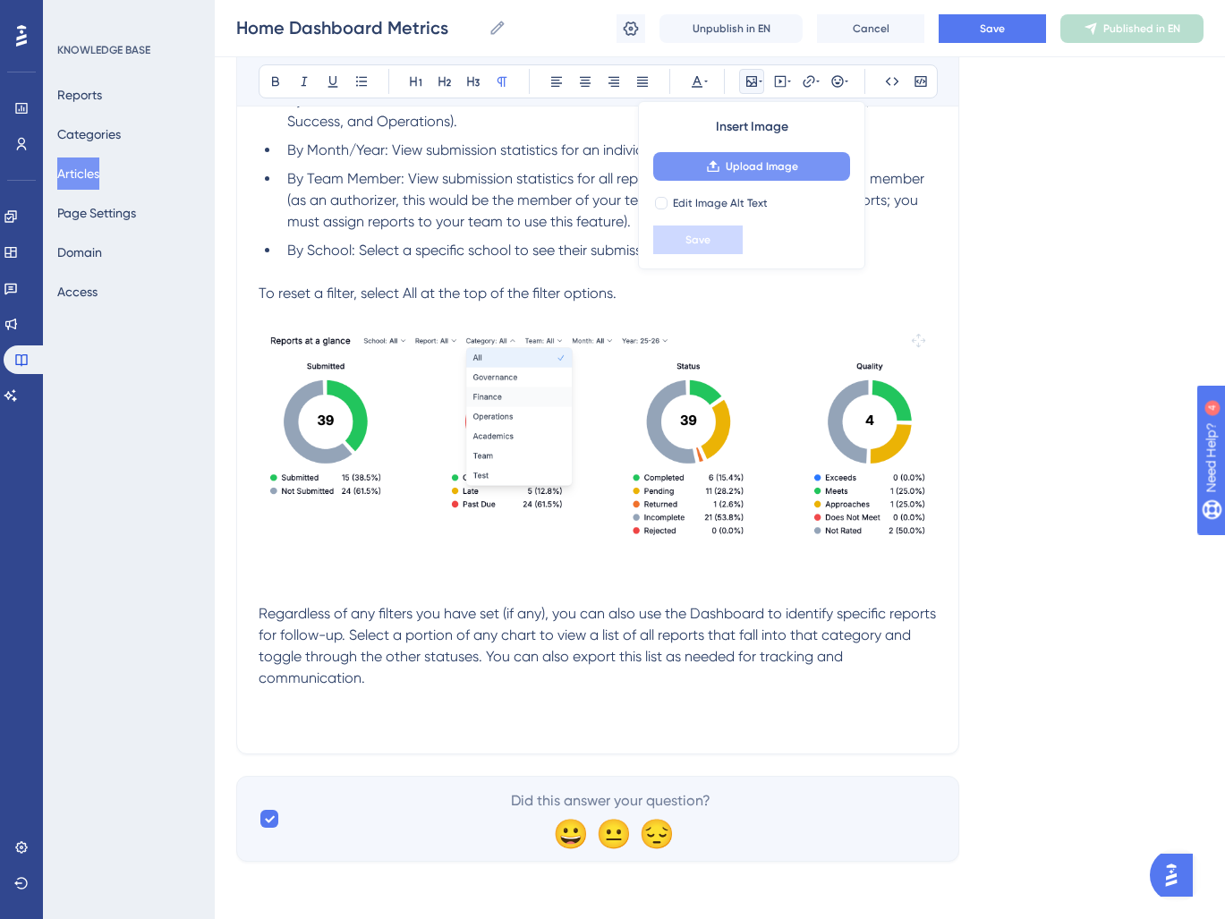
click at [735, 170] on span "Upload Image" at bounding box center [762, 166] width 72 height 14
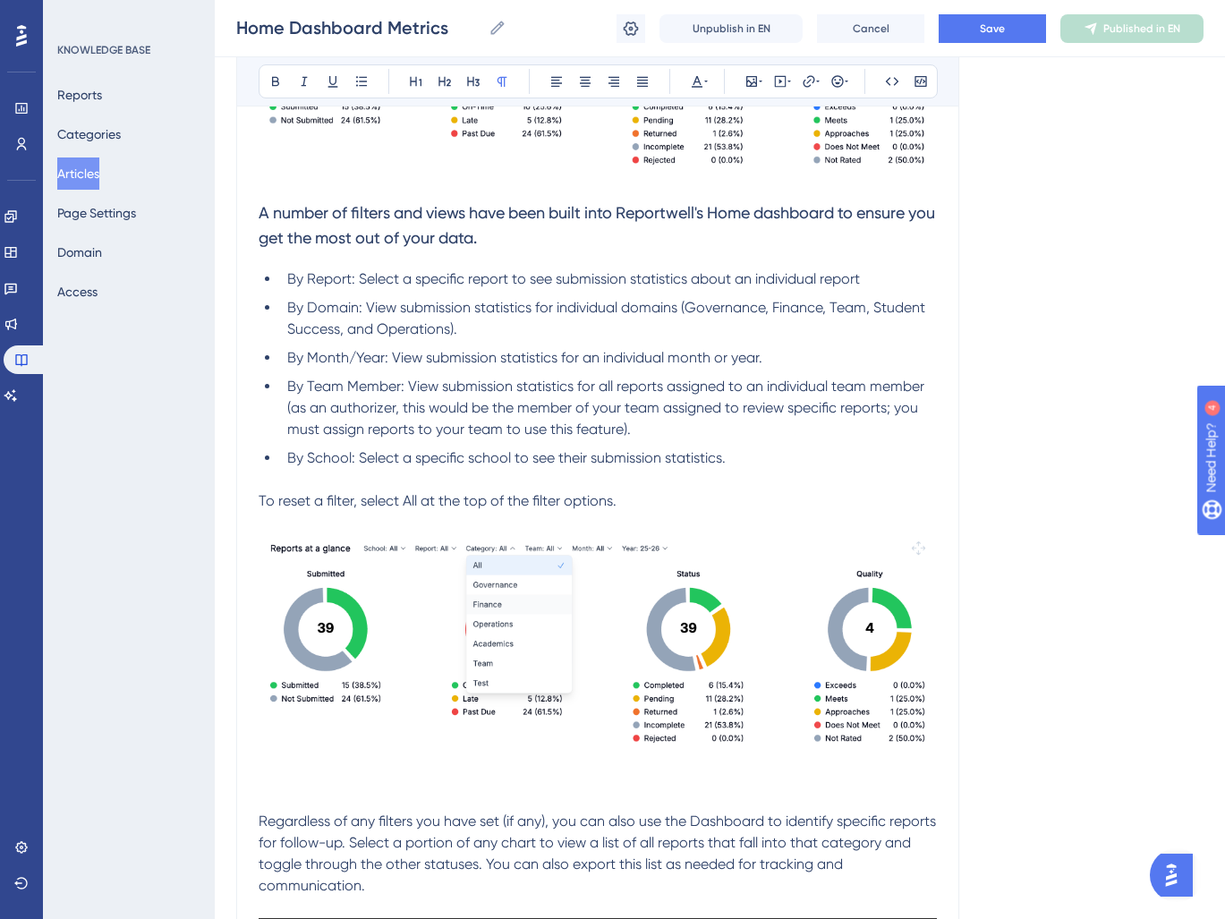
scroll to position [0, 0]
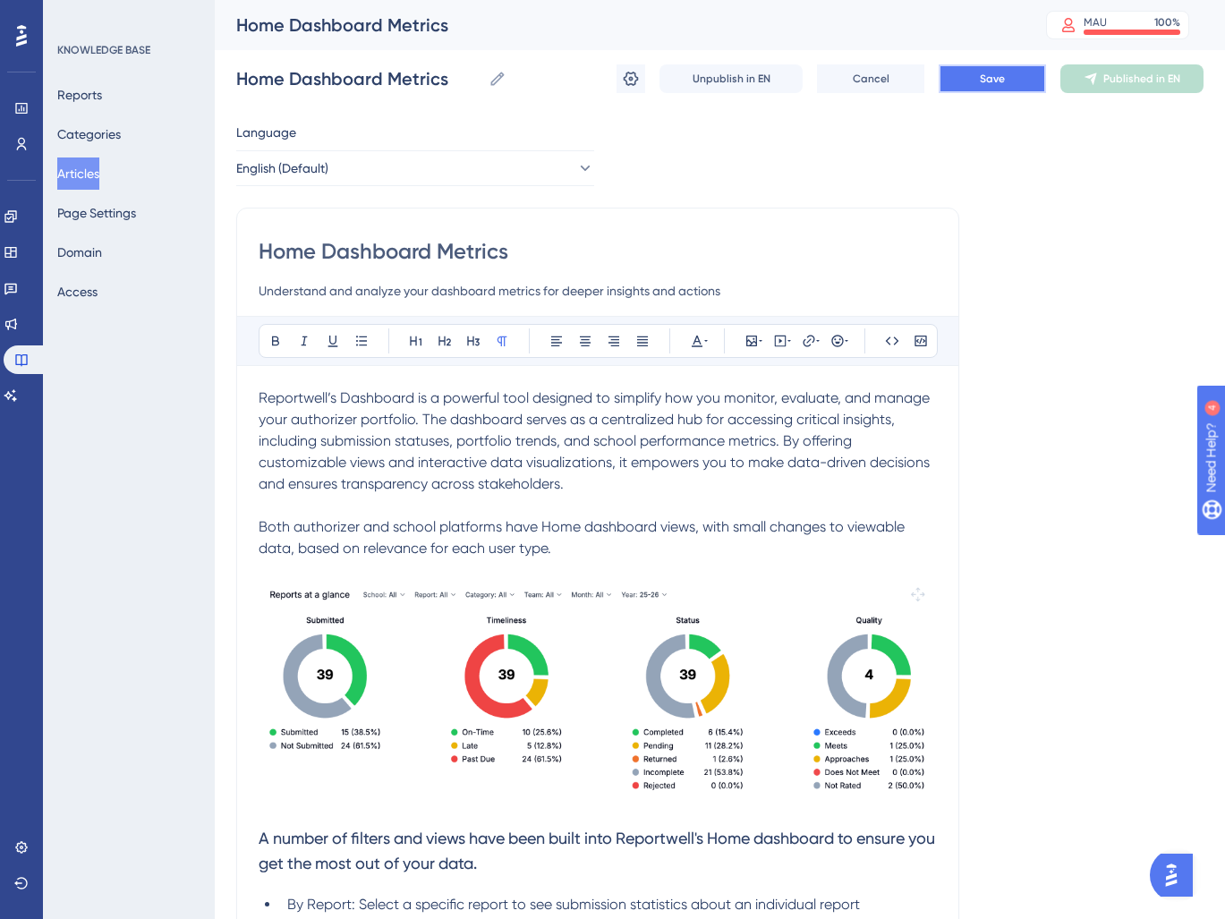
click at [998, 76] on span "Save" at bounding box center [992, 79] width 25 height 14
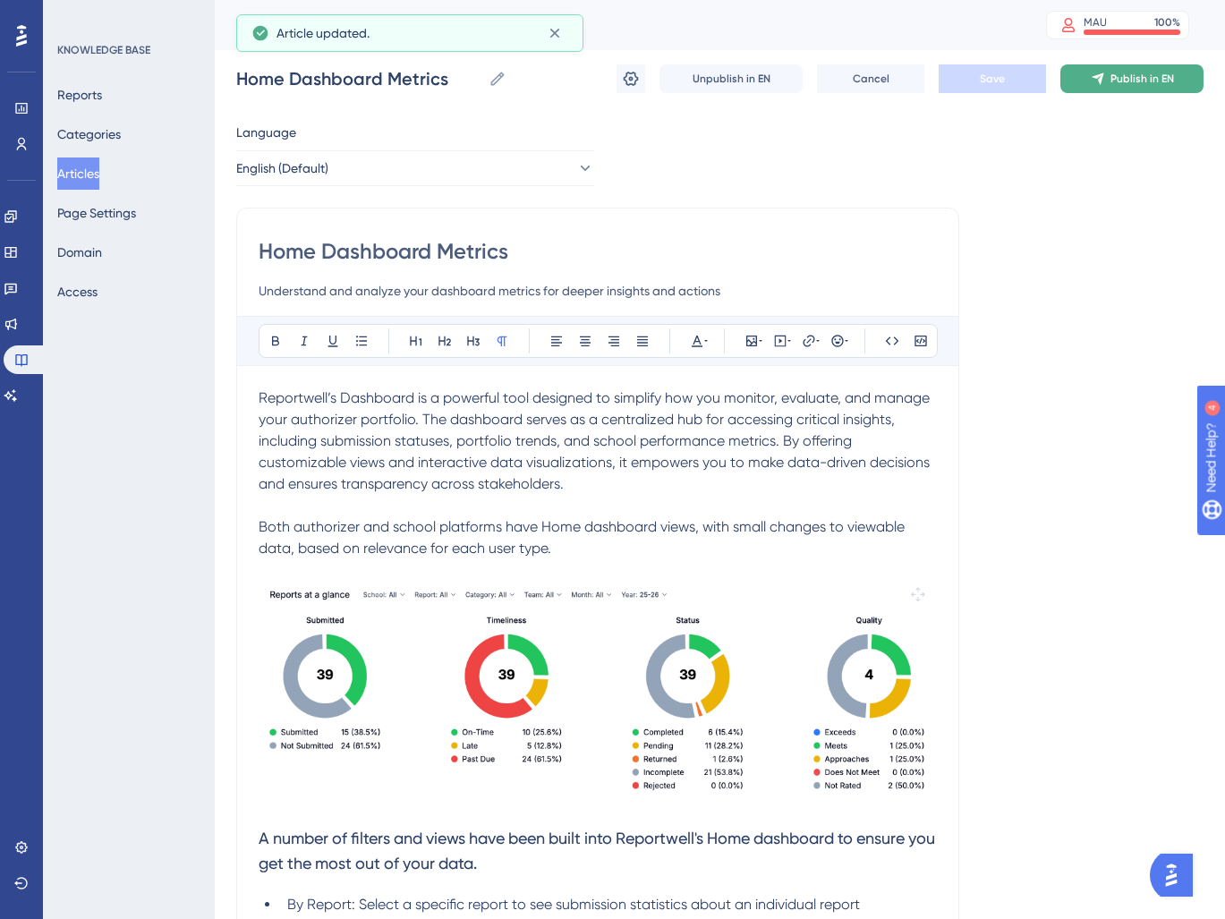
click at [1138, 76] on span "Publish in EN" at bounding box center [1142, 79] width 64 height 14
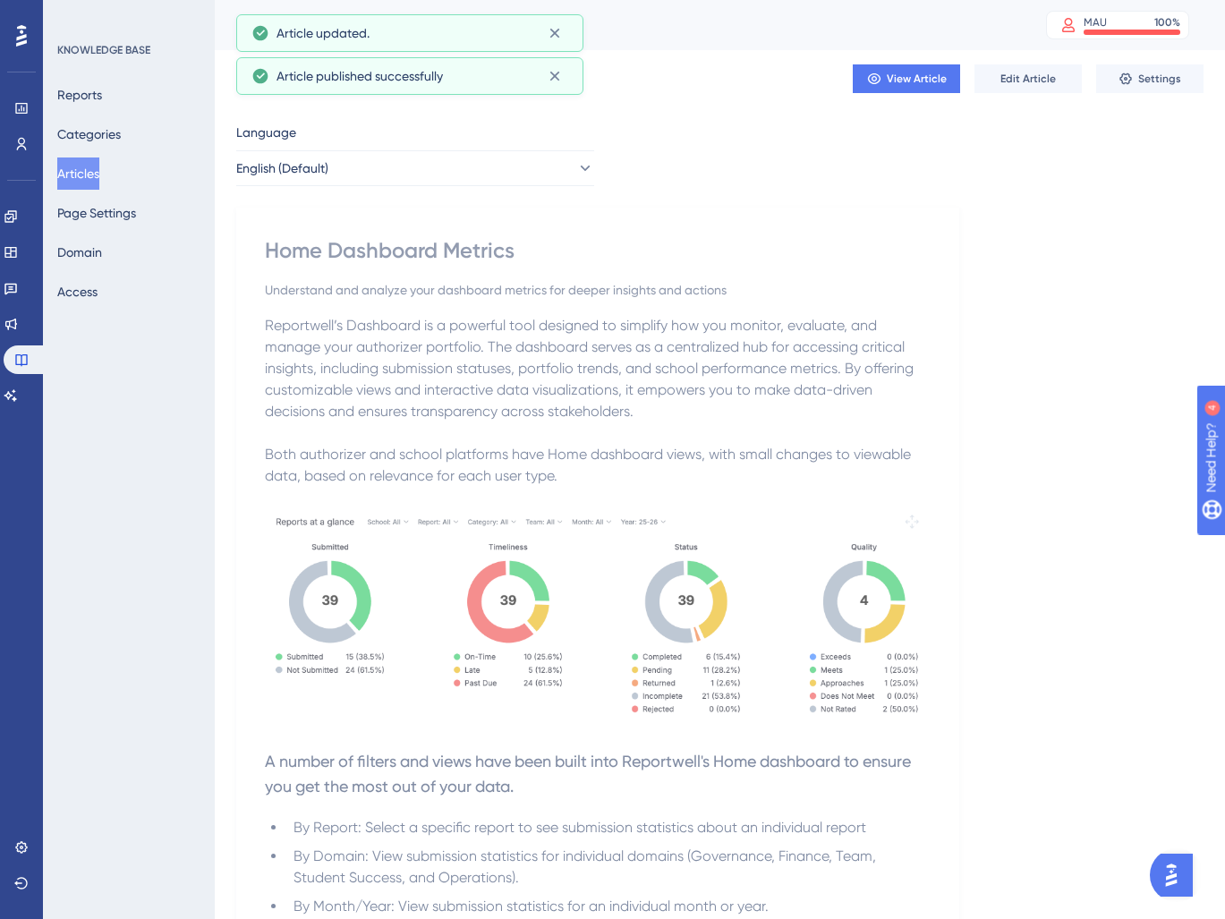
click at [85, 178] on button "Articles" at bounding box center [78, 173] width 42 height 32
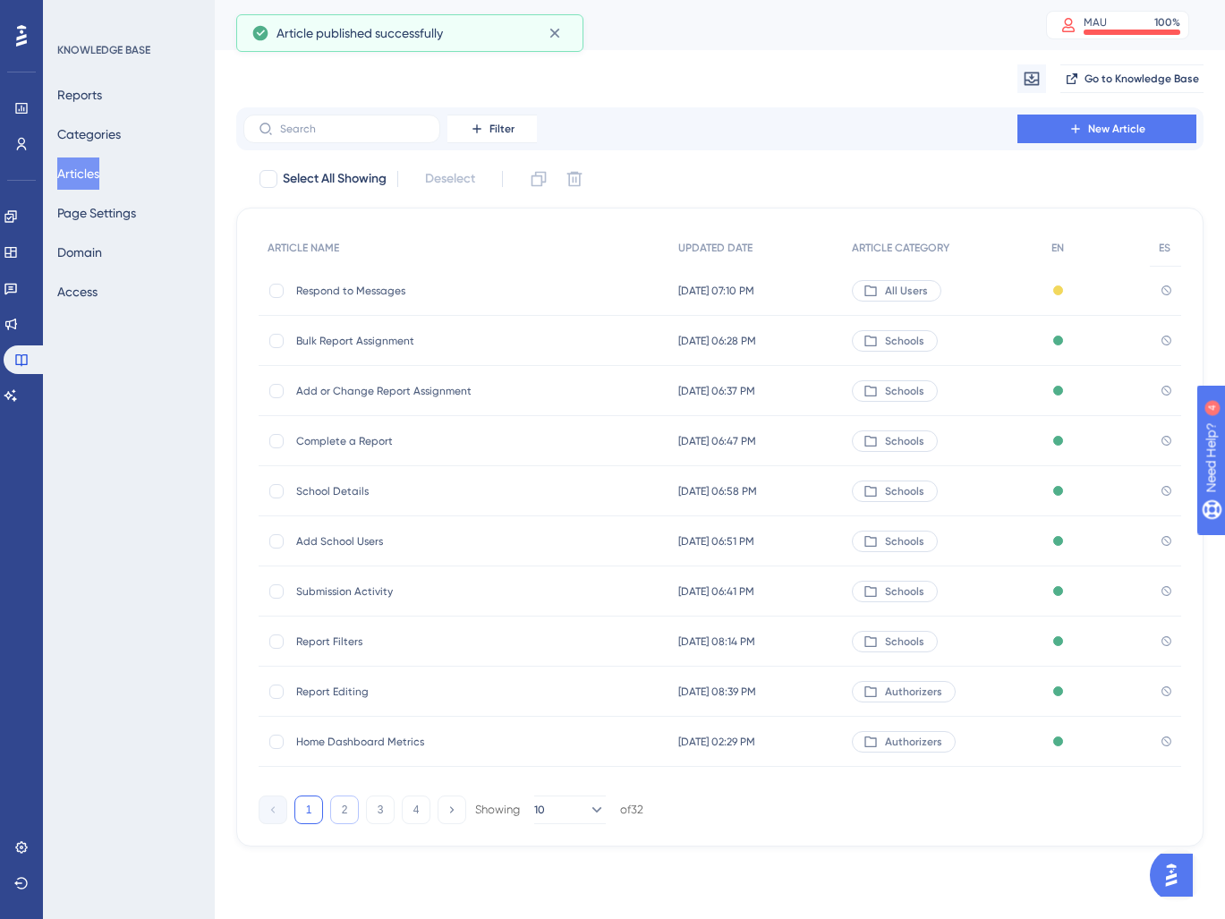
click at [341, 818] on button "2" at bounding box center [344, 809] width 29 height 29
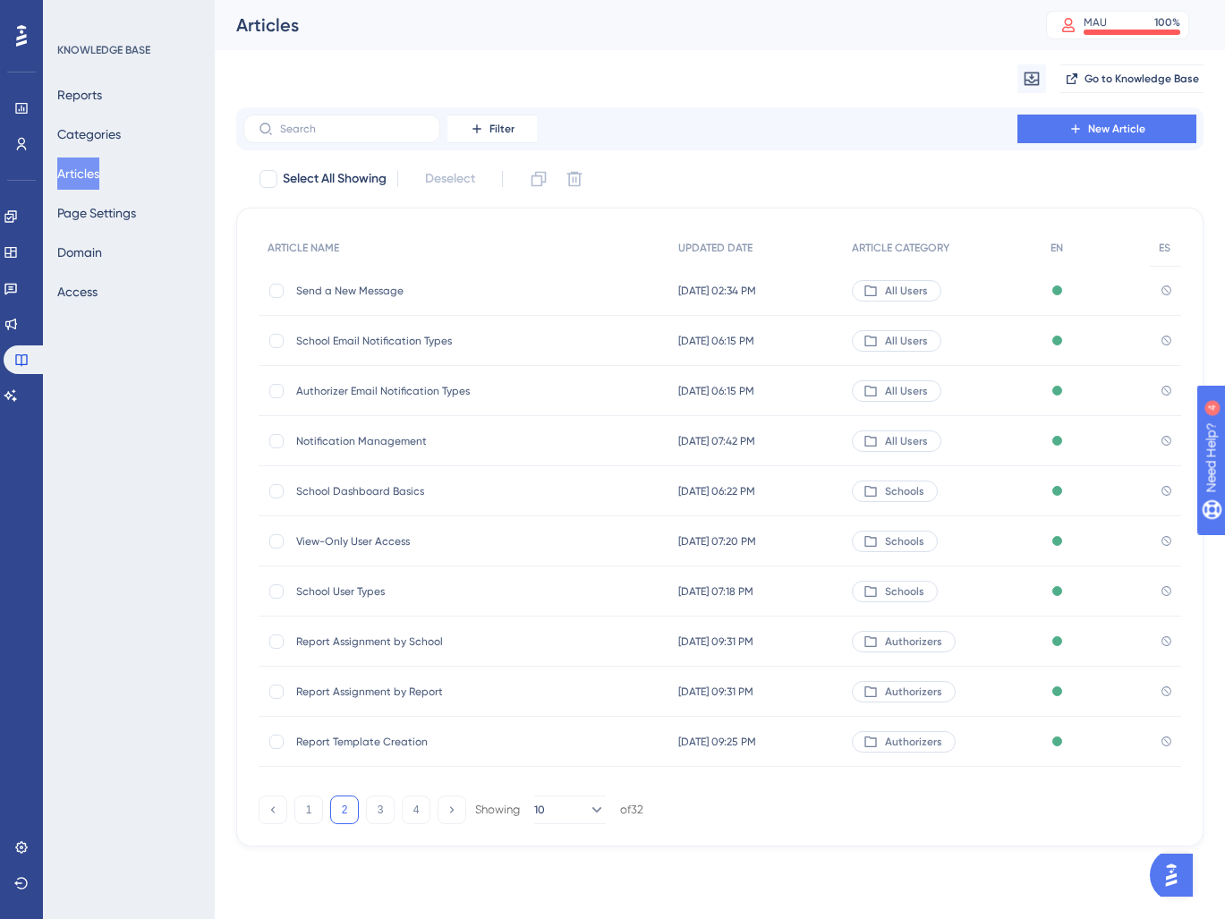
click at [441, 543] on span "View-Only User Access" at bounding box center [439, 541] width 286 height 14
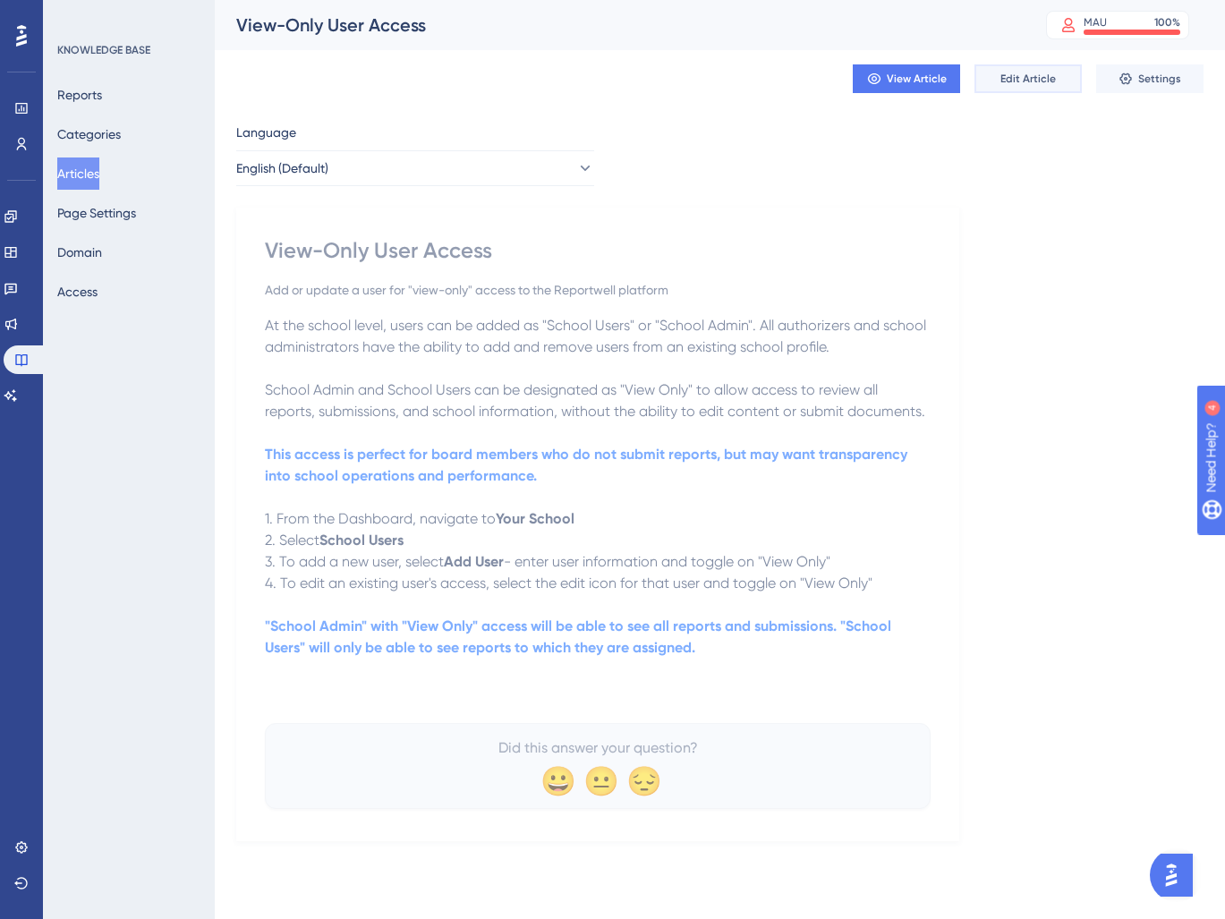
click at [1042, 90] on button "Edit Article" at bounding box center [1027, 78] width 107 height 29
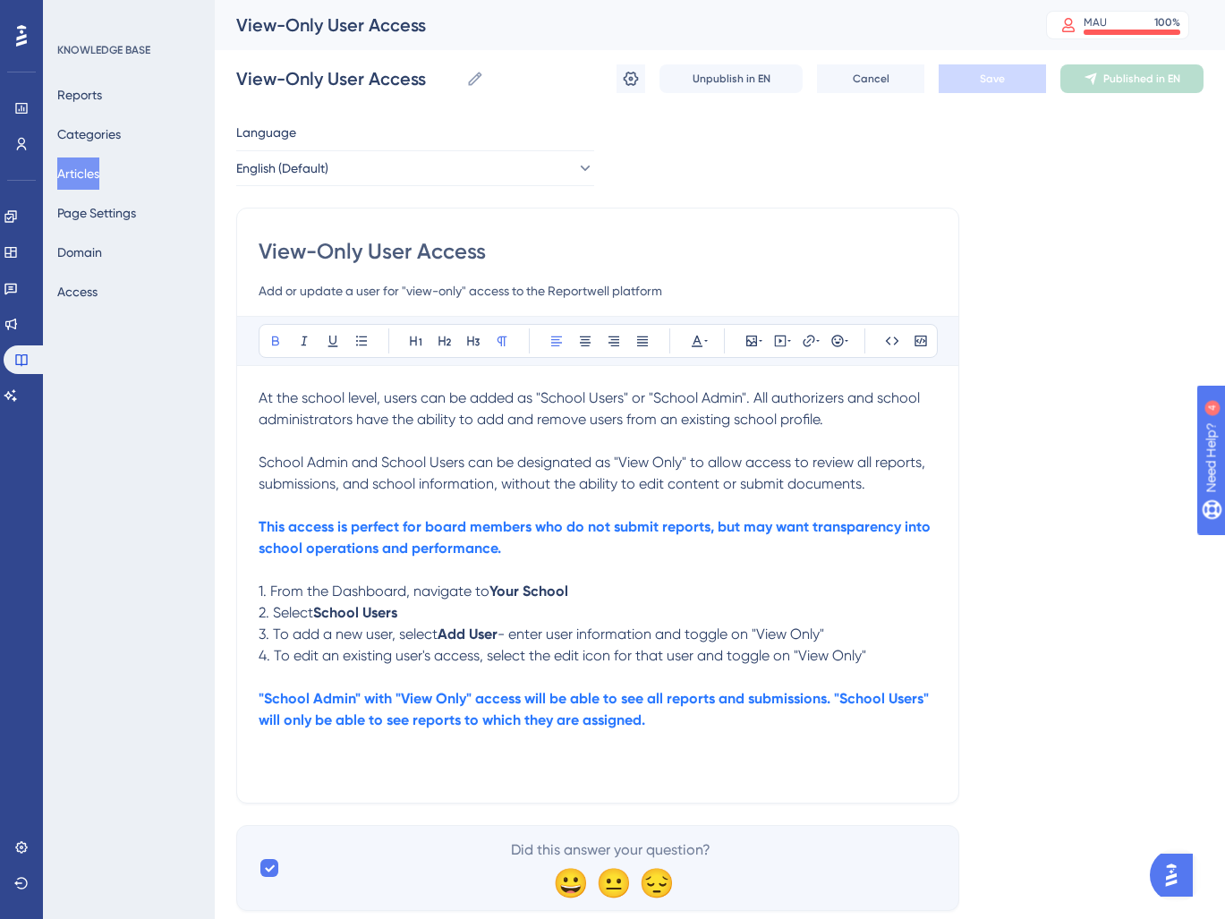
click at [293, 542] on strong "This access is perfect for board members who do not submit reports, but may wan…" at bounding box center [596, 537] width 675 height 38
click at [400, 531] on strong "This access is perfect for board members who do not submit reports, but may wan…" at bounding box center [596, 537] width 675 height 38
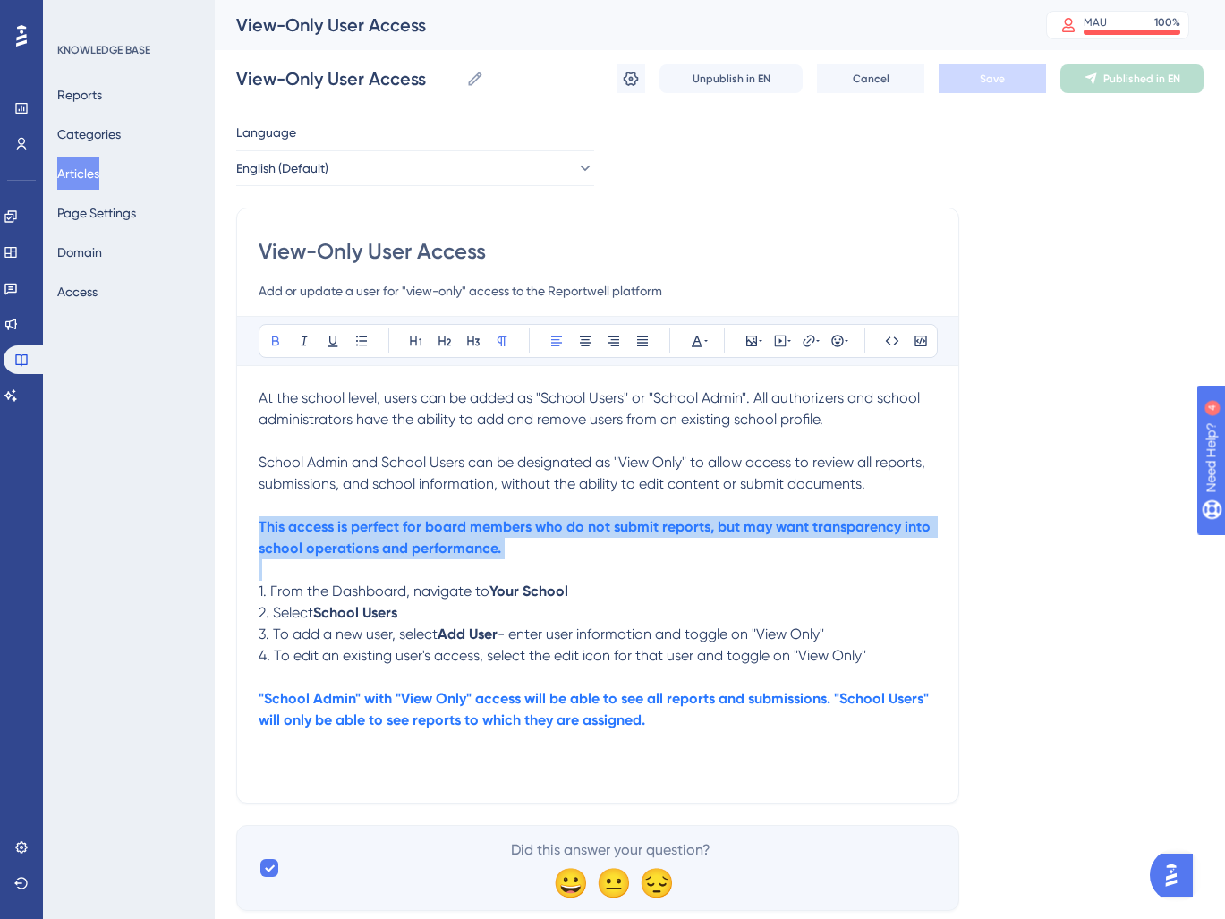
click at [400, 531] on strong "This access is perfect for board members who do not submit reports, but may wan…" at bounding box center [596, 537] width 675 height 38
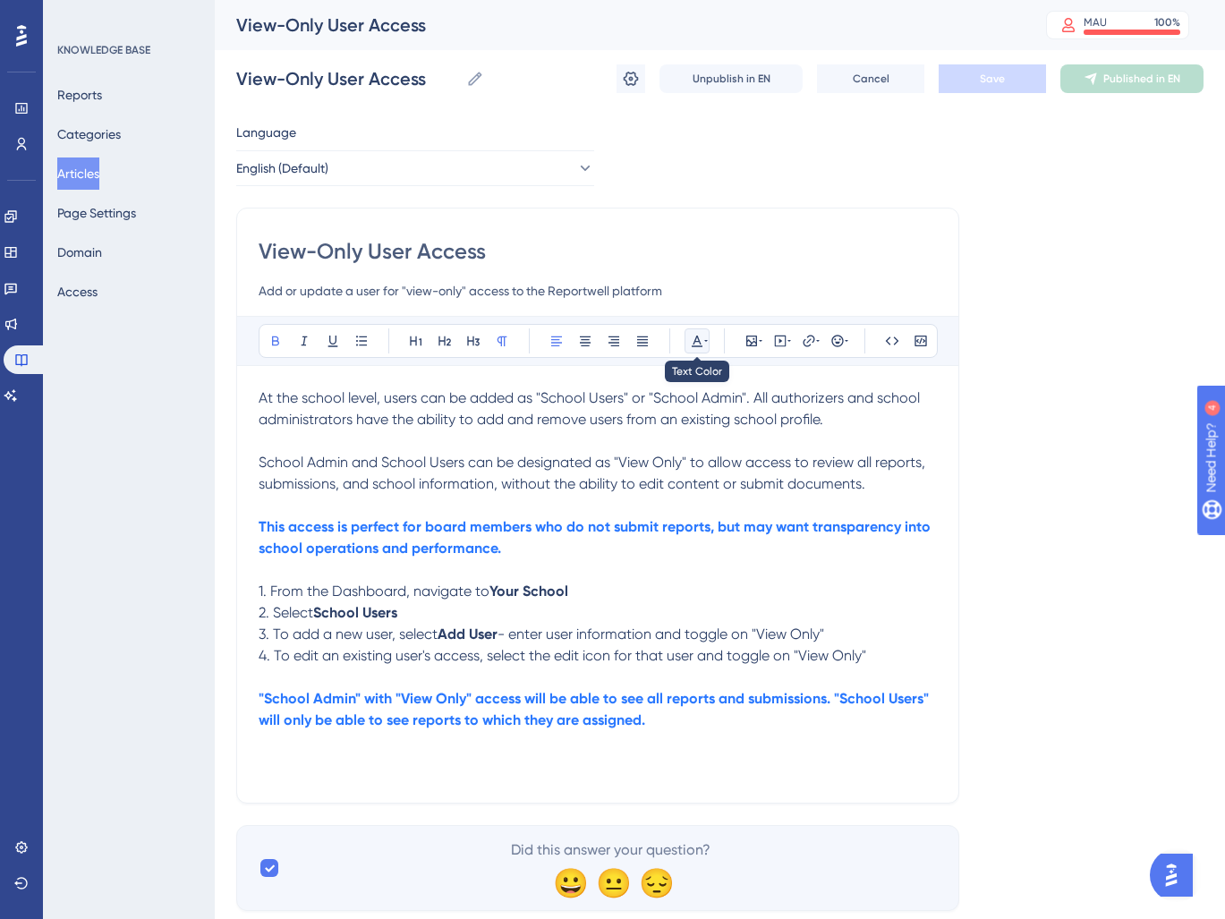
click at [699, 344] on icon at bounding box center [697, 341] width 14 height 14
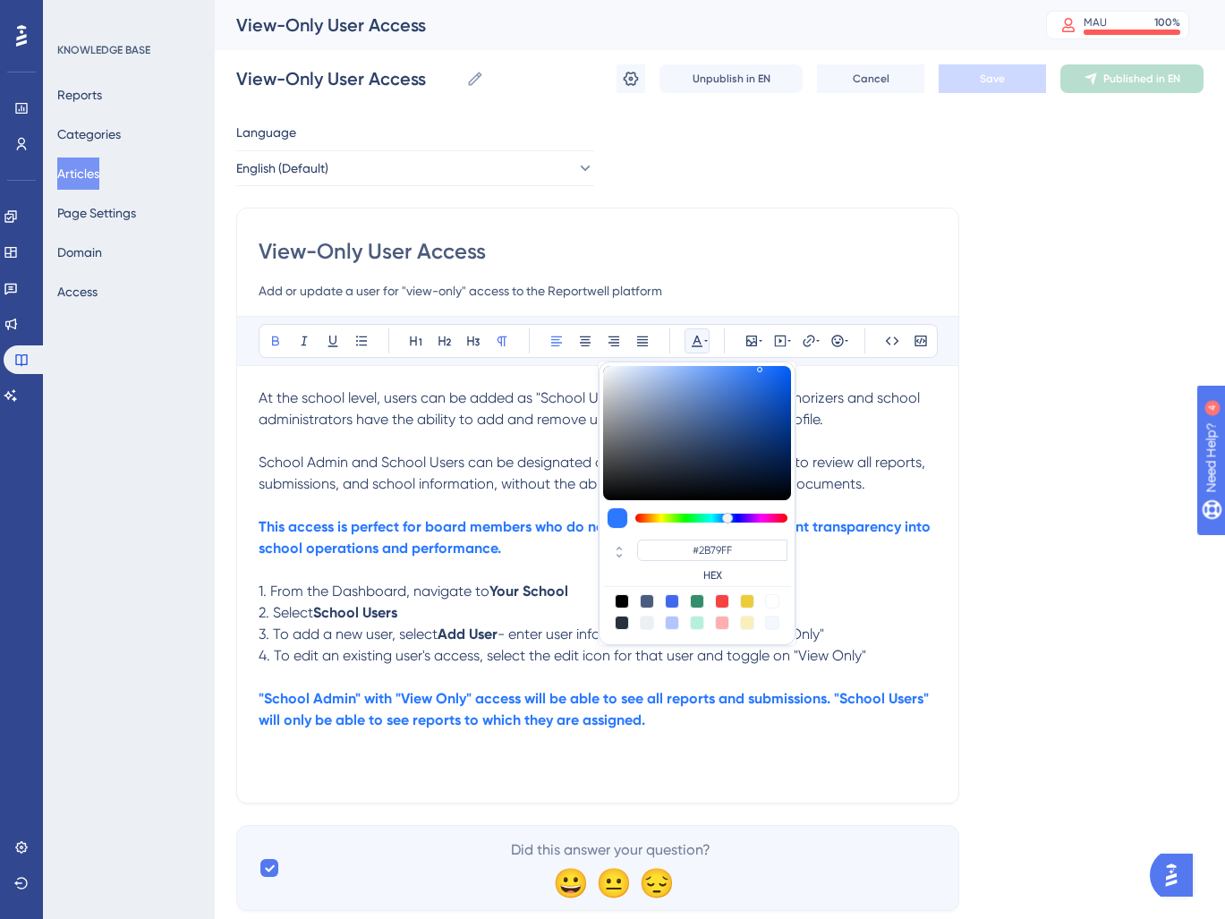
click at [669, 598] on div at bounding box center [672, 601] width 14 height 14
type input "#4169F0"
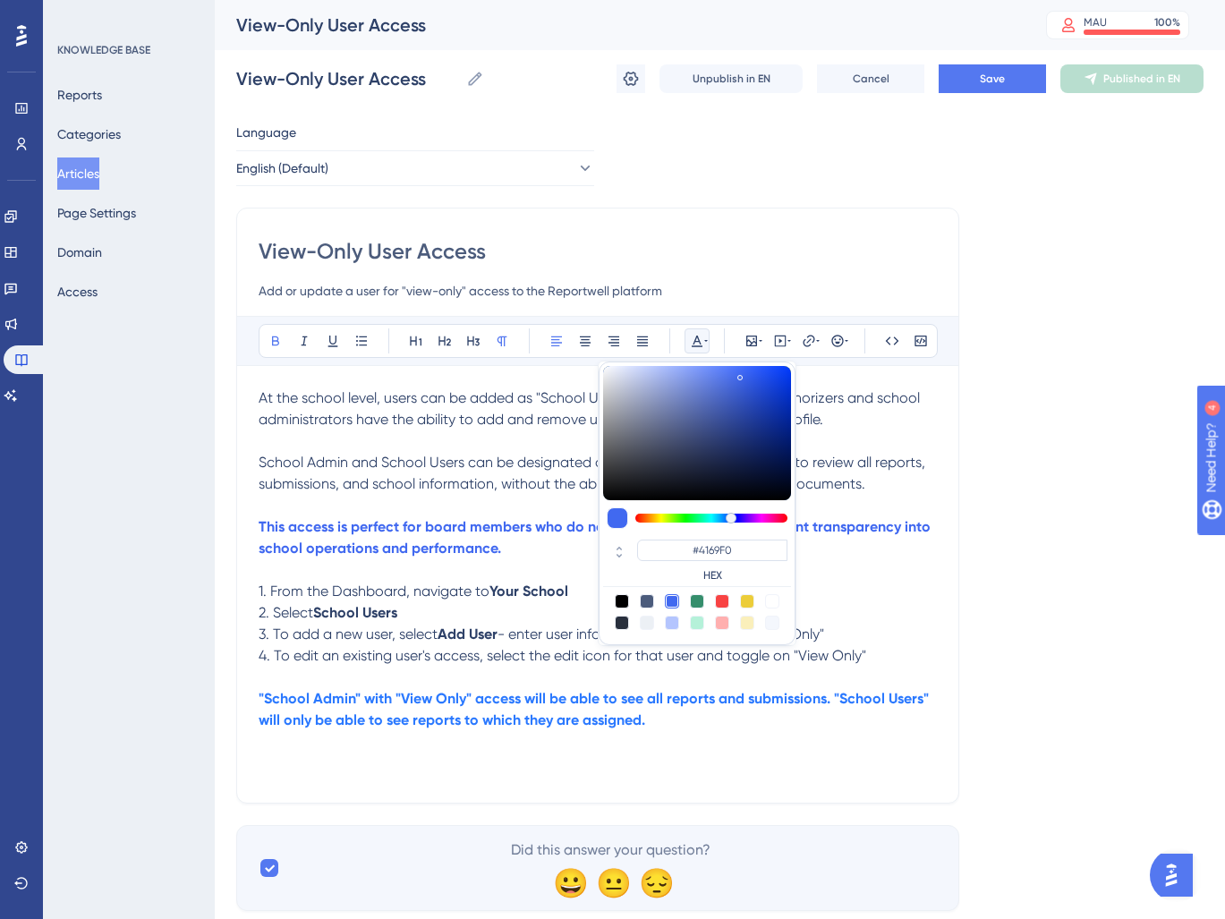
click at [471, 712] on p ""School Admin" with "View Only" access will be able to see all reports and subm…" at bounding box center [598, 709] width 678 height 43
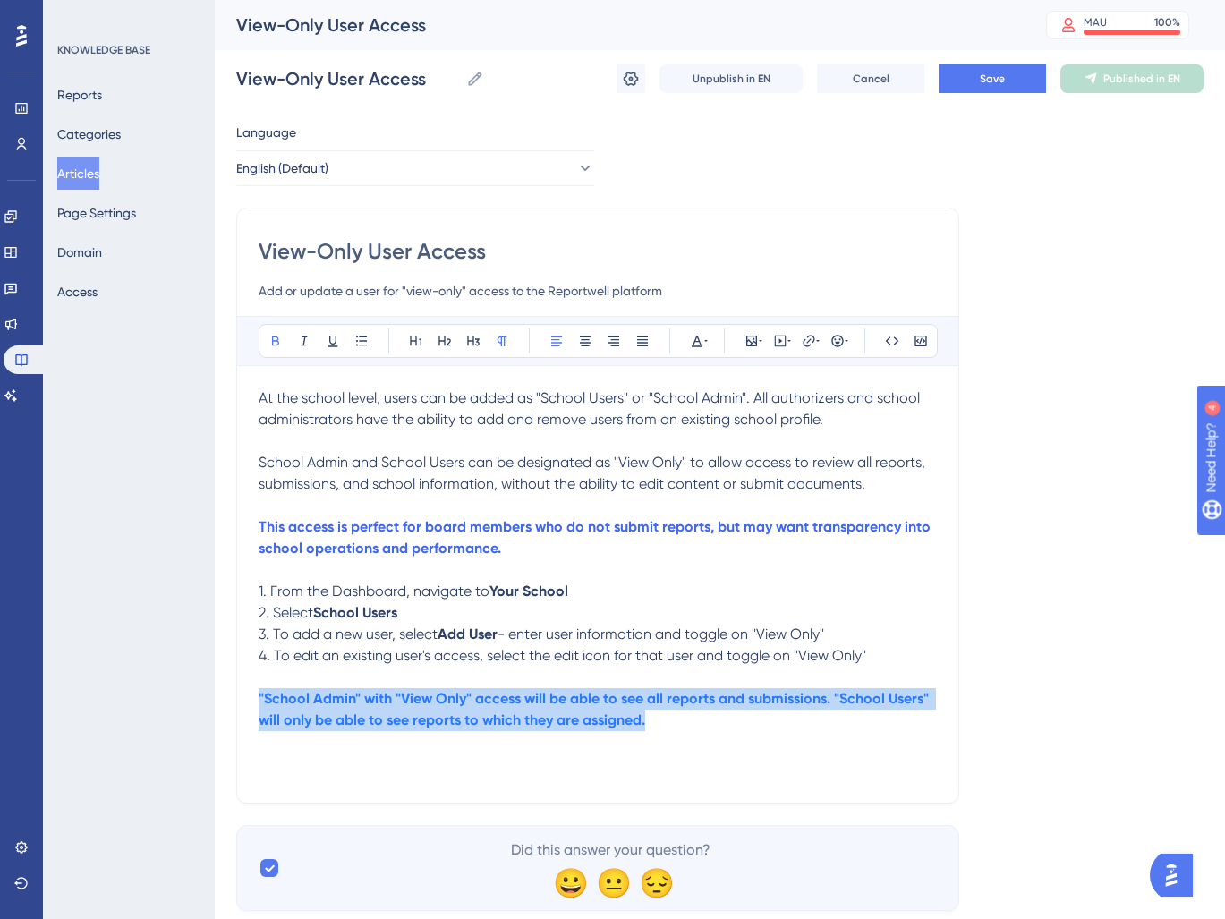
click at [471, 712] on p ""School Admin" with "View Only" access will be able to see all reports and subm…" at bounding box center [598, 709] width 678 height 43
click at [701, 342] on icon at bounding box center [697, 341] width 14 height 14
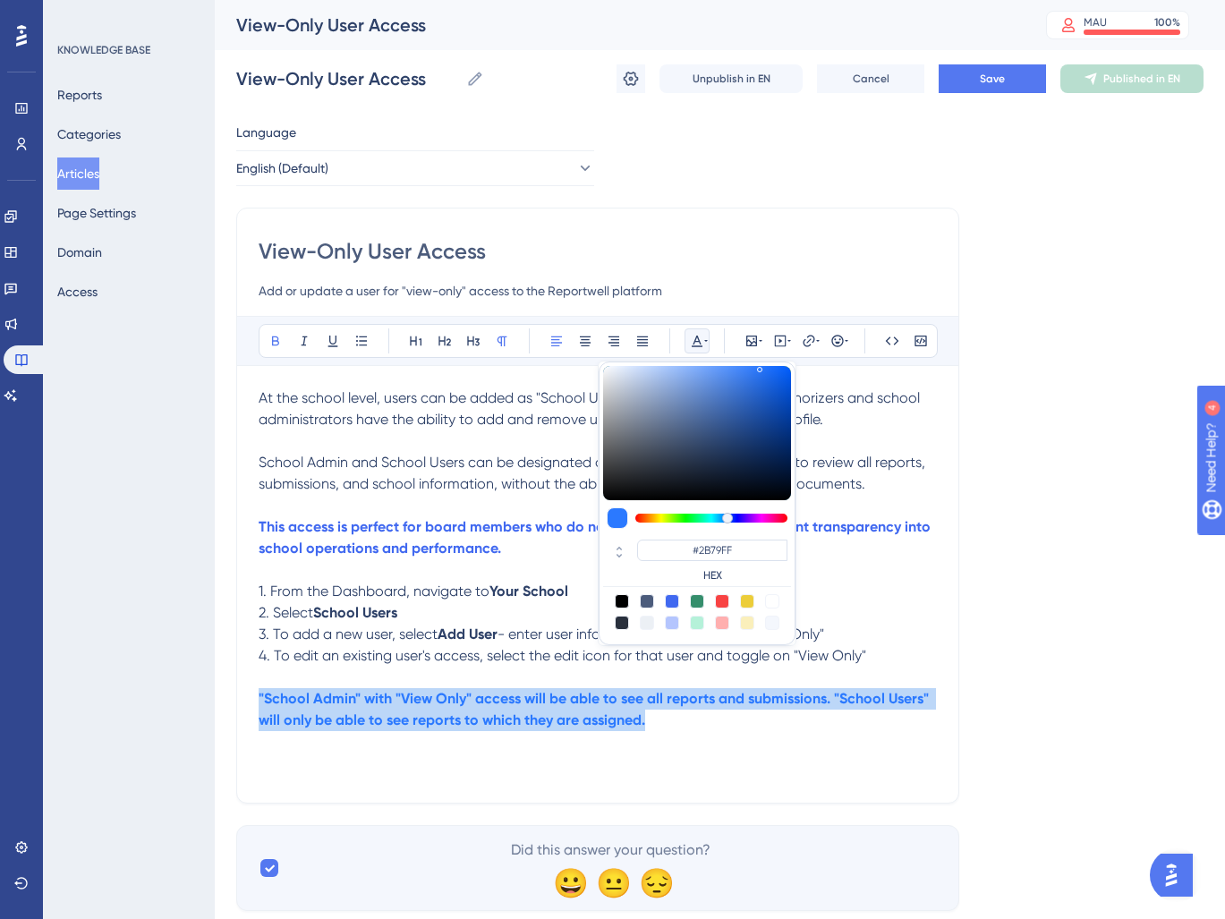
click at [669, 604] on div at bounding box center [672, 601] width 14 height 14
type input "#4169F0"
click at [702, 721] on p ""School Admin" with "View Only" access will be able to see all reports and subm…" at bounding box center [598, 709] width 678 height 43
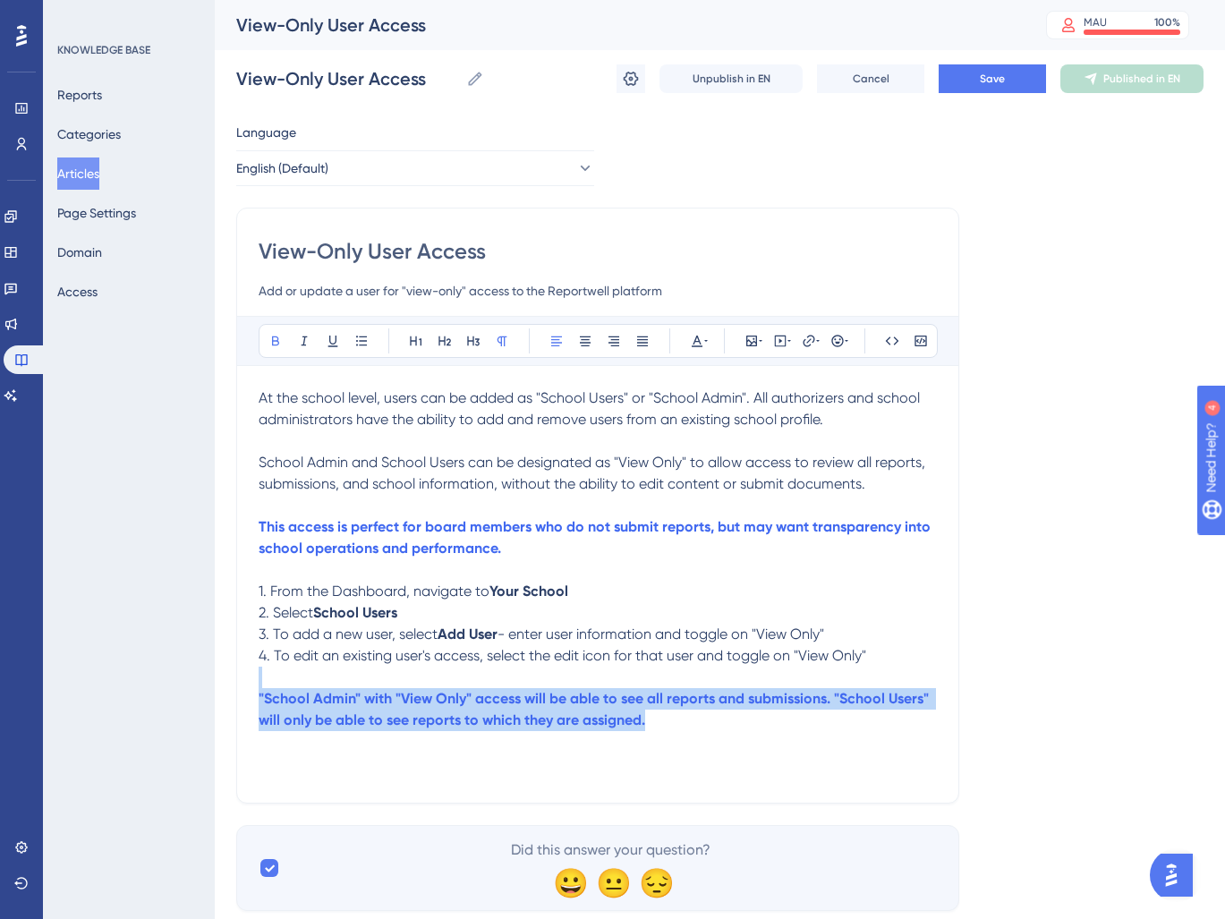
drag, startPoint x: 670, startPoint y: 725, endPoint x: 148, endPoint y: 686, distance: 523.9
click at [215, 686] on div "Performance Users Engagement Widgets Feedback Product Updates Knowledge Base AI…" at bounding box center [720, 469] width 1010 height 939
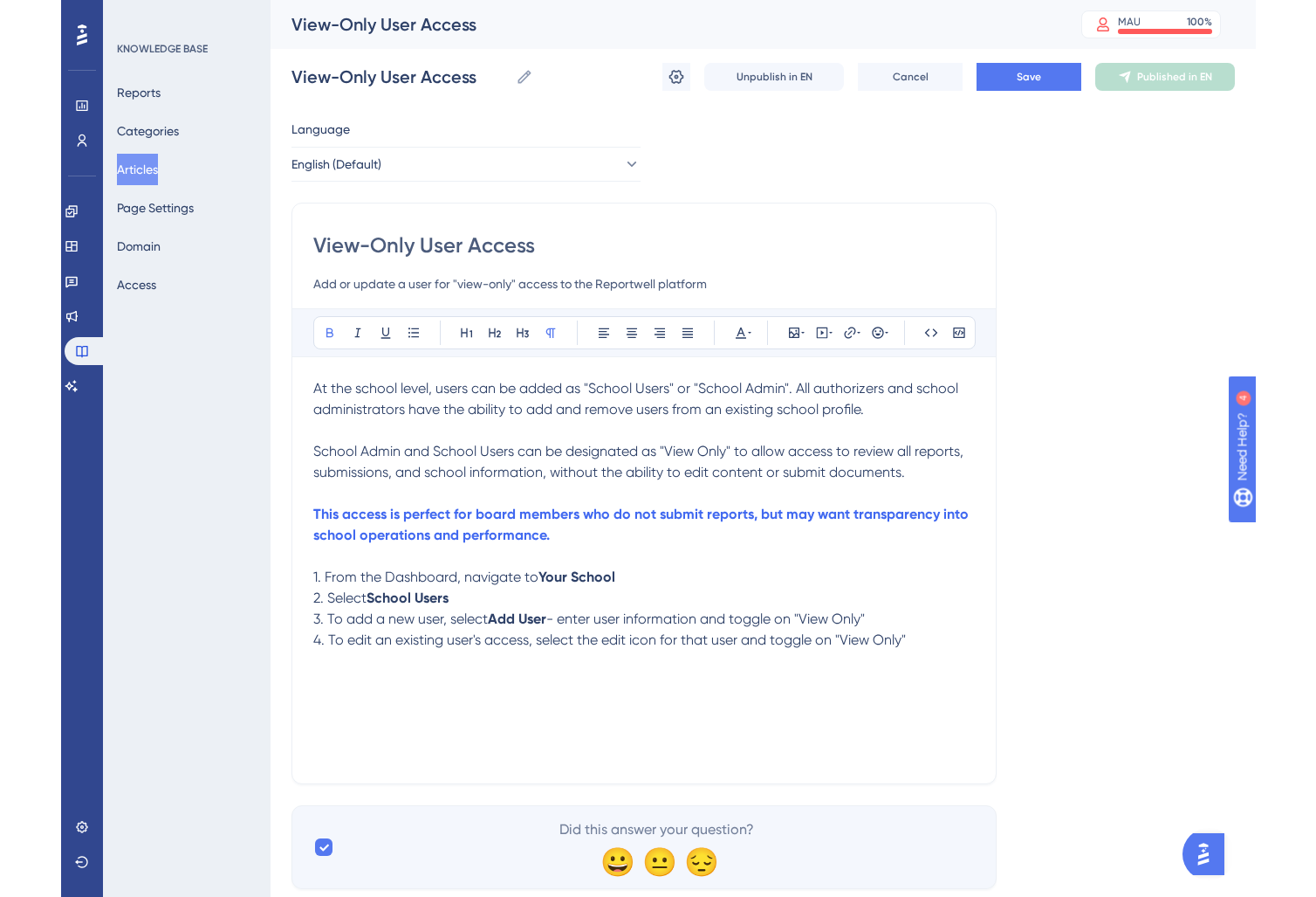
scroll to position [1, 0]
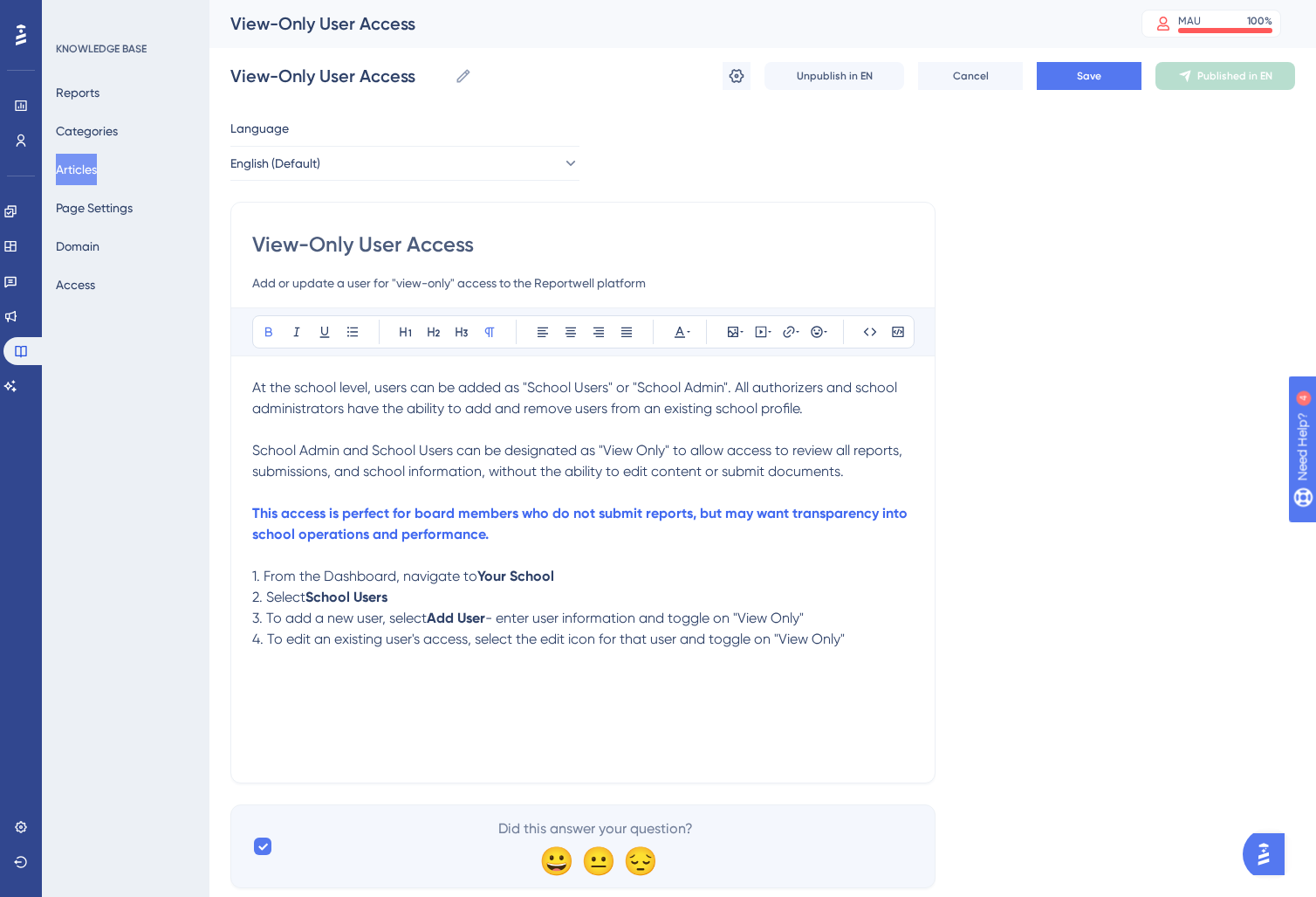
click at [366, 592] on strong "School Users" at bounding box center [346, 596] width 82 height 17
click at [323, 597] on strong "School Users" at bounding box center [346, 596] width 82 height 17
click at [327, 597] on strong "School Users" at bounding box center [346, 596] width 82 height 17
click at [403, 619] on span "3. To add a new user, select" at bounding box center [339, 617] width 175 height 17
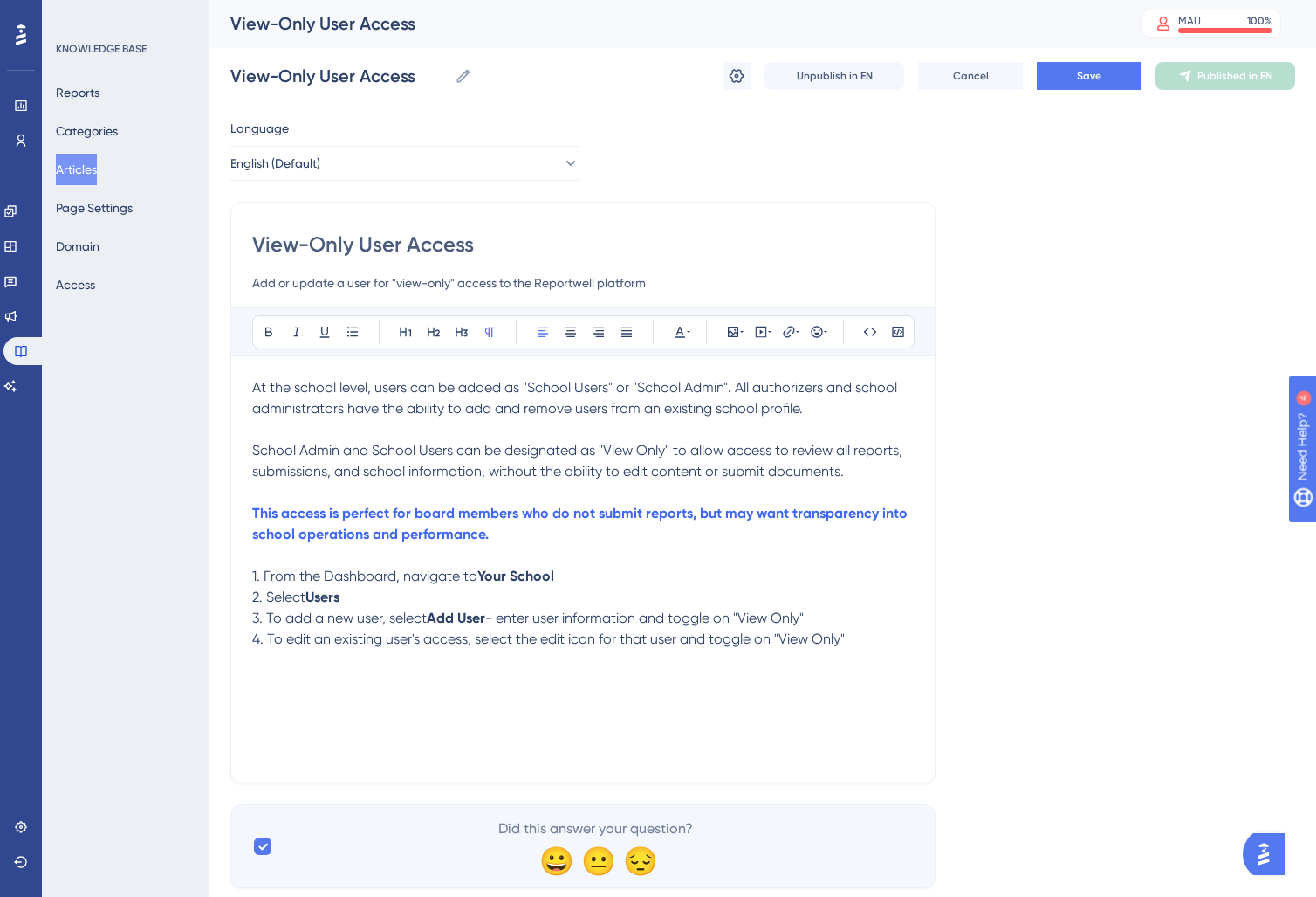
drag, startPoint x: 731, startPoint y: 615, endPoint x: 802, endPoint y: 642, distance: 76.0
click at [738, 622] on p "3. To add a new user, select Add User - enter user information and toggle on "V…" at bounding box center [583, 618] width 661 height 20
click at [863, 615] on p "3. To add a new user, select Add User - enter user information and toggle on "V…" at bounding box center [583, 618] width 661 height 20
click at [864, 640] on p "4. To edit an existing user's access, select the edit icon for that user and to…" at bounding box center [583, 638] width 661 height 20
drag, startPoint x: 518, startPoint y: 692, endPoint x: 272, endPoint y: 735, distance: 249.7
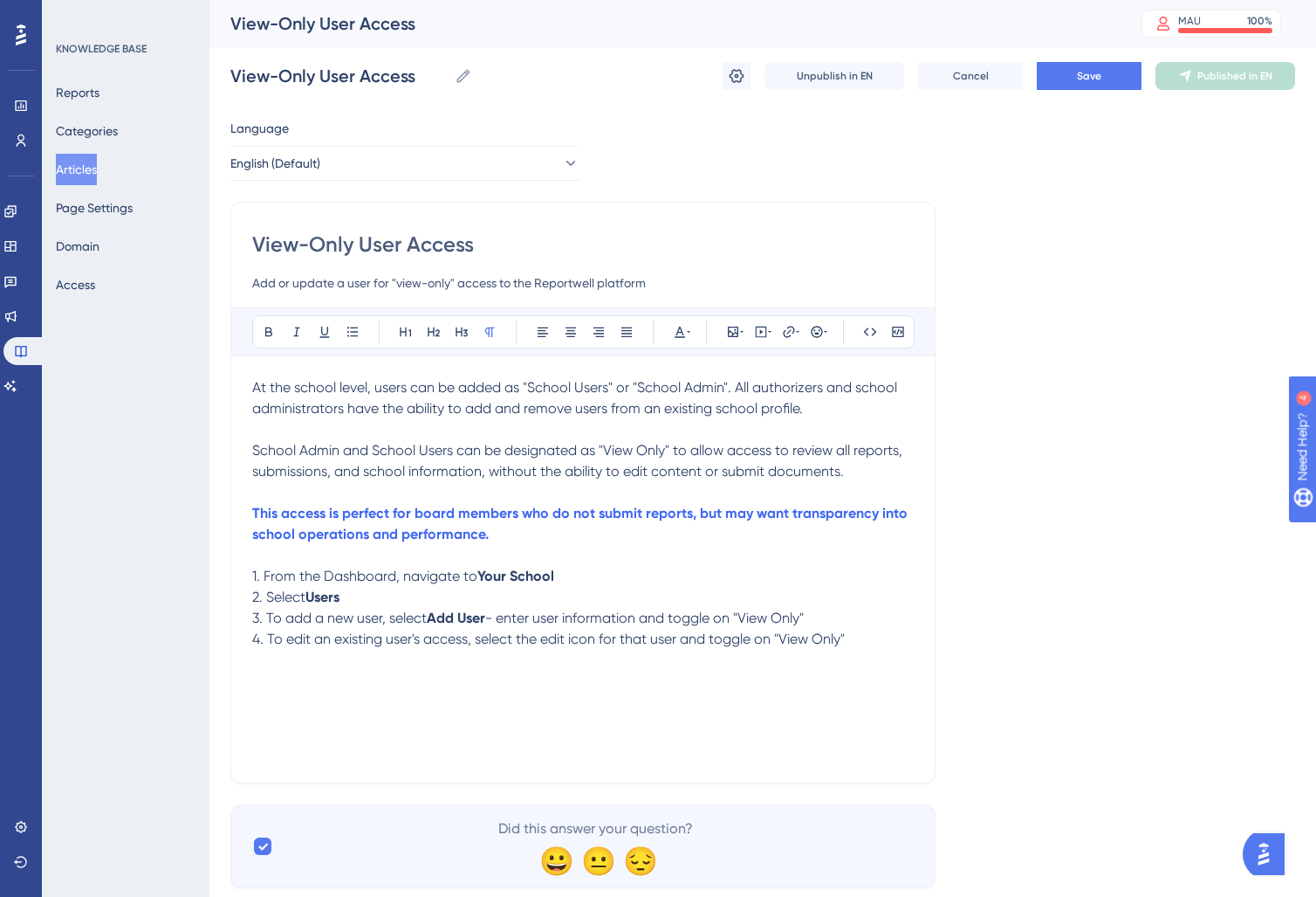
click at [496, 693] on div "At the school level, users can be added as "School Users" or "School Admin". Al…" at bounding box center [583, 570] width 661 height 385
click at [296, 679] on div "At the school level, users can be added as "School Users" or "School Admin". Al…" at bounding box center [583, 570] width 661 height 385
click at [738, 323] on button at bounding box center [733, 331] width 24 height 24
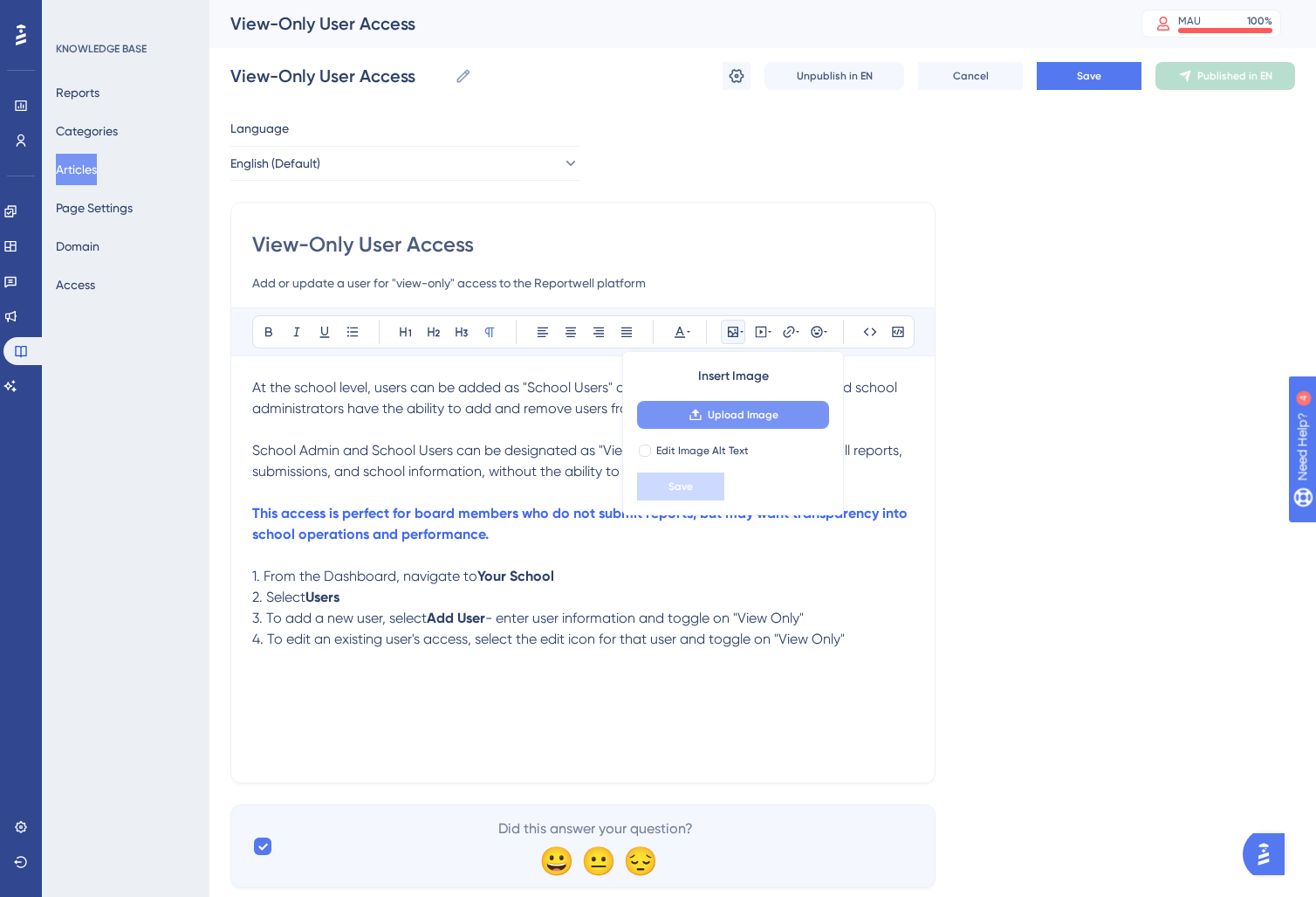
click at [745, 421] on span "Upload Image" at bounding box center [743, 415] width 70 height 14
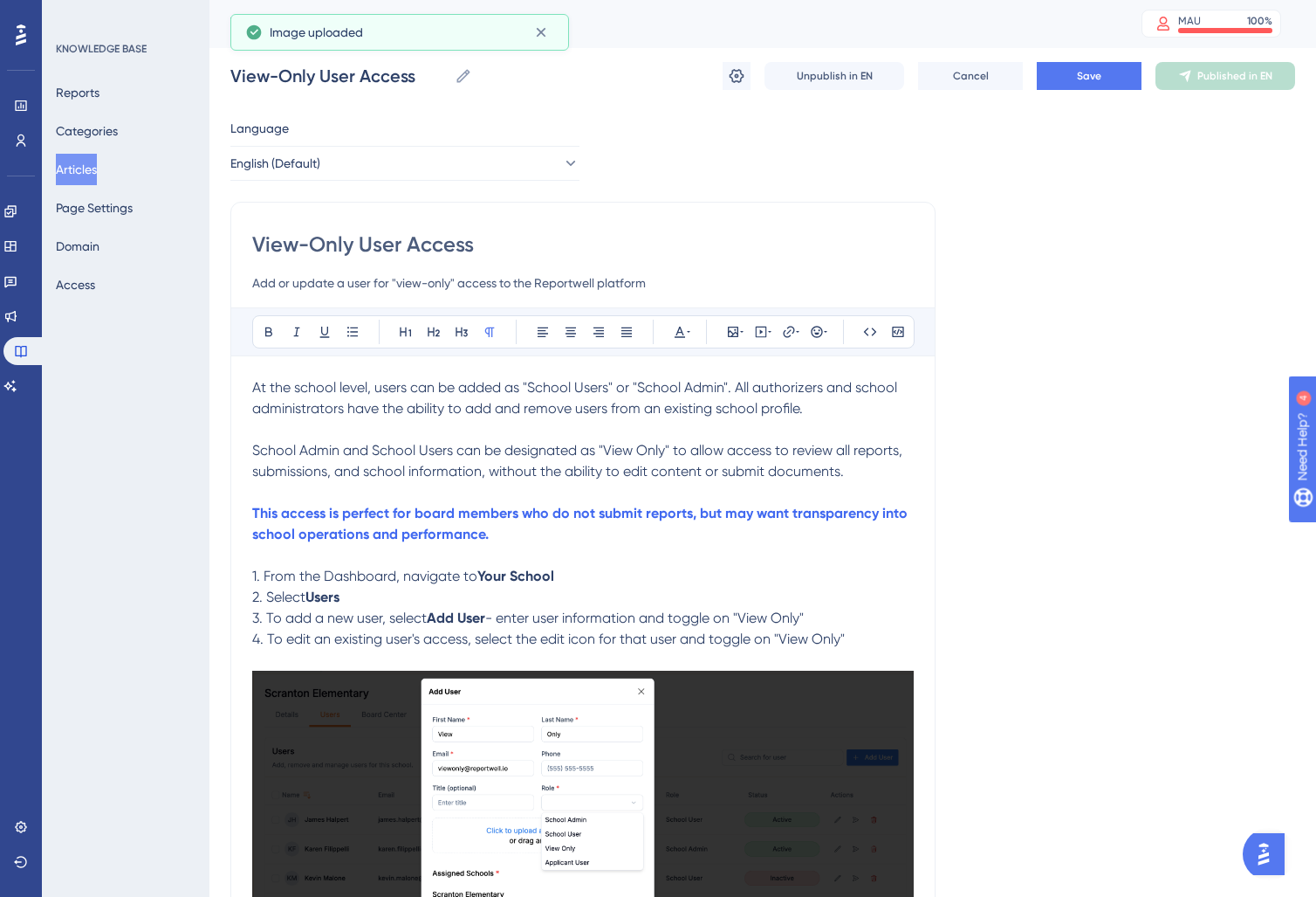
scroll to position [0, 0]
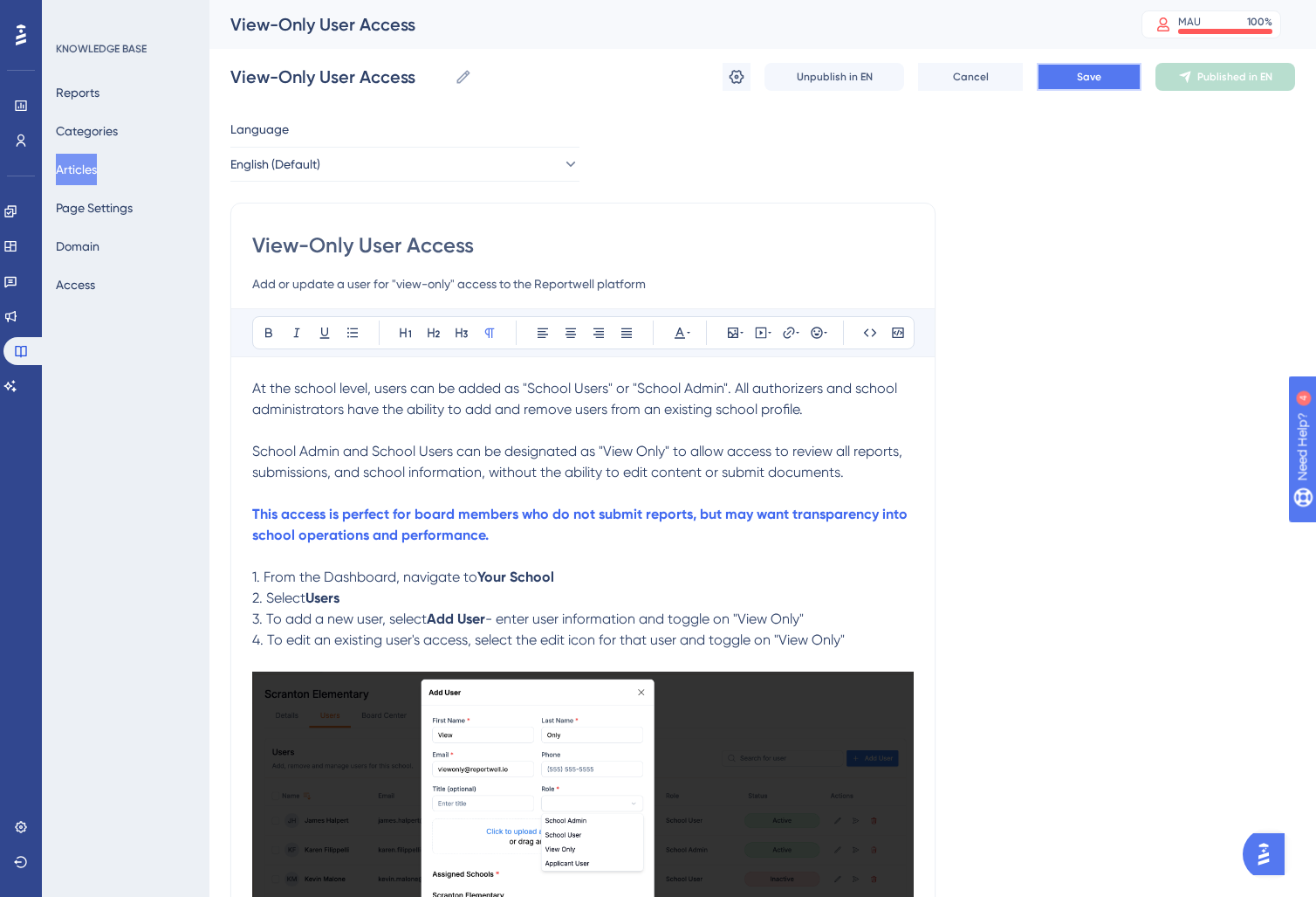
click at [1082, 75] on span "Save" at bounding box center [1089, 77] width 24 height 14
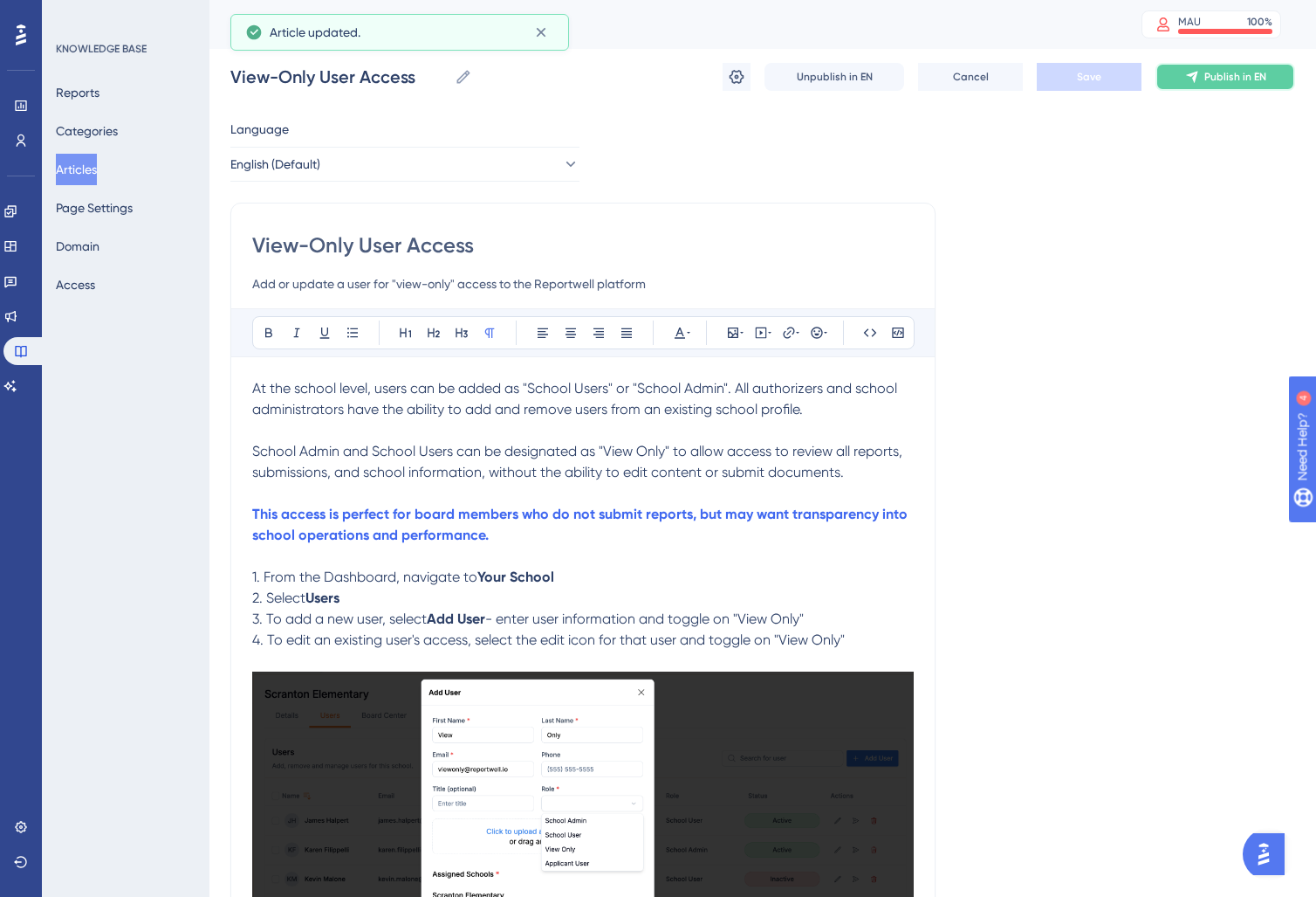
click at [1206, 75] on span "Publish in EN" at bounding box center [1236, 77] width 62 height 14
